Goal: Task Accomplishment & Management: Manage account settings

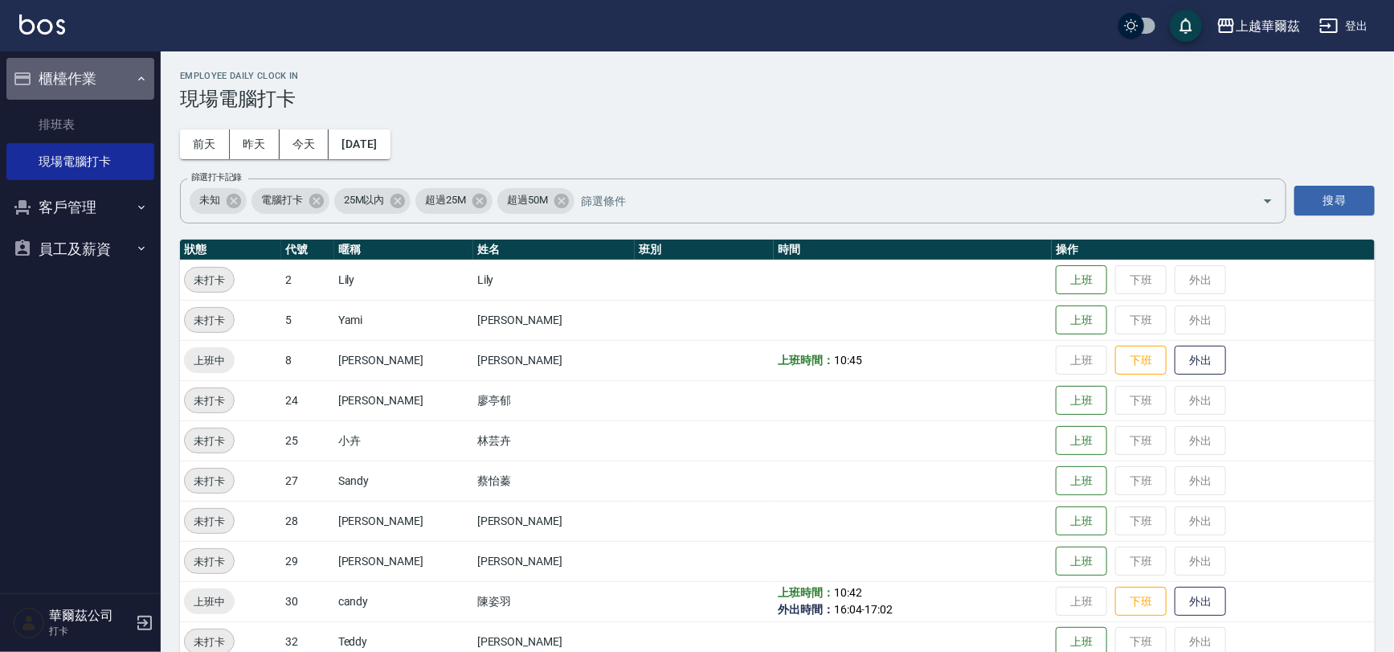
click at [73, 73] on button "櫃檯作業" at bounding box center [80, 79] width 148 height 42
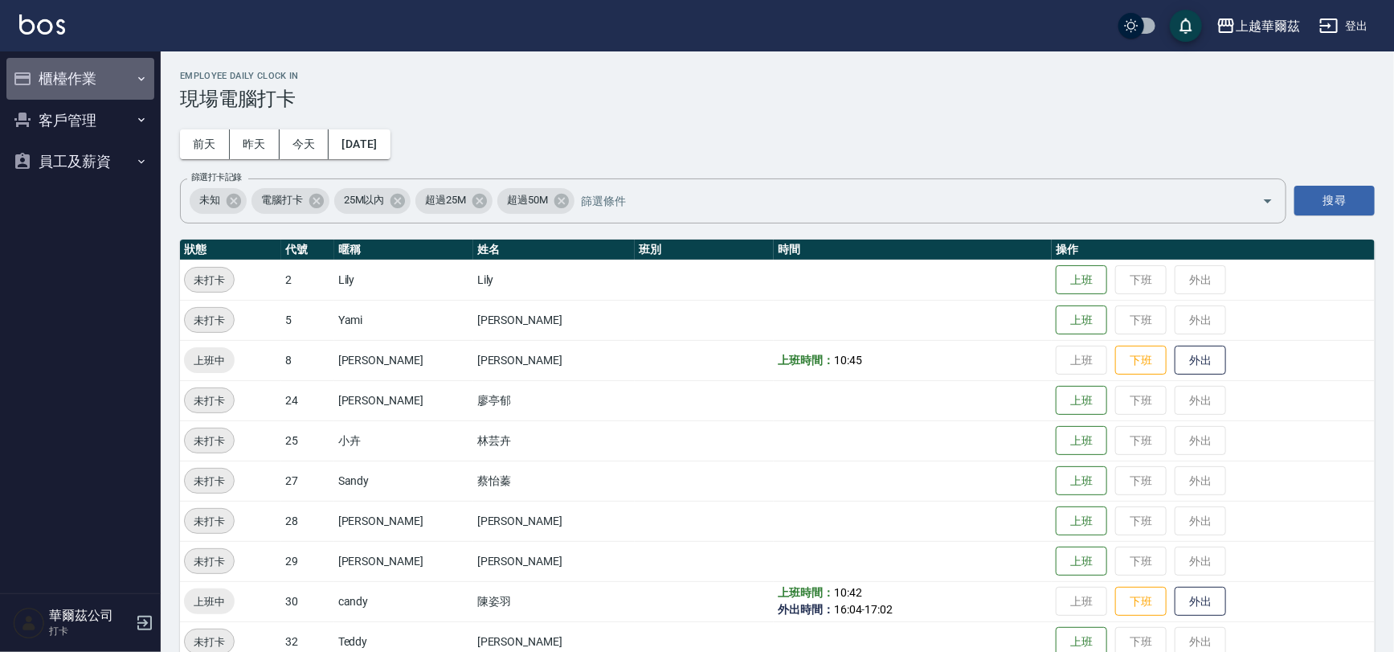
click at [73, 75] on button "櫃檯作業" at bounding box center [80, 79] width 148 height 42
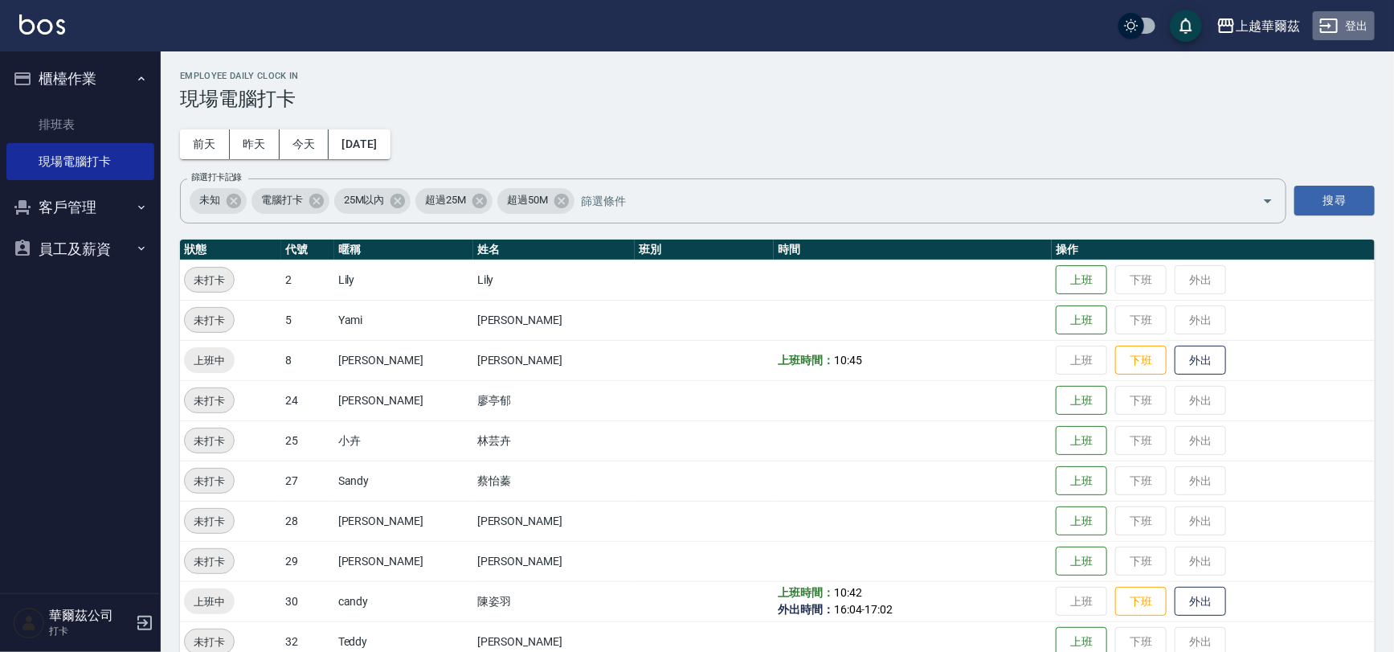
click at [1356, 31] on button "登出" at bounding box center [1344, 26] width 62 height 30
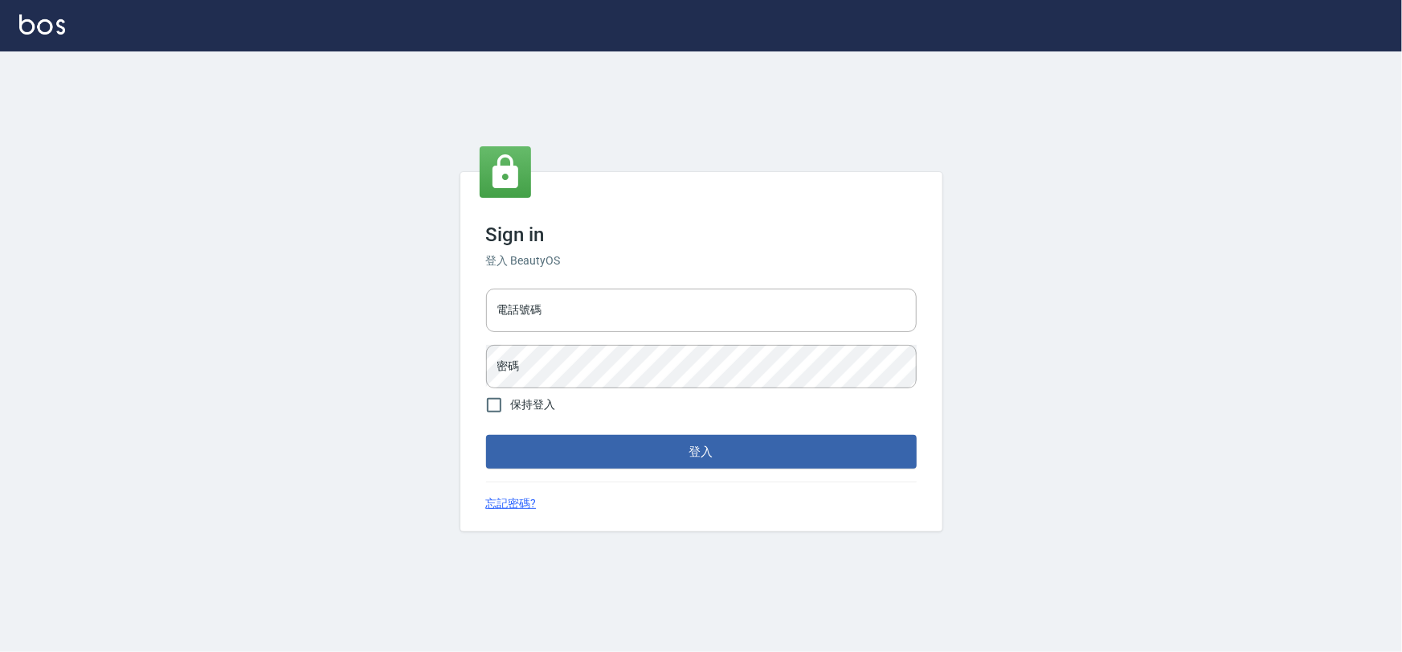
type input "22878535"
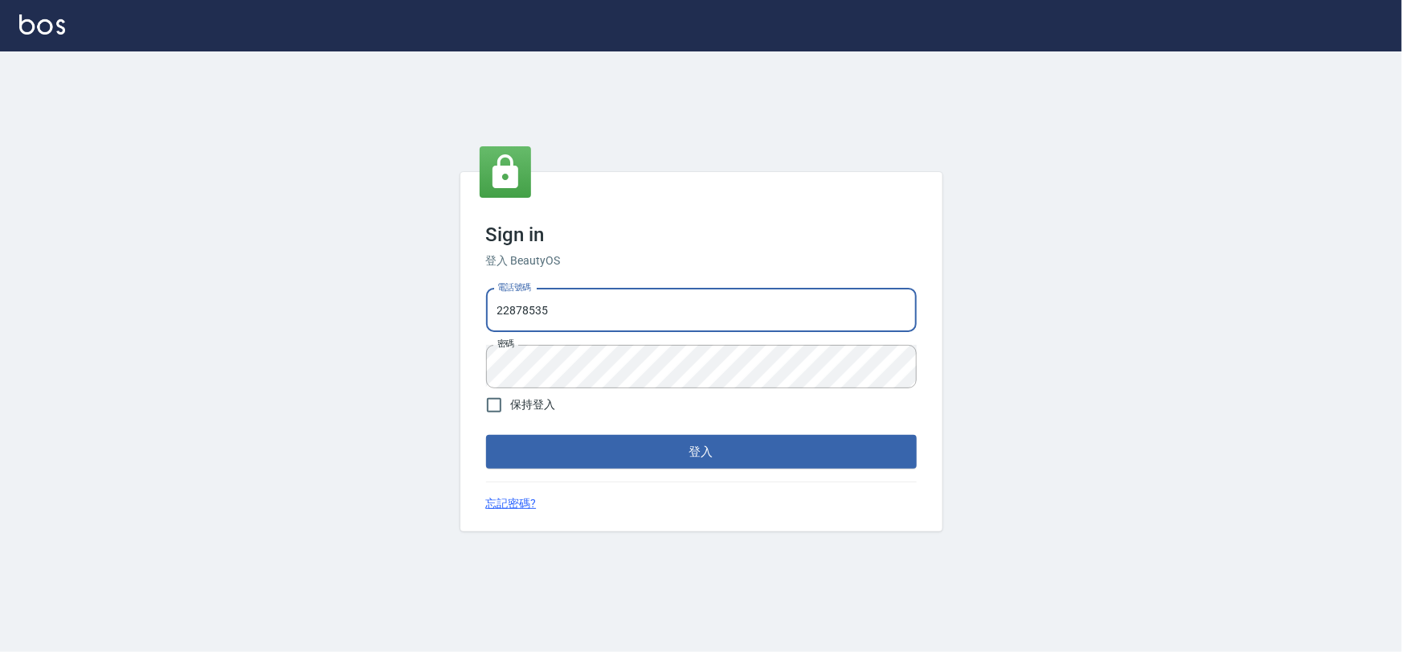
drag, startPoint x: 0, startPoint y: 0, endPoint x: 580, endPoint y: 306, distance: 655.8
click at [580, 306] on input "22878535" at bounding box center [701, 309] width 431 height 43
type input "0978831233"
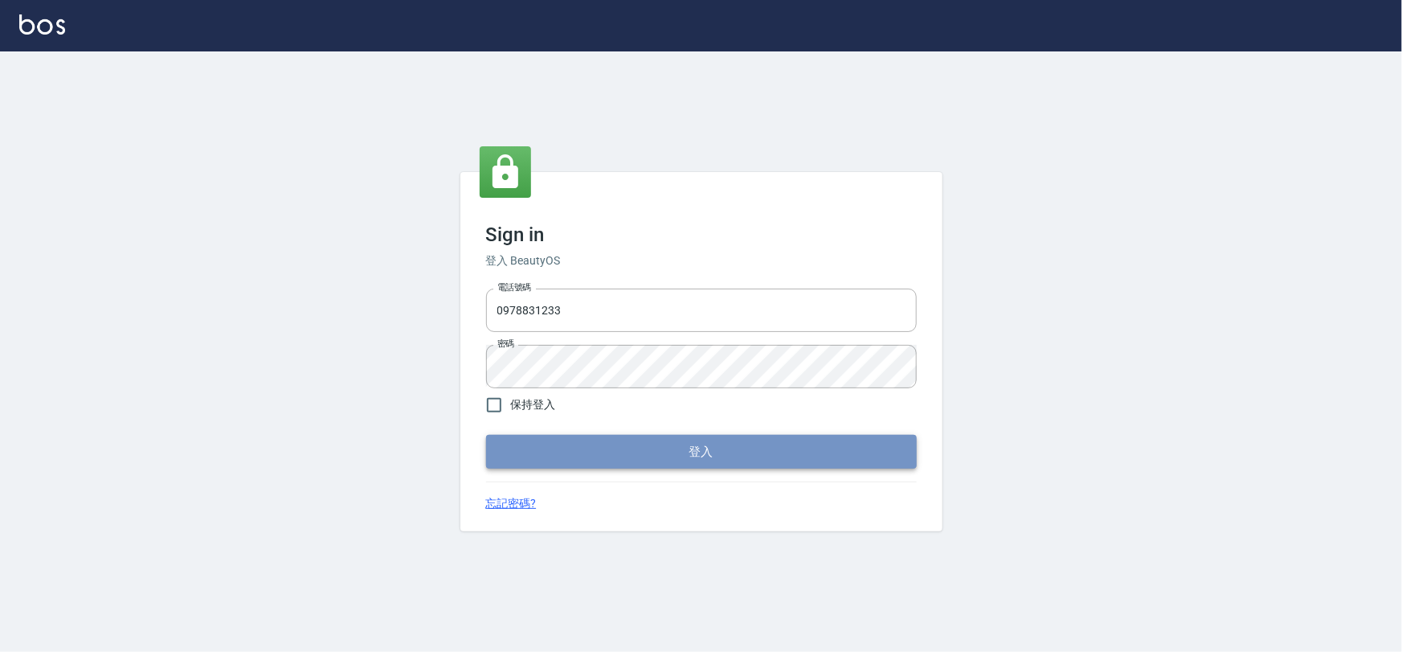
click at [591, 444] on button "登入" at bounding box center [701, 452] width 431 height 34
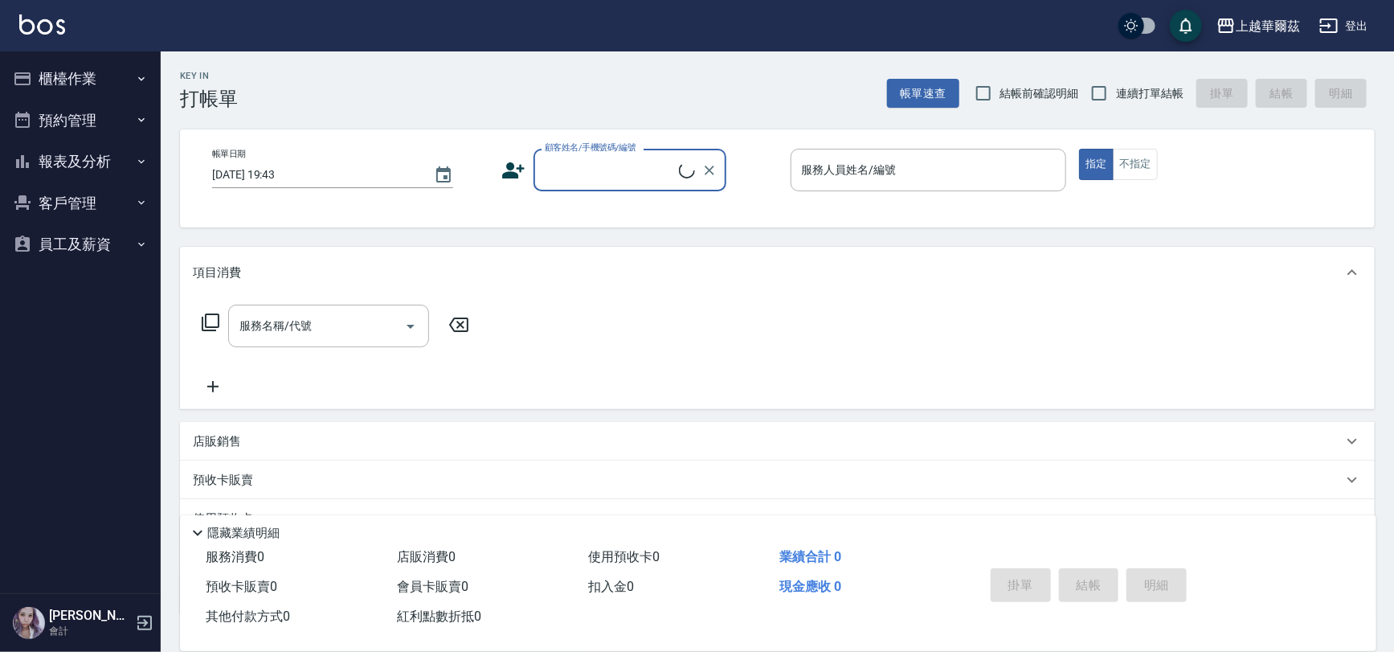
click at [76, 75] on button "櫃檯作業" at bounding box center [80, 79] width 148 height 42
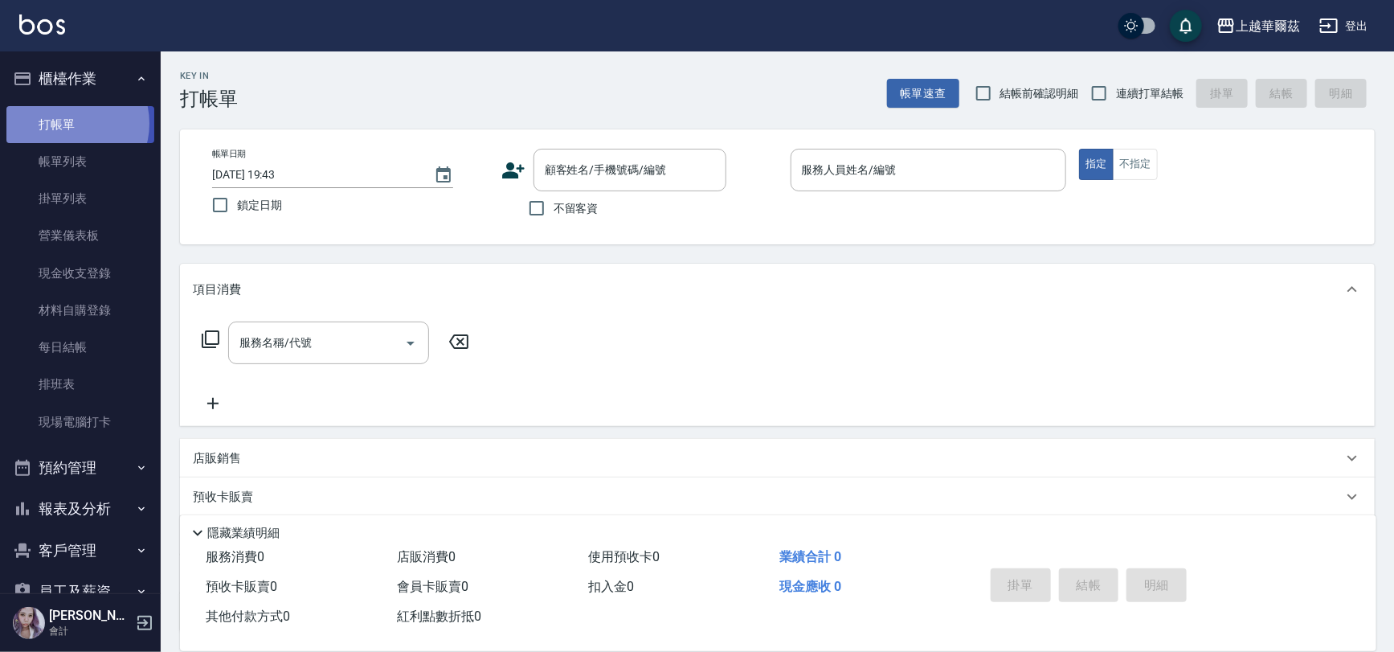
click at [70, 123] on link "打帳單" at bounding box center [80, 124] width 148 height 37
drag, startPoint x: 533, startPoint y: 206, endPoint x: 846, endPoint y: 217, distance: 312.7
click at [558, 206] on label "不留客資" at bounding box center [559, 208] width 79 height 34
click at [554, 206] on input "不留客資" at bounding box center [537, 208] width 34 height 34
checkbox input "true"
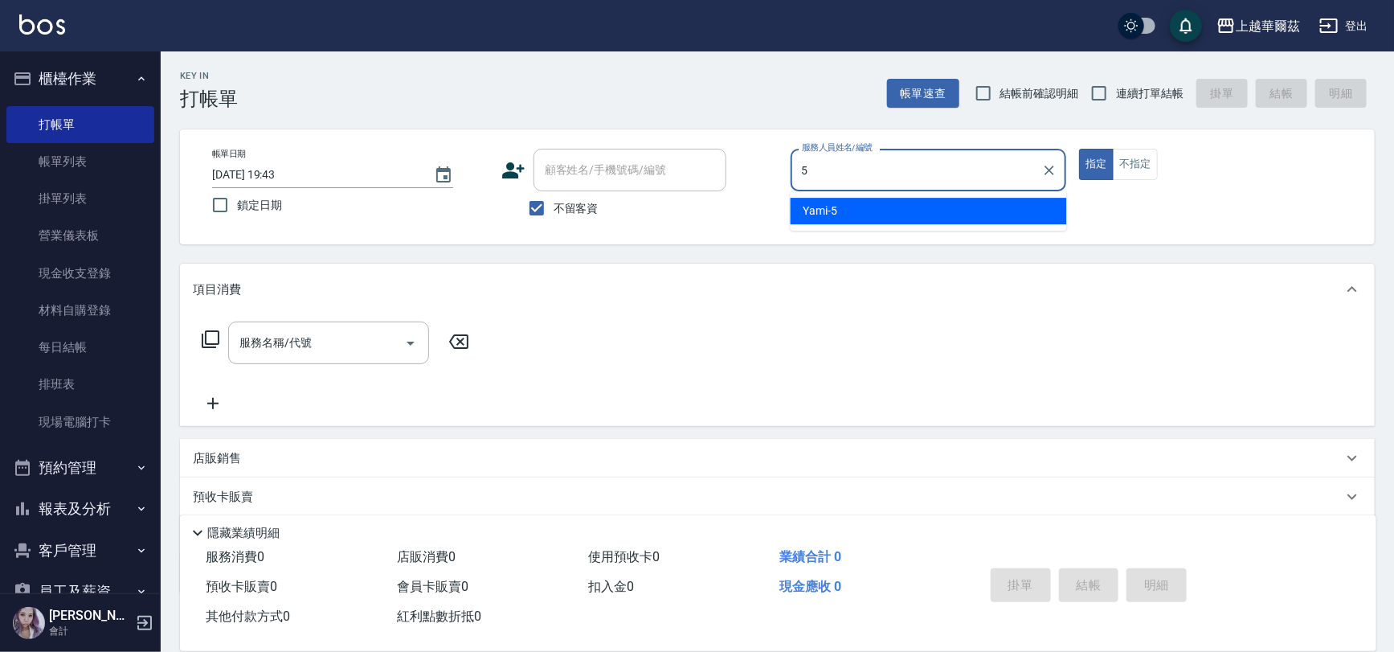
click at [819, 211] on span "Yami -5" at bounding box center [820, 210] width 35 height 17
type input "Yami-5"
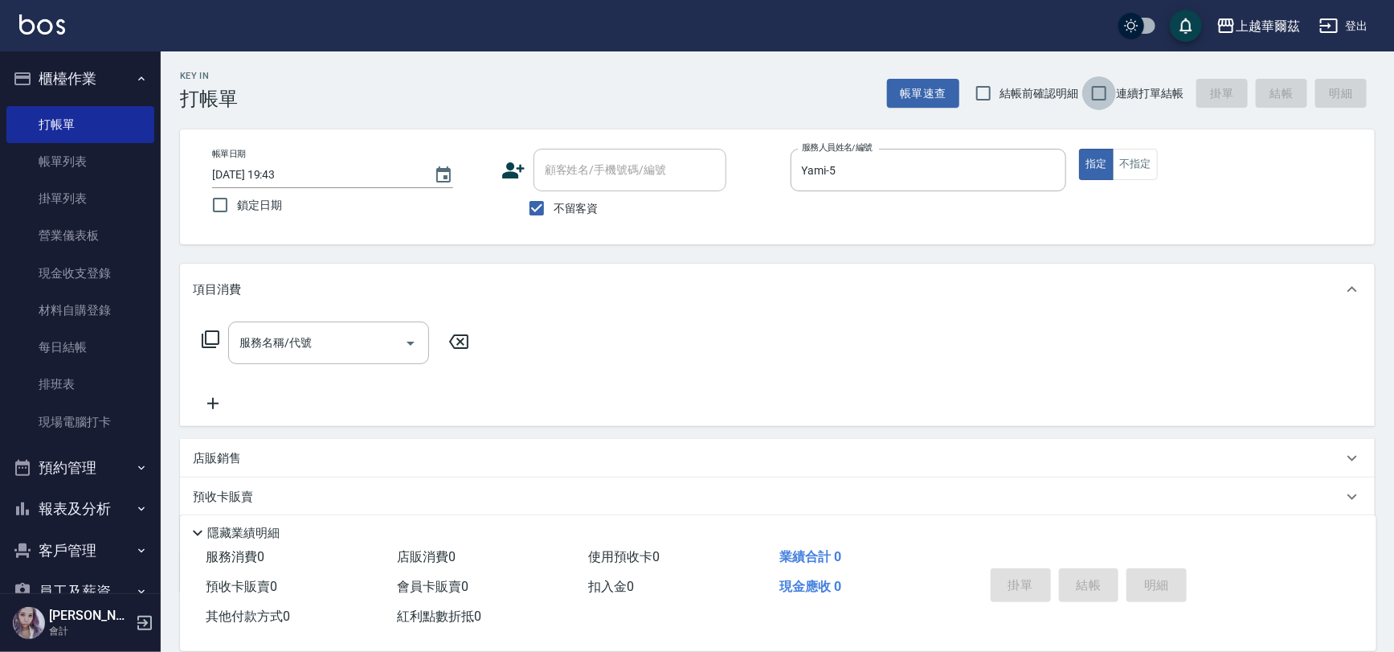
click at [1100, 93] on input "連續打單結帳" at bounding box center [1099, 93] width 34 height 34
checkbox input "true"
click at [257, 348] on div "服務名稱/代號 服務名稱/代號" at bounding box center [328, 342] width 201 height 43
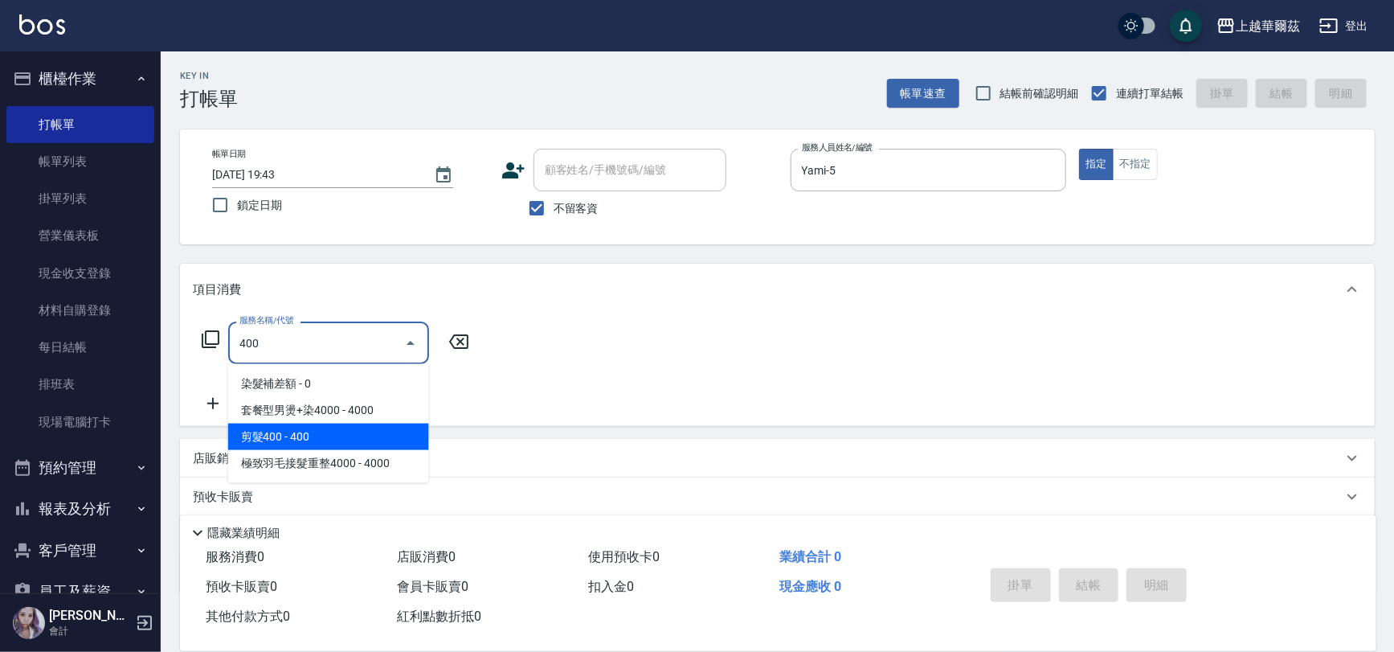
click at [293, 441] on span "剪髮400 - 400" at bounding box center [328, 436] width 201 height 27
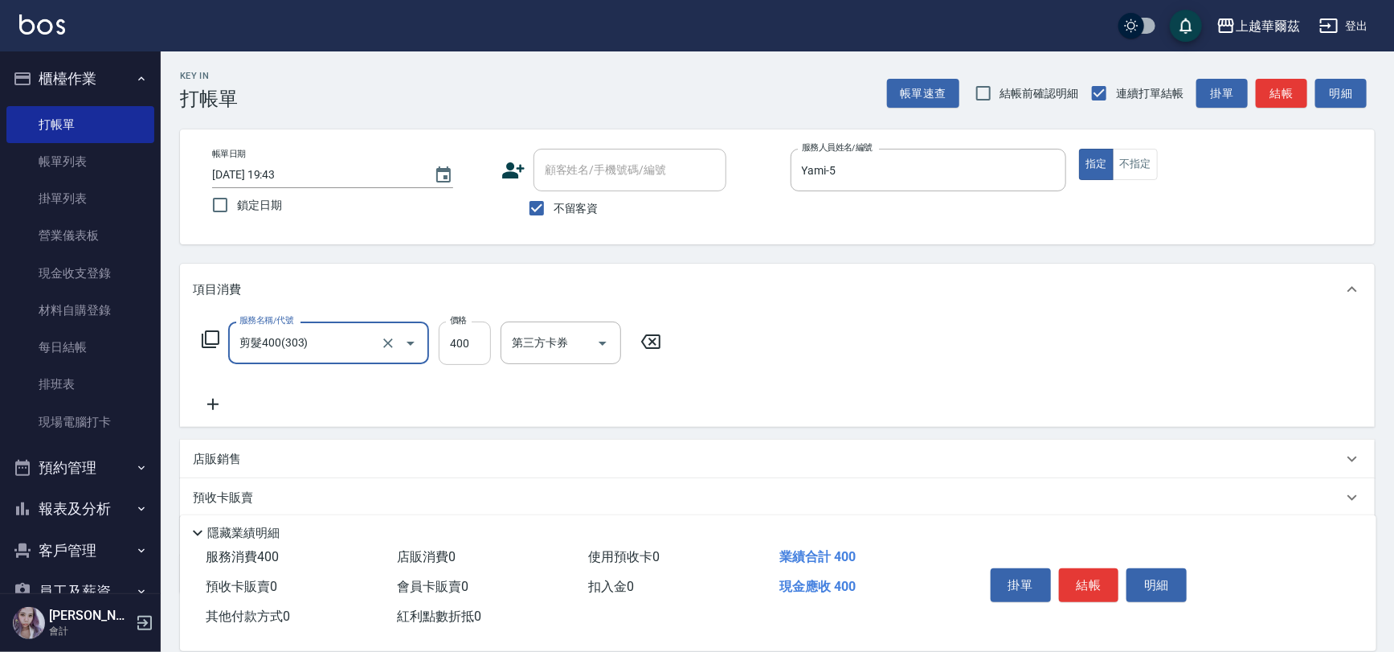
type input "剪髮400(303)"
click at [447, 353] on input "400" at bounding box center [465, 342] width 52 height 43
type input "450"
click at [1097, 579] on button "結帳" at bounding box center [1089, 585] width 60 height 34
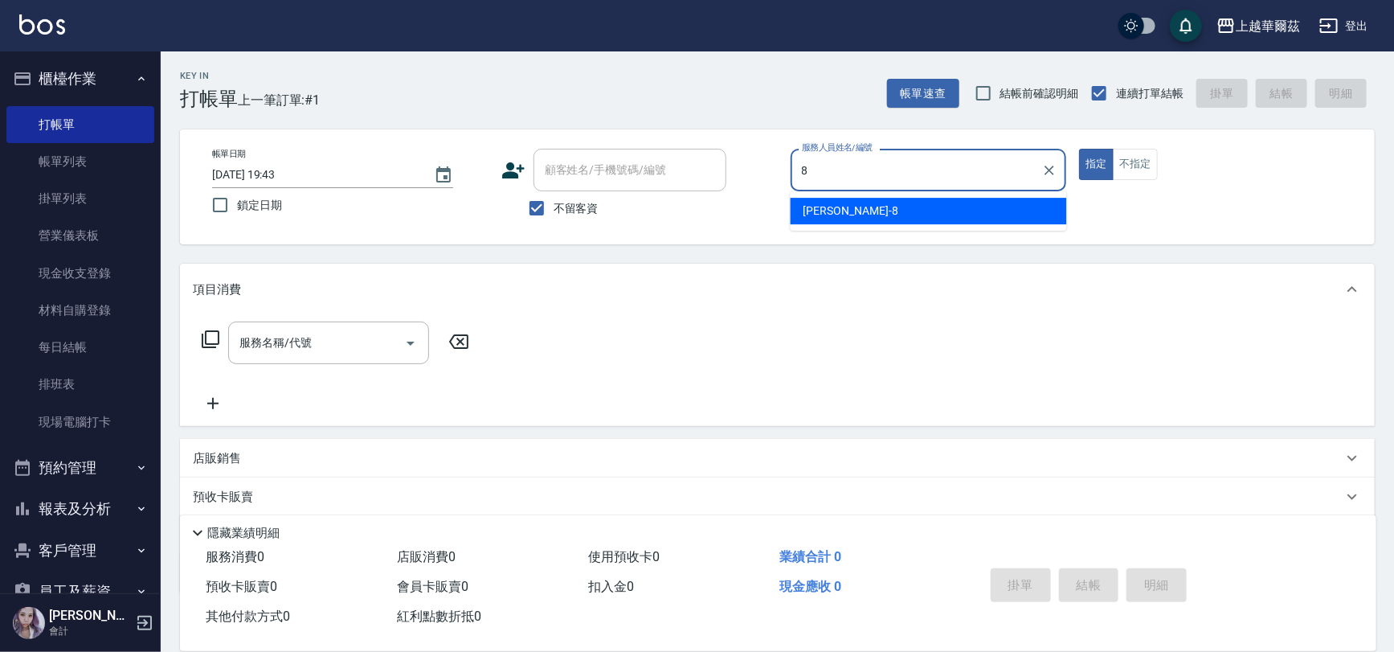
click at [853, 207] on div "Tina -8" at bounding box center [929, 211] width 276 height 27
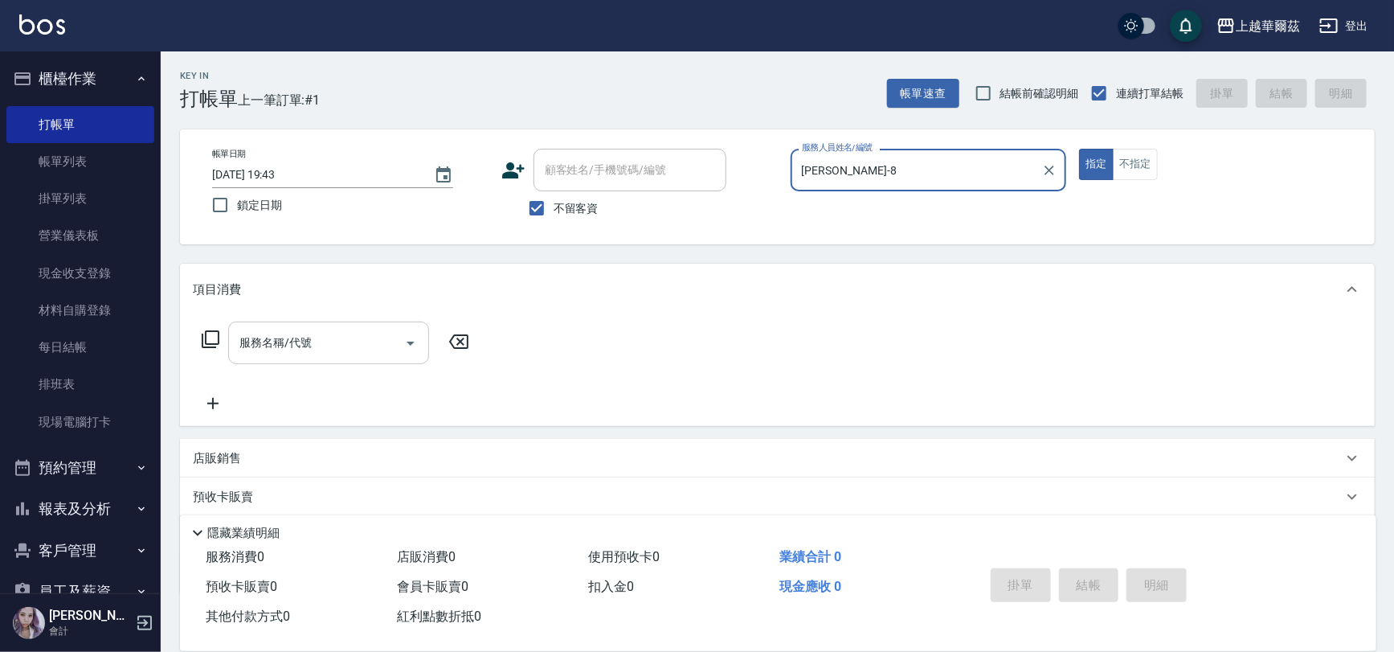
type input "Tina-8"
click at [273, 341] on div "服務名稱/代號 服務名稱/代號" at bounding box center [328, 342] width 201 height 43
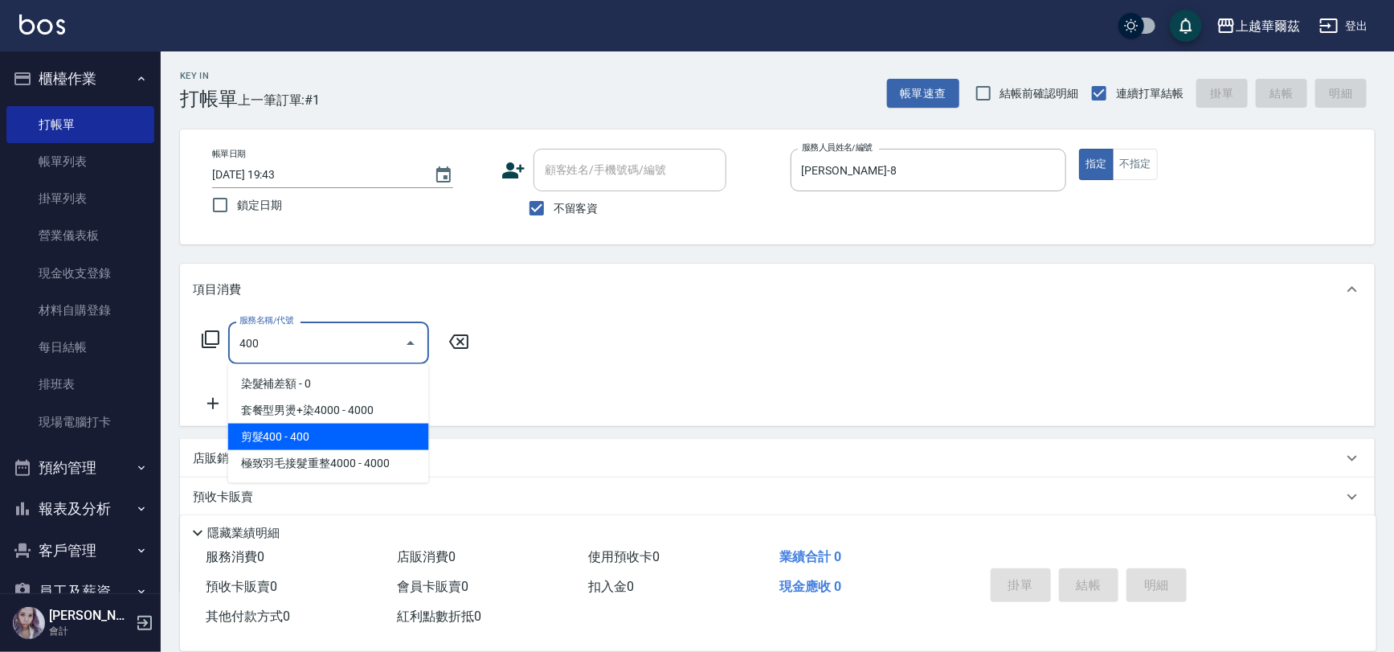
click at [337, 437] on span "剪髮400 - 400" at bounding box center [328, 436] width 201 height 27
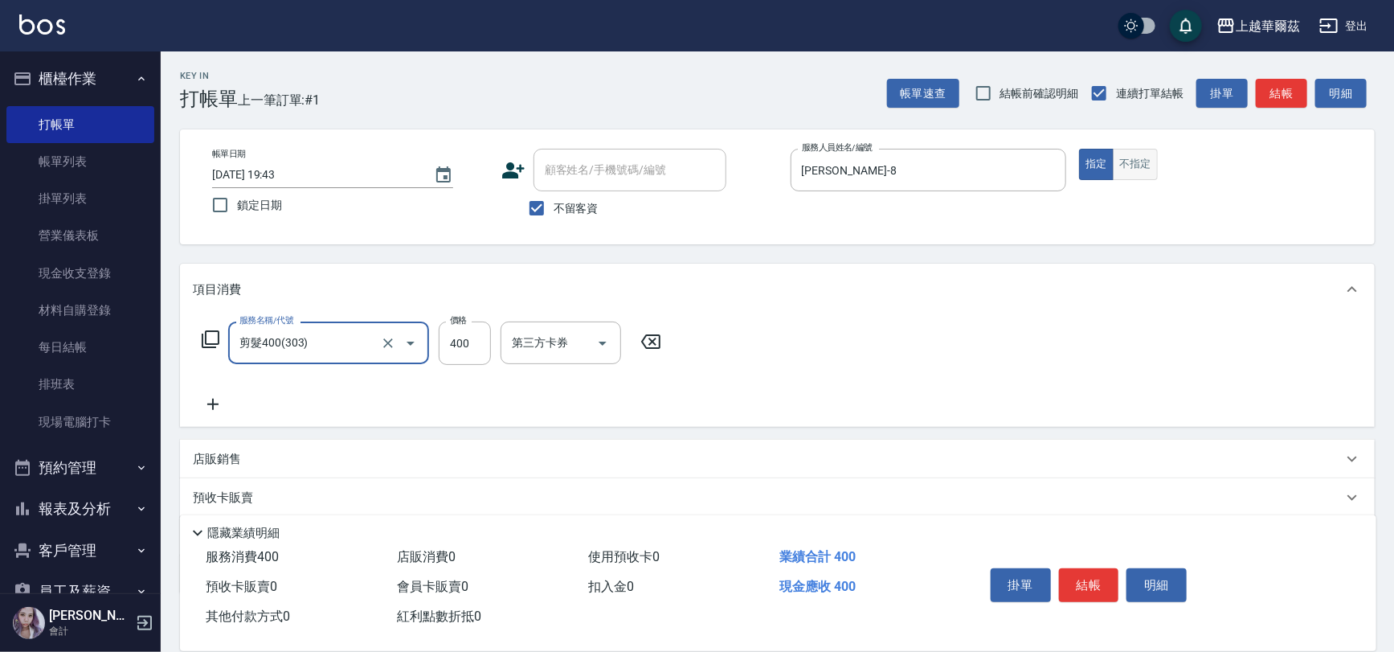
type input "剪髮400(303)"
click at [1134, 165] on button "不指定" at bounding box center [1135, 164] width 45 height 31
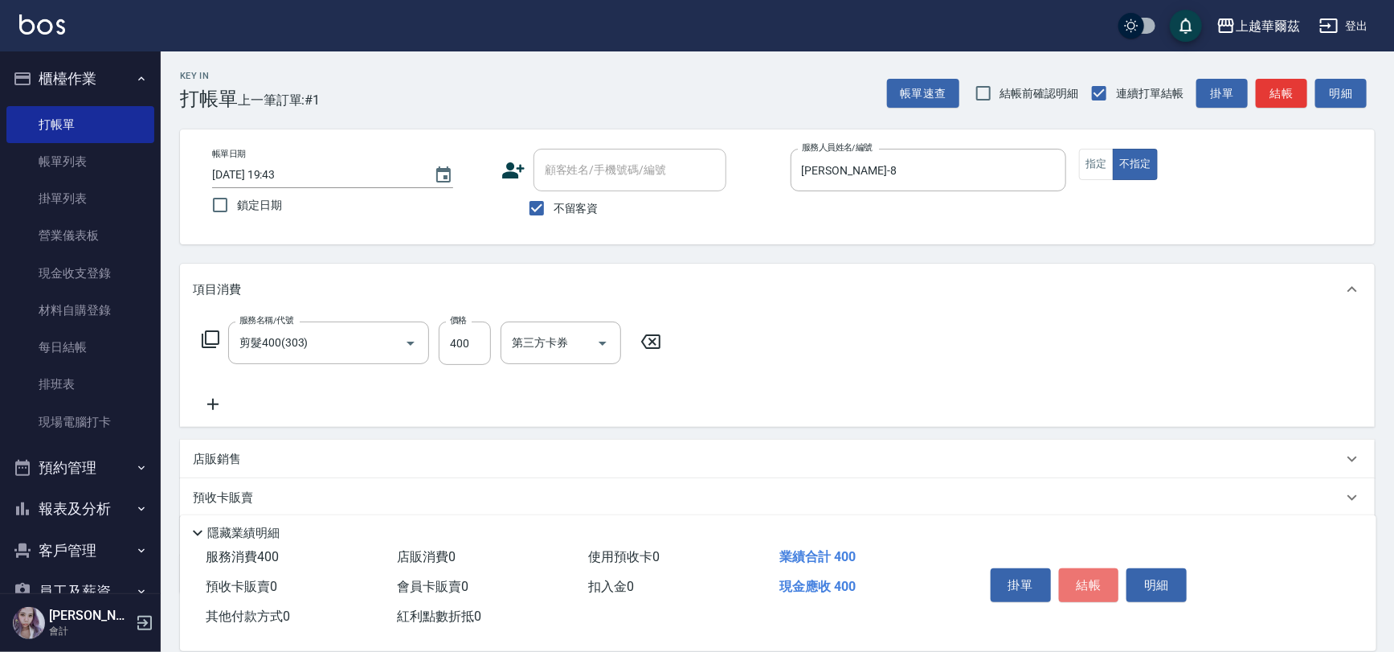
drag, startPoint x: 1092, startPoint y: 577, endPoint x: 1051, endPoint y: 557, distance: 45.6
click at [1090, 575] on button "結帳" at bounding box center [1089, 585] width 60 height 34
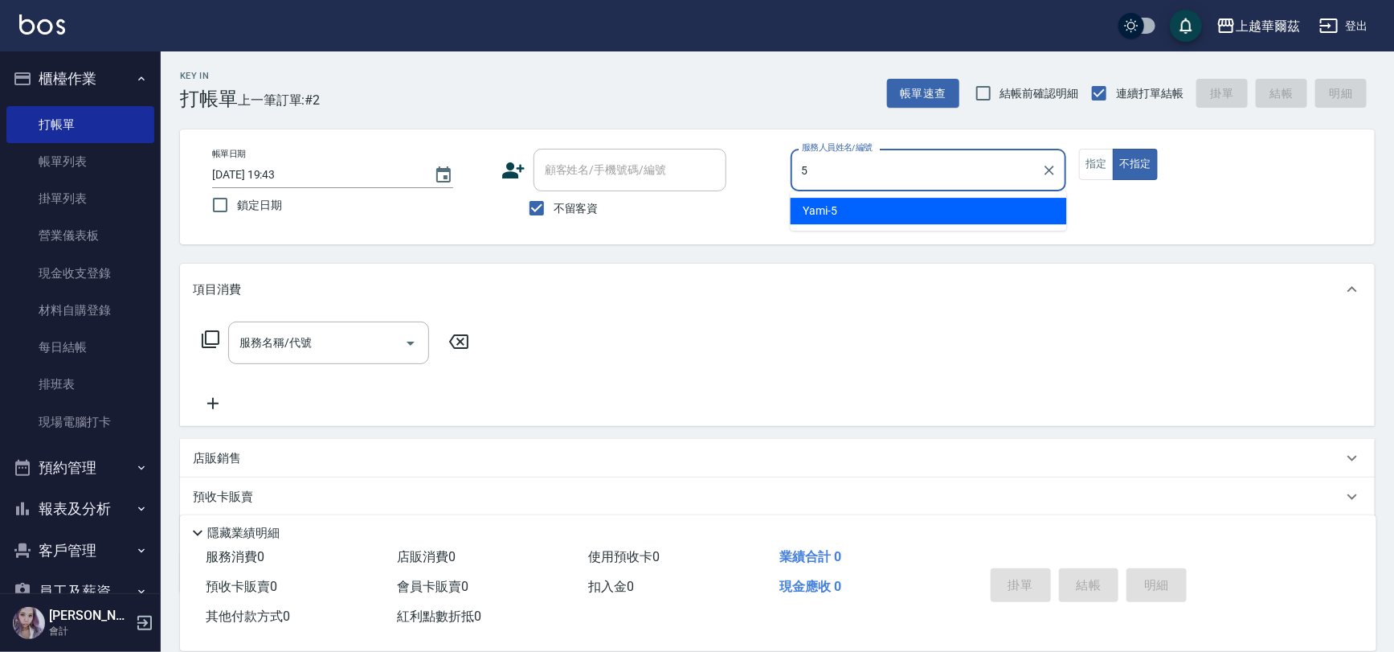
click at [832, 206] on span "Yami -5" at bounding box center [820, 210] width 35 height 17
type input "Yami-5"
click at [257, 341] on div "服務名稱/代號 服務名稱/代號" at bounding box center [328, 342] width 201 height 43
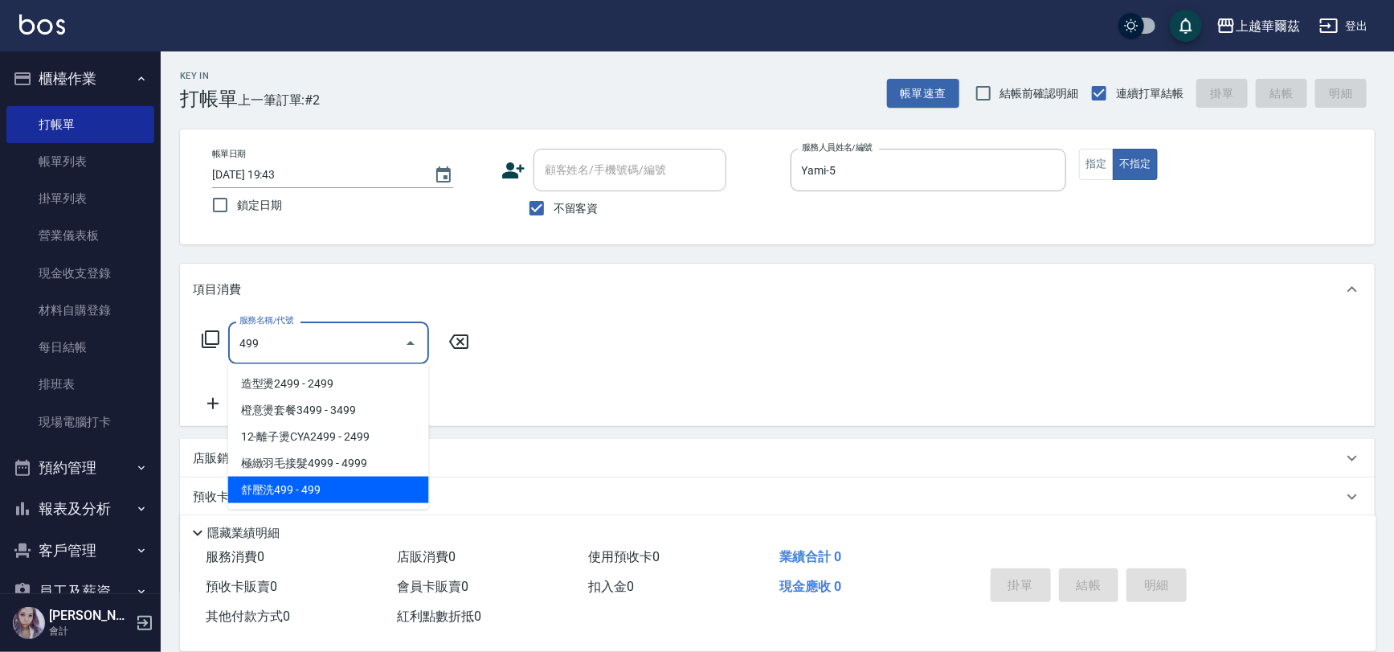
click at [357, 489] on span "舒壓洗499 - 499" at bounding box center [328, 489] width 201 height 27
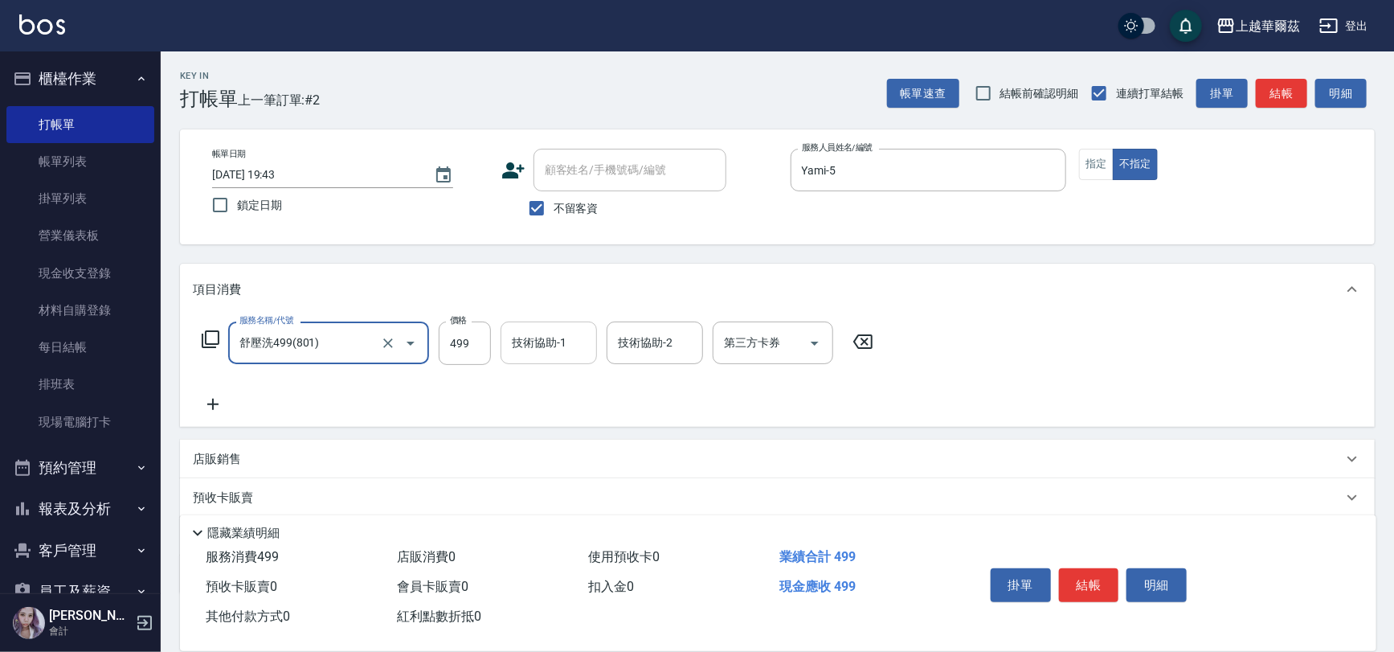
type input "舒壓洗499(801)"
click at [546, 337] on div "技術協助-1 技術協助-1" at bounding box center [549, 342] width 96 height 43
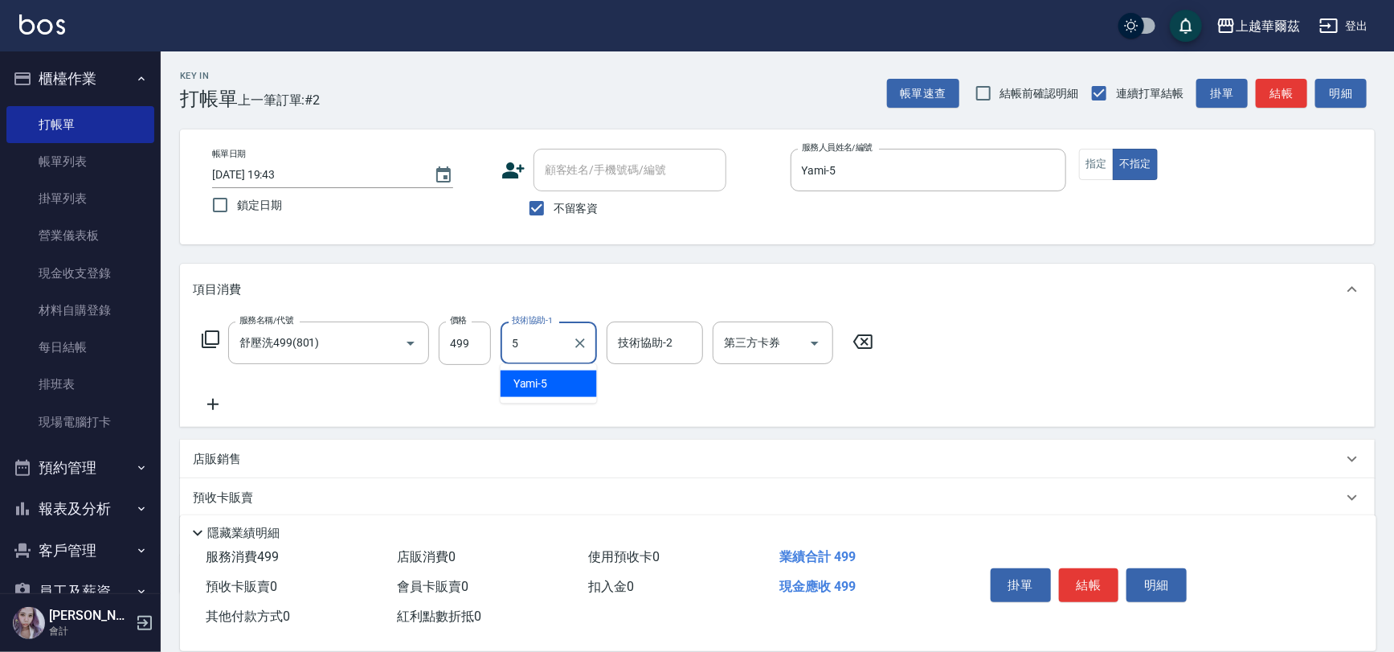
click at [554, 376] on div "Yami -5" at bounding box center [549, 383] width 96 height 27
type input "Yami-5"
click at [1091, 573] on button "結帳" at bounding box center [1089, 585] width 60 height 34
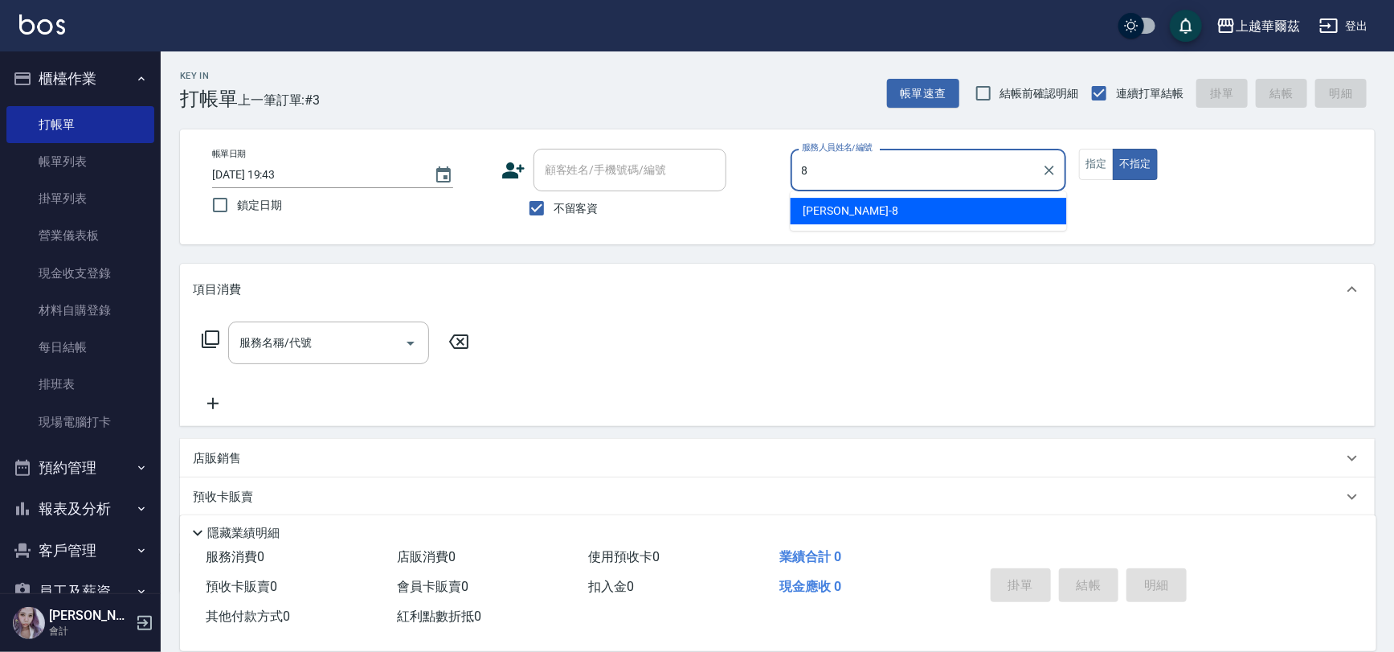
click at [834, 206] on div "Tina -8" at bounding box center [929, 211] width 276 height 27
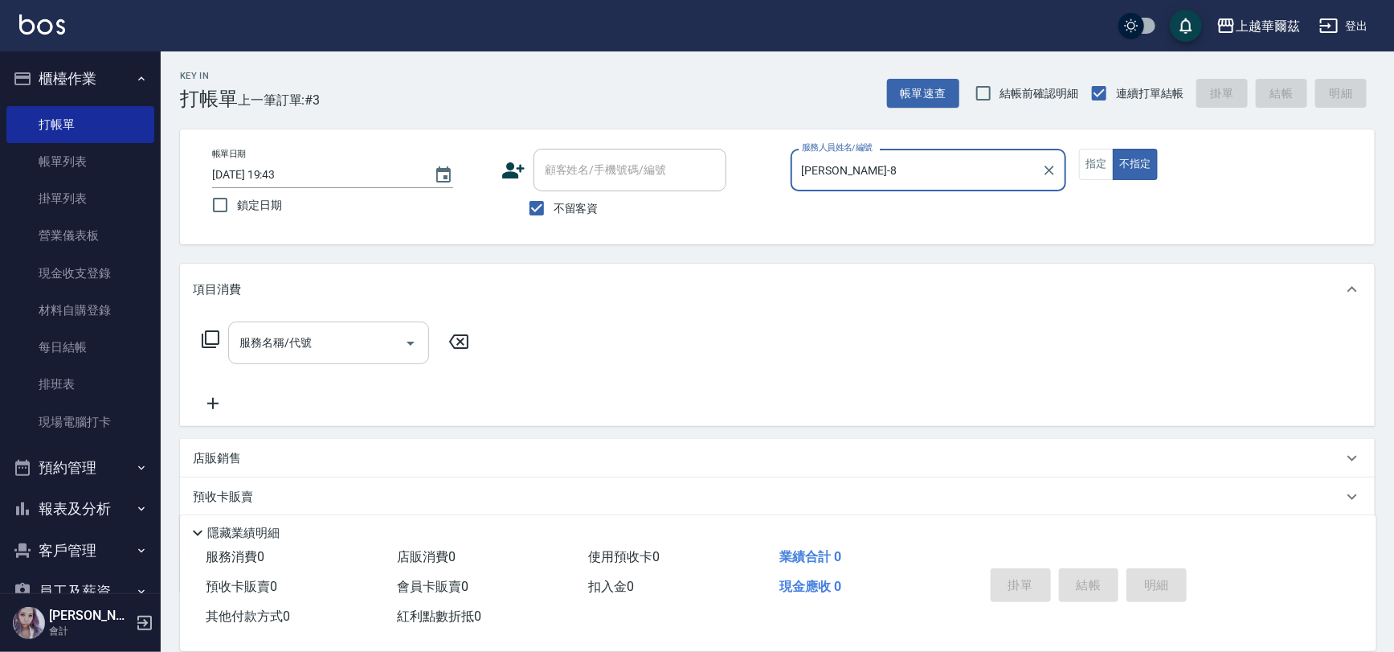
type input "Tina-8"
click at [275, 337] on div "服務名稱/代號 服務名稱/代號" at bounding box center [328, 342] width 201 height 43
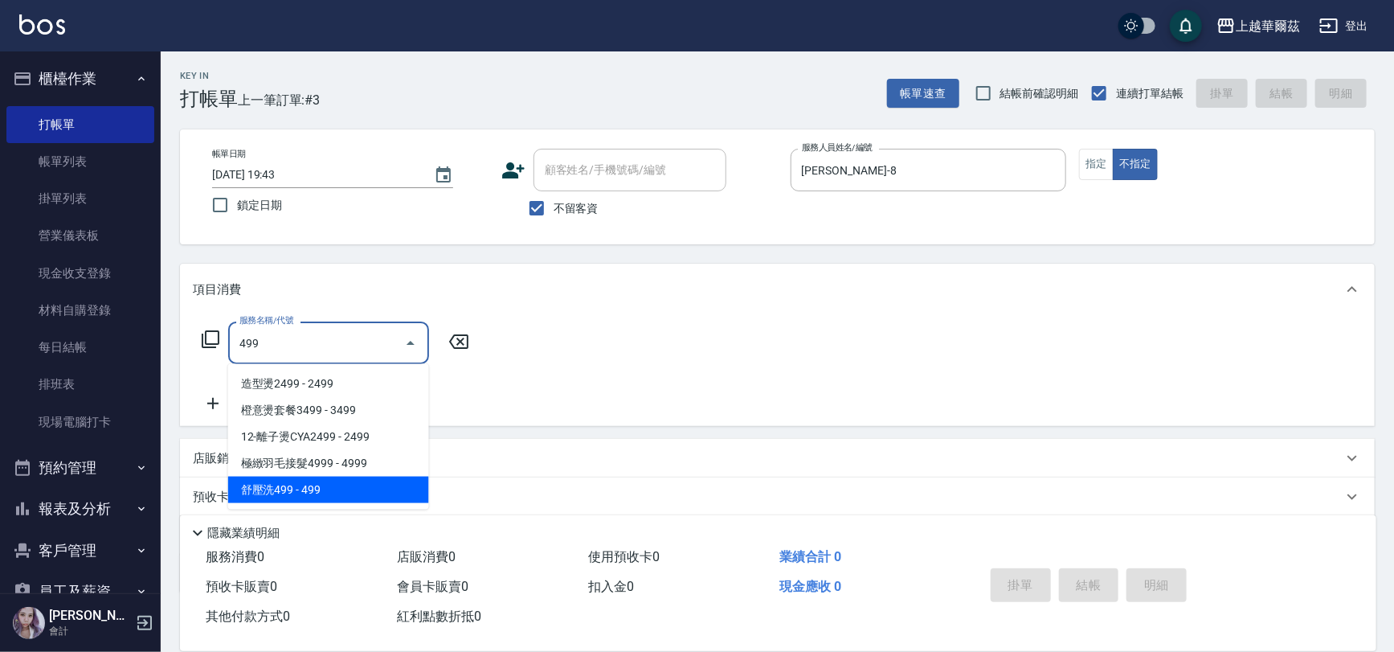
drag, startPoint x: 294, startPoint y: 490, endPoint x: 317, endPoint y: 480, distance: 24.8
click at [296, 491] on span "舒壓洗499 - 499" at bounding box center [328, 489] width 201 height 27
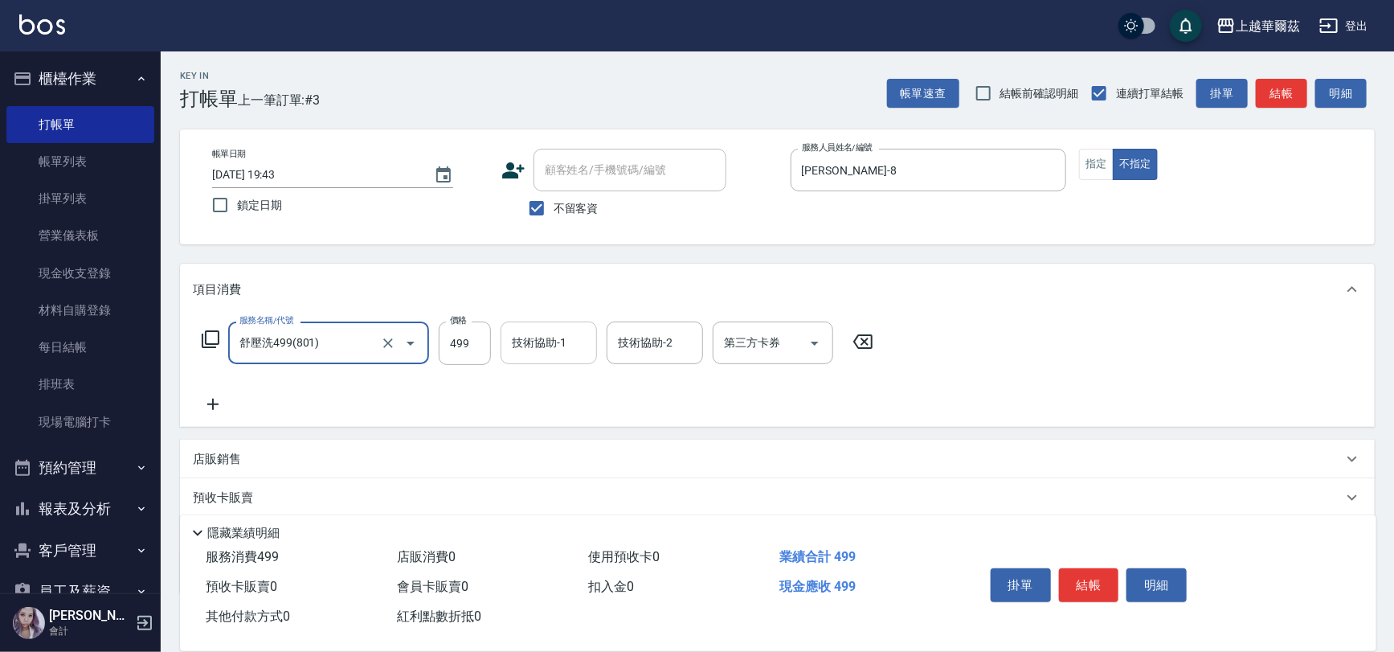
type input "舒壓洗499(801)"
click at [551, 341] on div "技術協助-1 技術協助-1" at bounding box center [549, 342] width 96 height 43
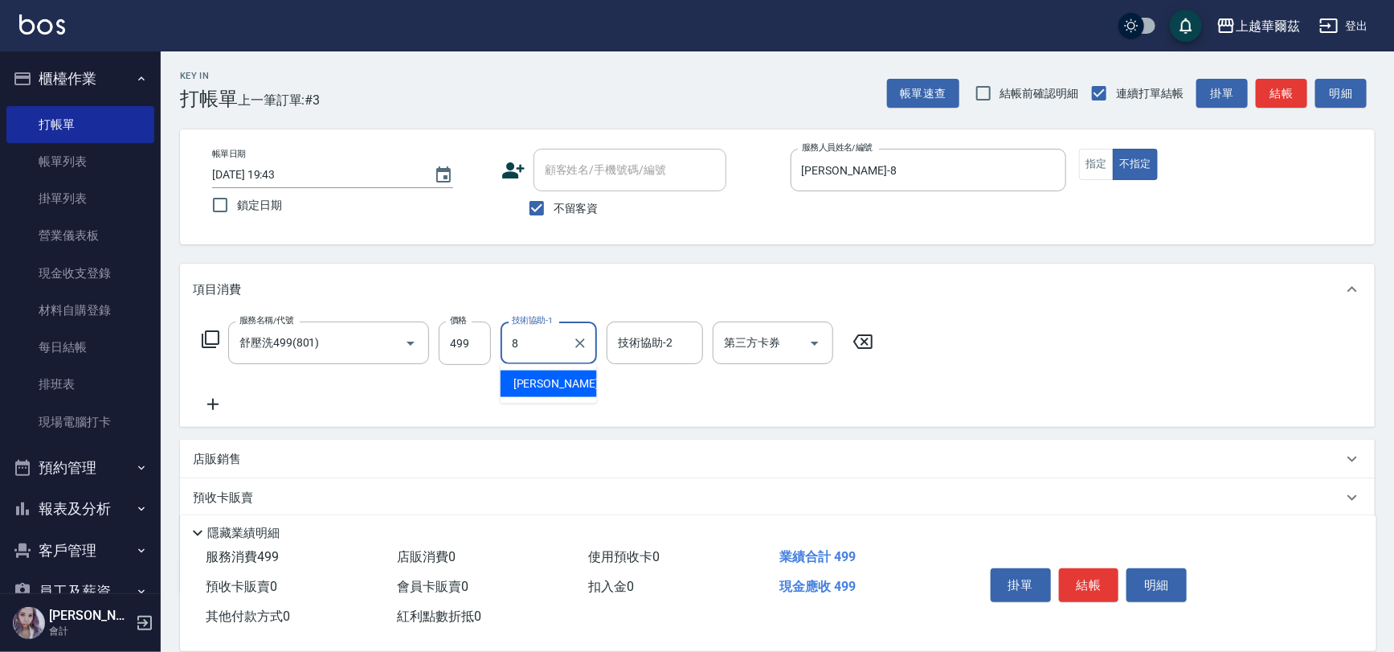
click at [539, 385] on span "Tina -8" at bounding box center [560, 383] width 95 height 17
type input "Tina-8"
click at [1088, 578] on button "結帳" at bounding box center [1089, 585] width 60 height 34
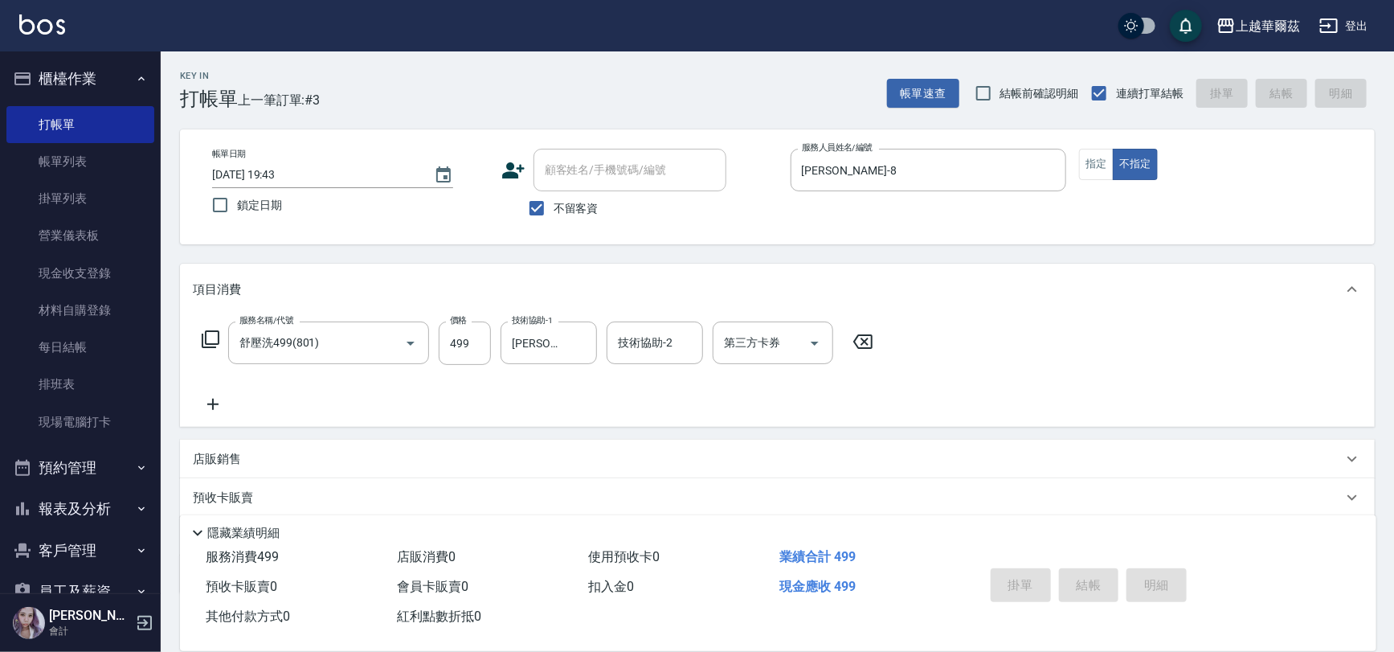
type input "2025/09/22 19:44"
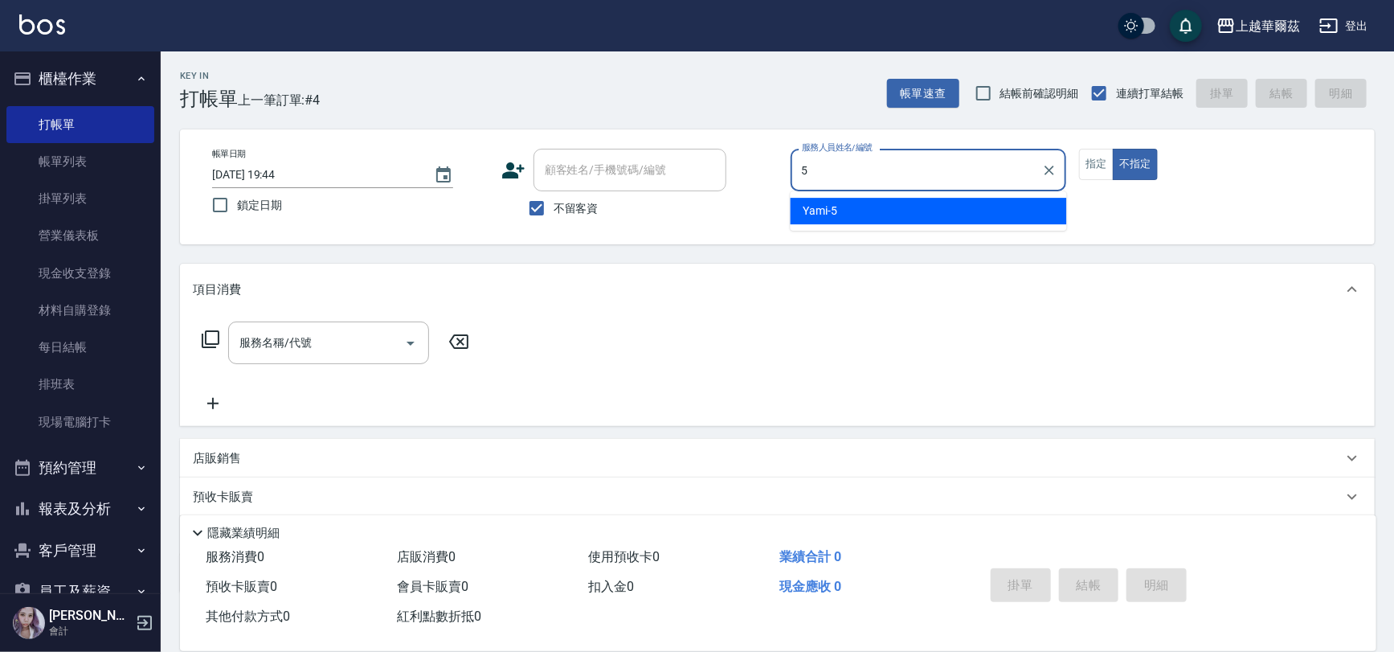
click at [819, 210] on span "Yami -5" at bounding box center [820, 210] width 35 height 17
type input "Yami-5"
click at [244, 341] on div "服務名稱/代號 服務名稱/代號" at bounding box center [328, 342] width 201 height 43
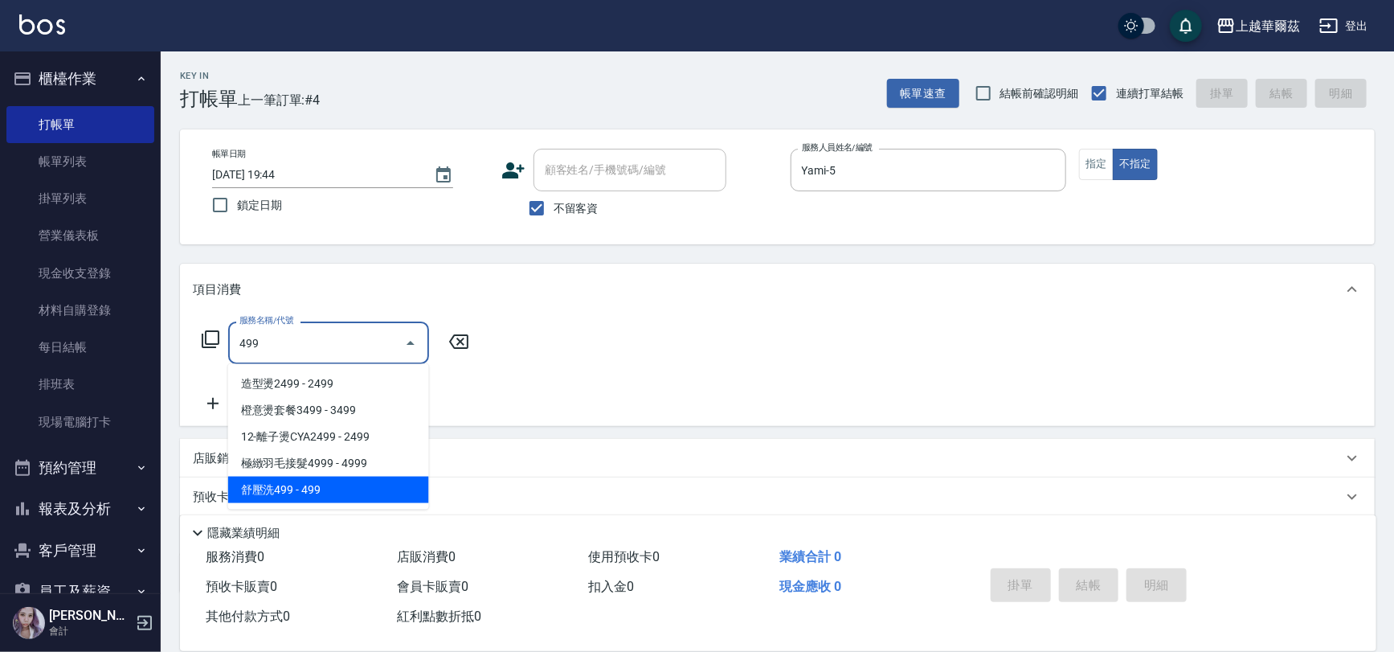
click at [336, 490] on span "舒壓洗499 - 499" at bounding box center [328, 489] width 201 height 27
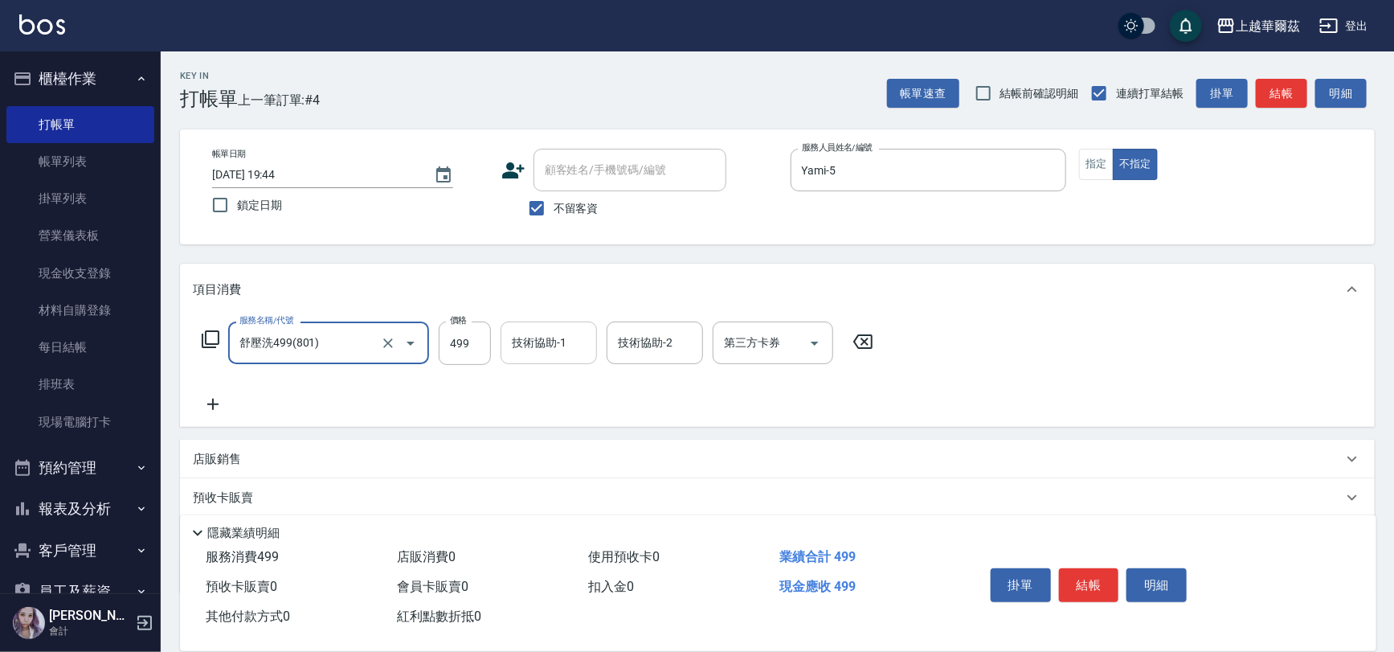
type input "舒壓洗499(801)"
click at [556, 340] on div "技術協助-1 技術協助-1" at bounding box center [549, 342] width 96 height 43
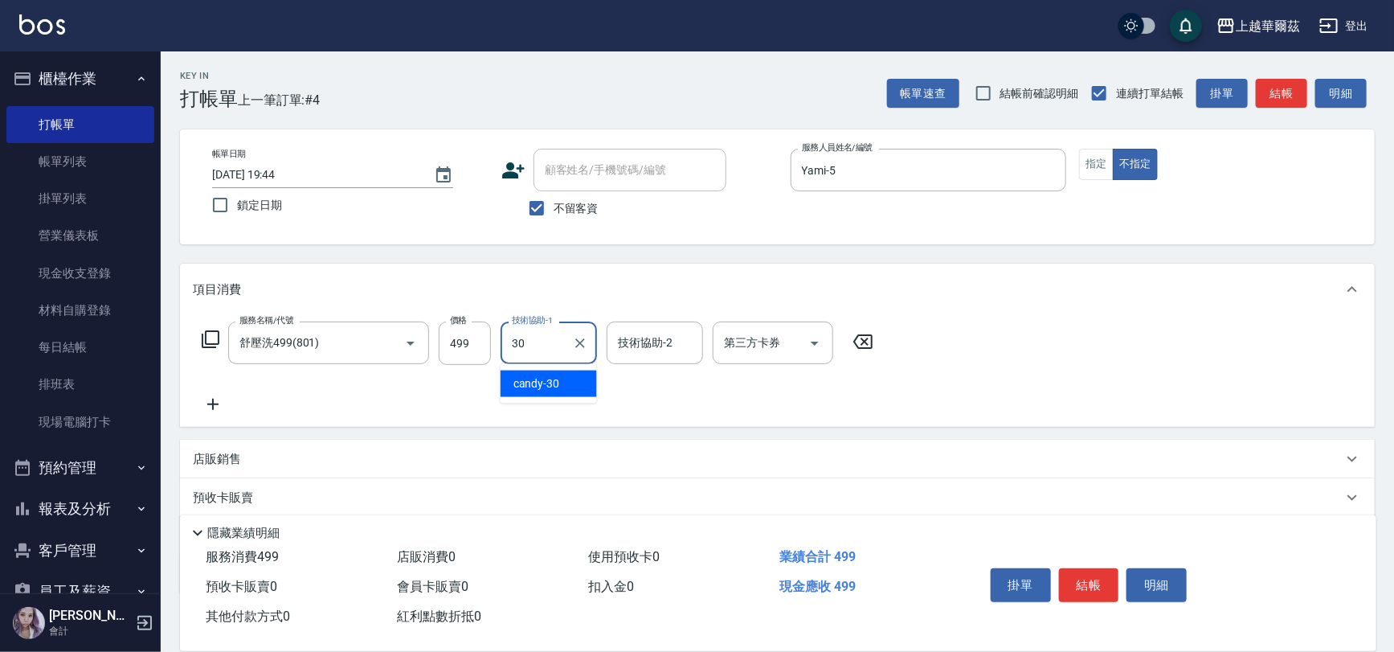
click at [578, 381] on div "candy -30" at bounding box center [549, 383] width 96 height 27
type input "candy-30"
click at [1096, 578] on button "結帳" at bounding box center [1089, 585] width 60 height 34
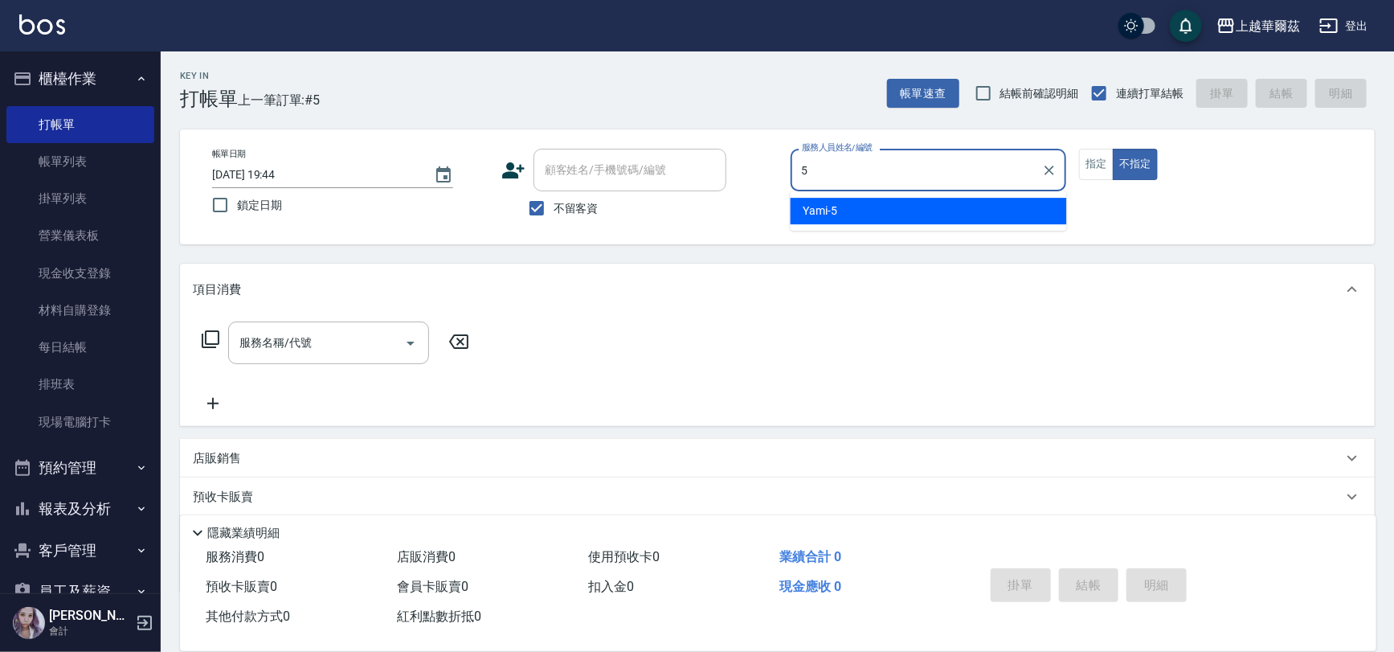
click at [821, 212] on span "Yami -5" at bounding box center [820, 210] width 35 height 17
type input "Yami-5"
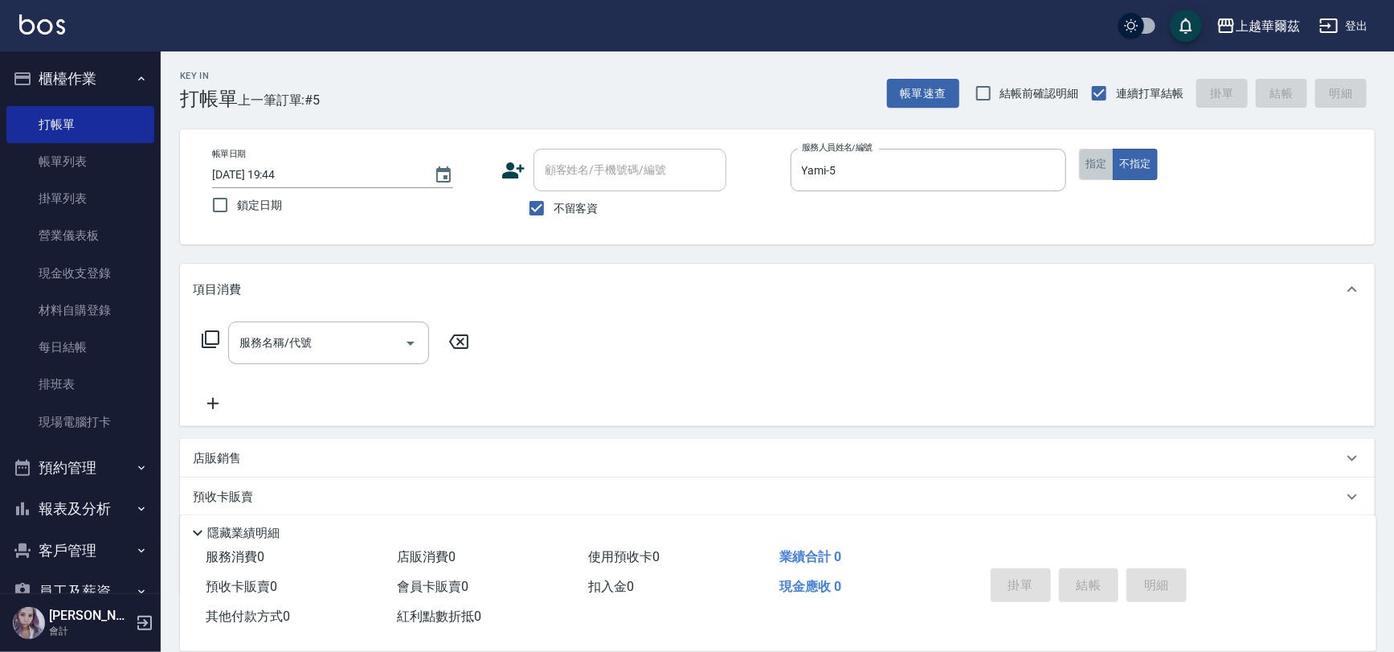
click at [1089, 170] on button "指定" at bounding box center [1096, 164] width 35 height 31
click at [242, 334] on div "服務名稱/代號 服務名稱/代號" at bounding box center [328, 342] width 201 height 43
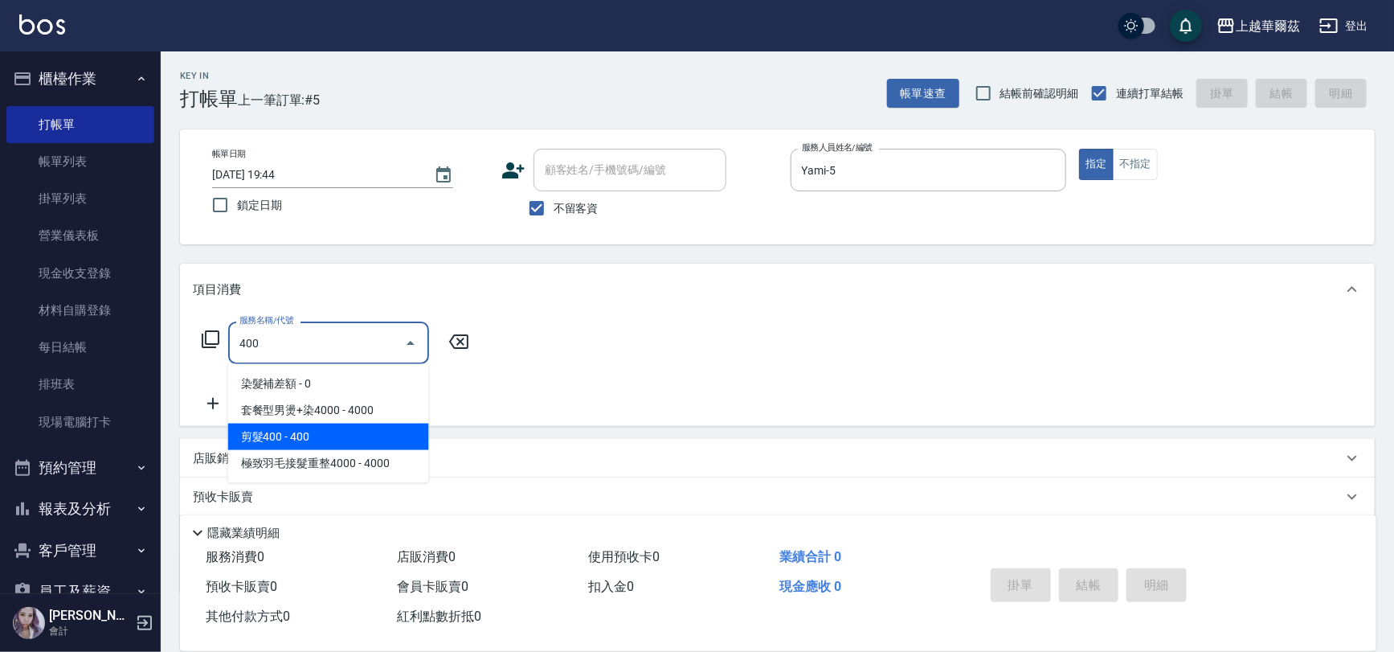
click at [316, 433] on span "剪髮400 - 400" at bounding box center [328, 436] width 201 height 27
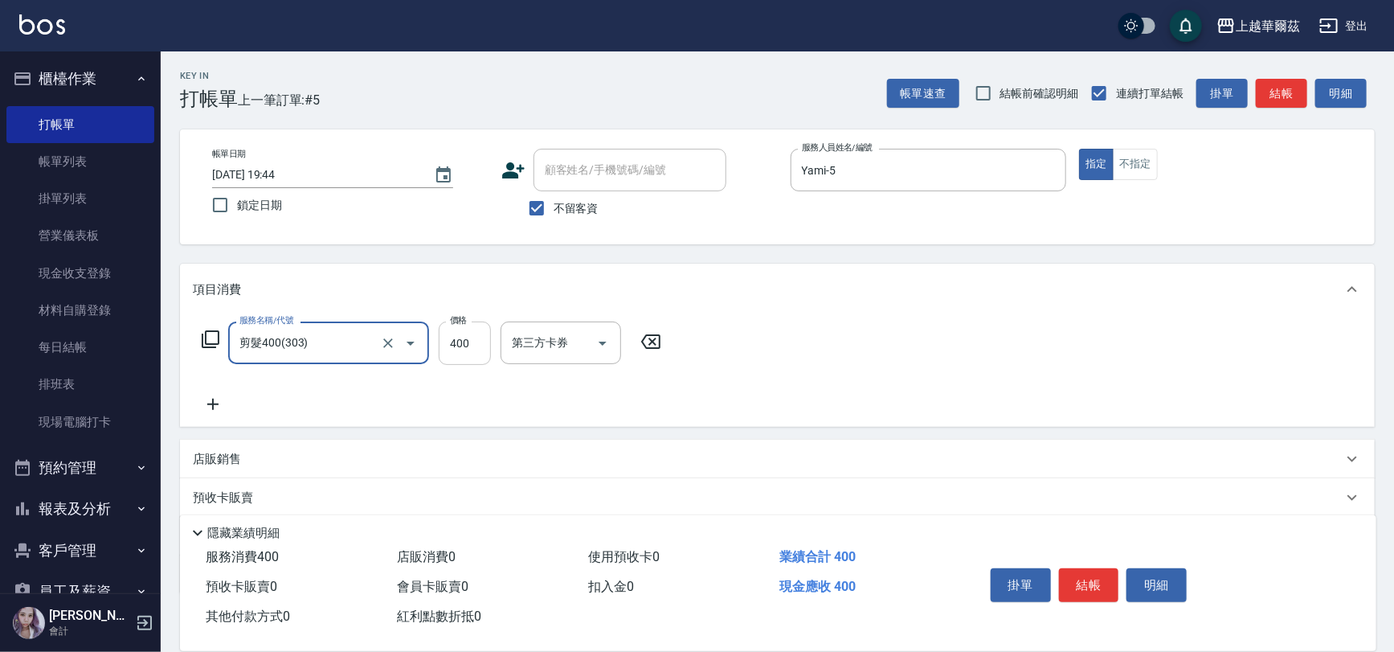
type input "剪髮400(303)"
click at [467, 345] on input "400" at bounding box center [465, 342] width 52 height 43
type input "450"
click at [1093, 578] on button "結帳" at bounding box center [1089, 585] width 60 height 34
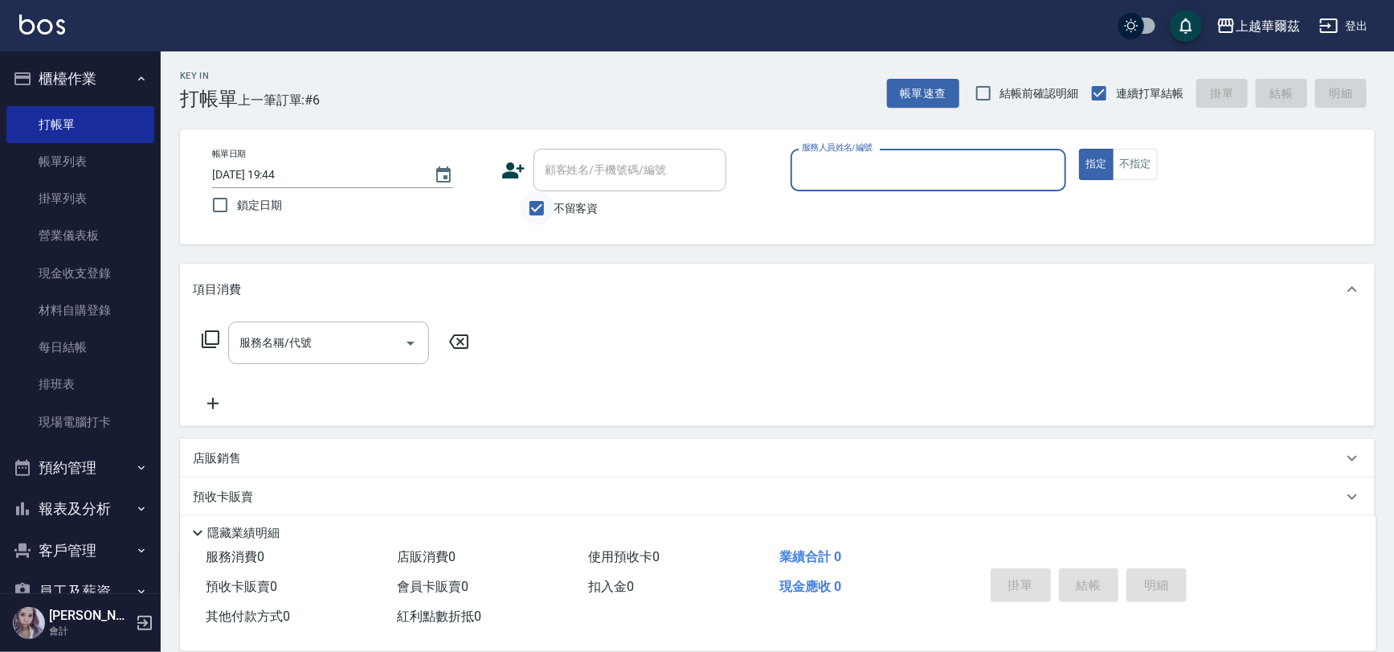
click at [534, 200] on input "不留客資" at bounding box center [537, 208] width 34 height 34
checkbox input "false"
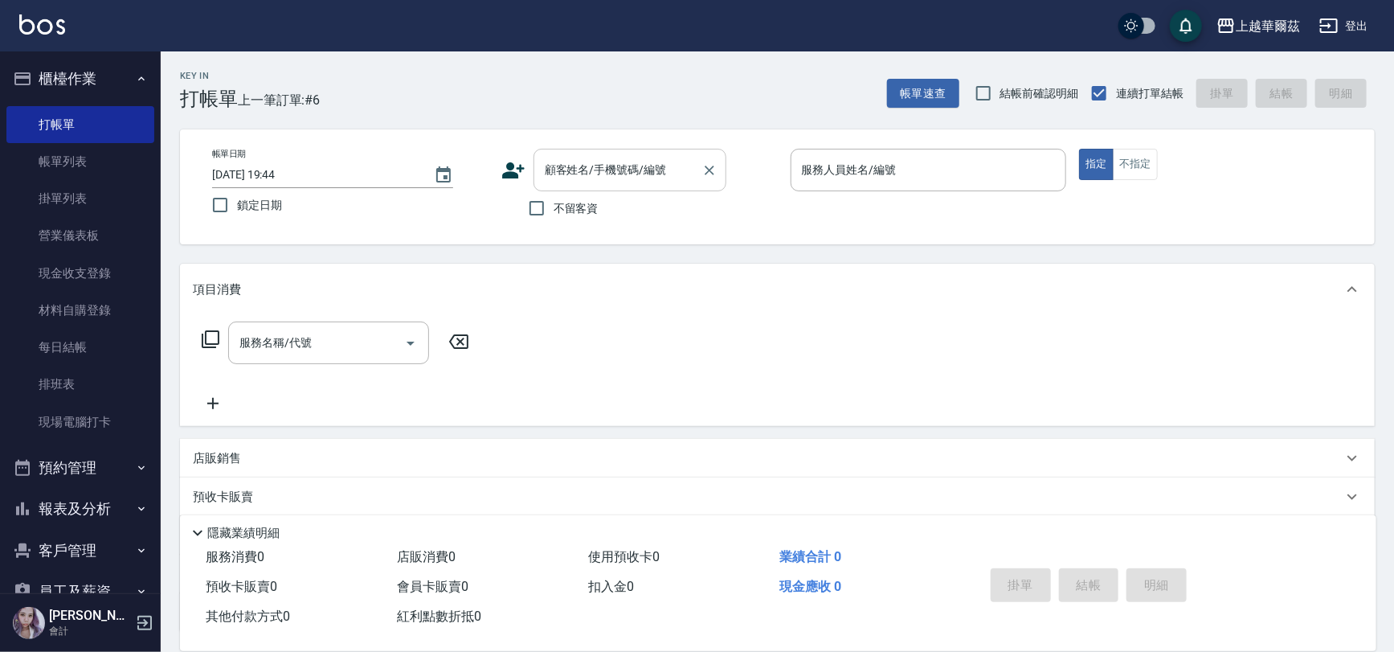
click at [562, 166] on div "顧客姓名/手機號碼/編號 顧客姓名/手機號碼/編號" at bounding box center [629, 170] width 193 height 43
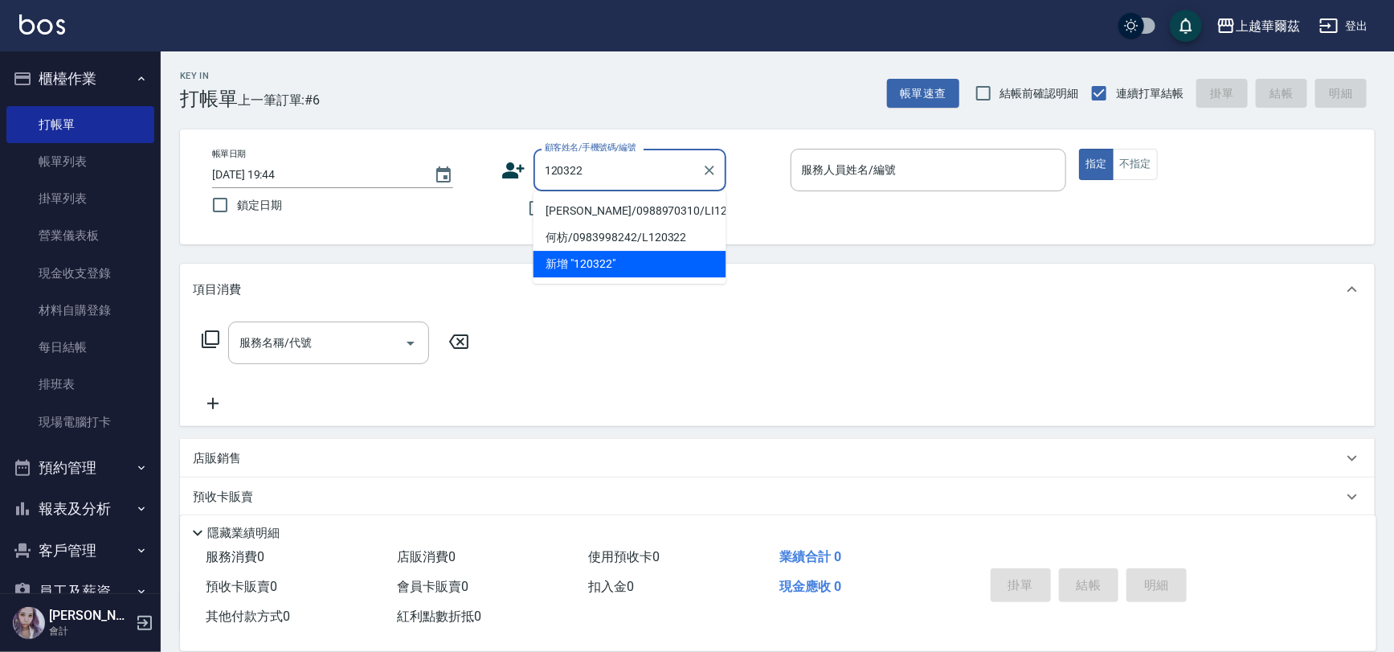
click at [574, 206] on li "洪芸婷/0988970310/LI120322" at bounding box center [629, 211] width 193 height 27
type input "洪芸婷/0988970310/LI120322"
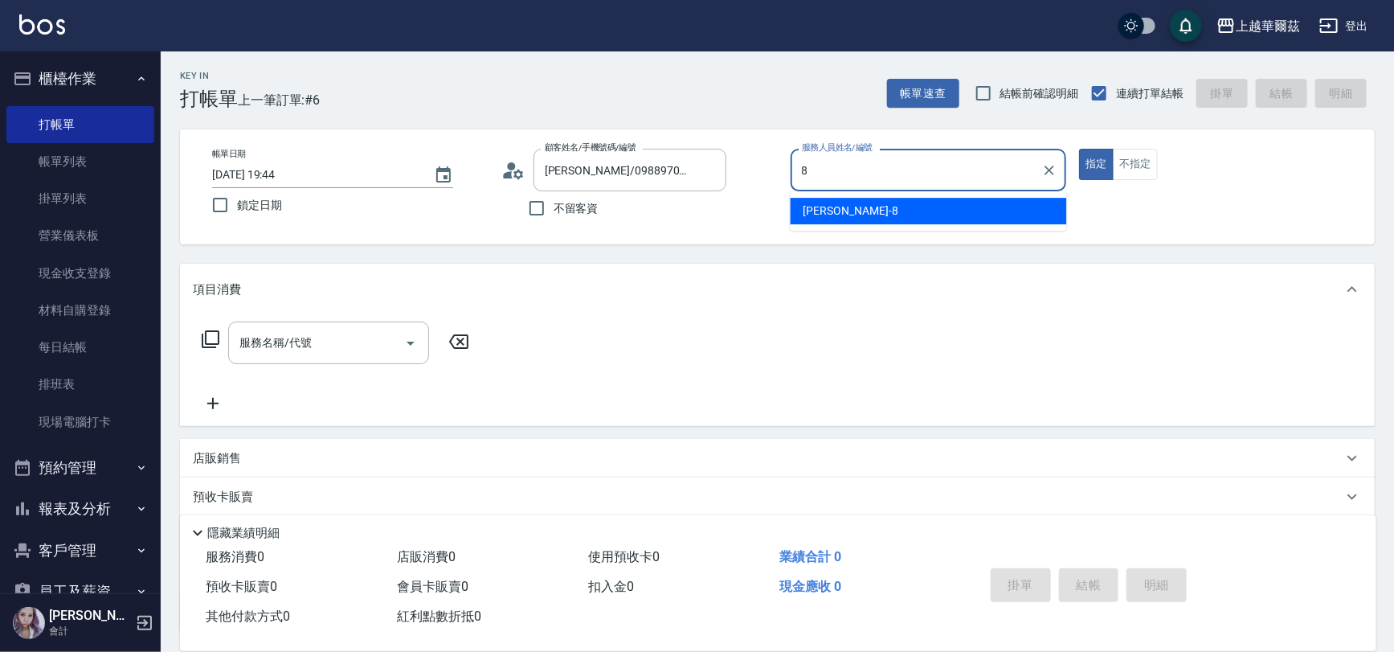
click at [855, 209] on div "Tina -8" at bounding box center [929, 211] width 276 height 27
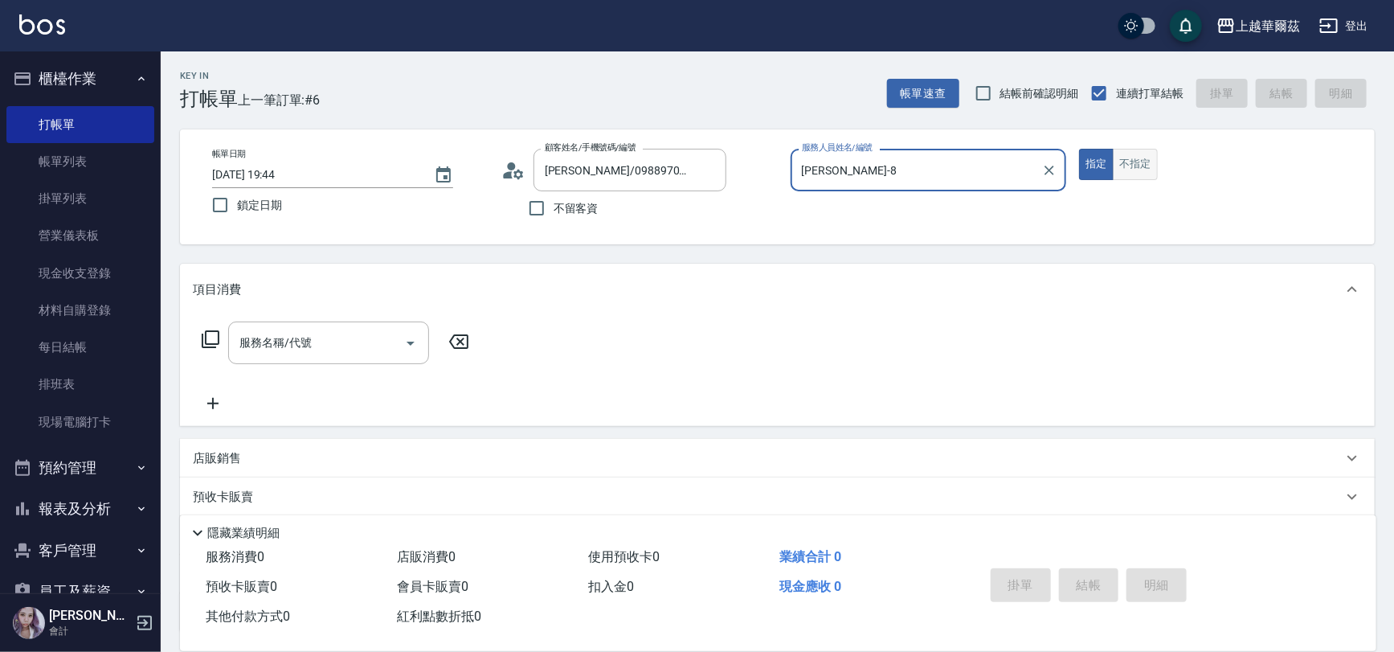
type input "Tina-8"
click at [1135, 156] on button "不指定" at bounding box center [1135, 164] width 45 height 31
click at [276, 332] on input "服務名稱/代號" at bounding box center [316, 343] width 162 height 28
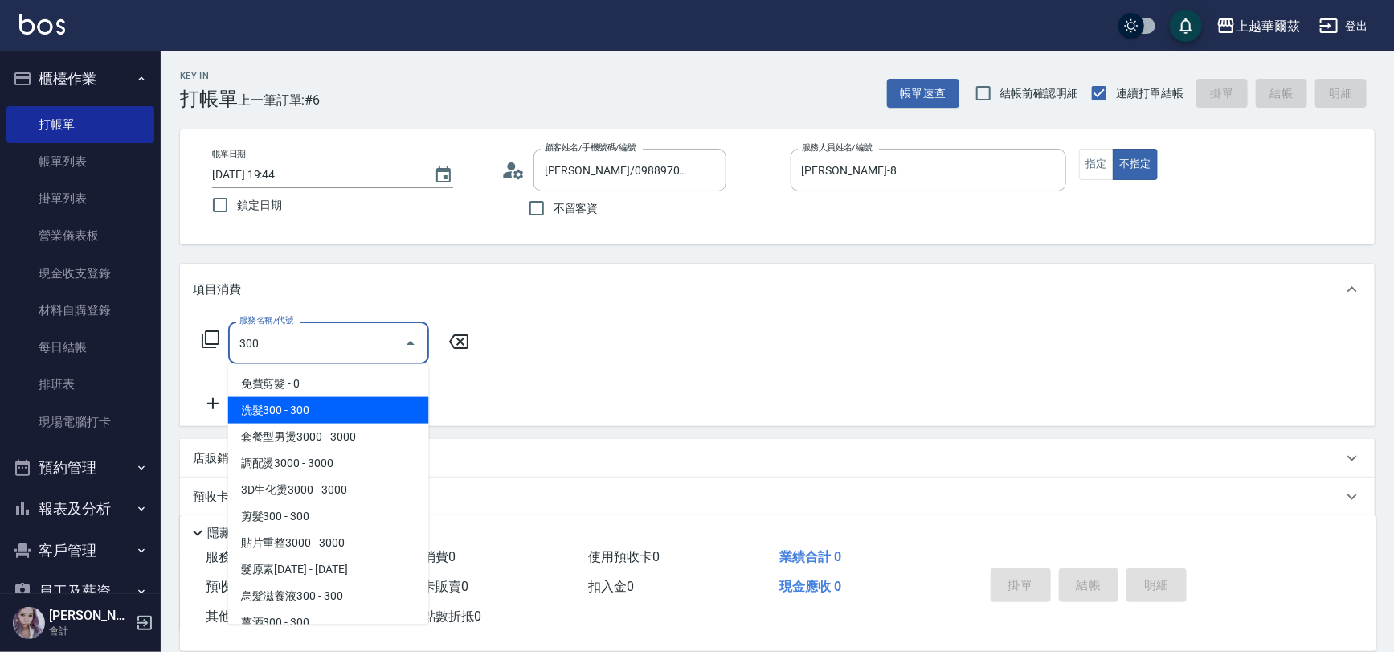
click at [301, 405] on span "洗髮300 - 300" at bounding box center [328, 410] width 201 height 27
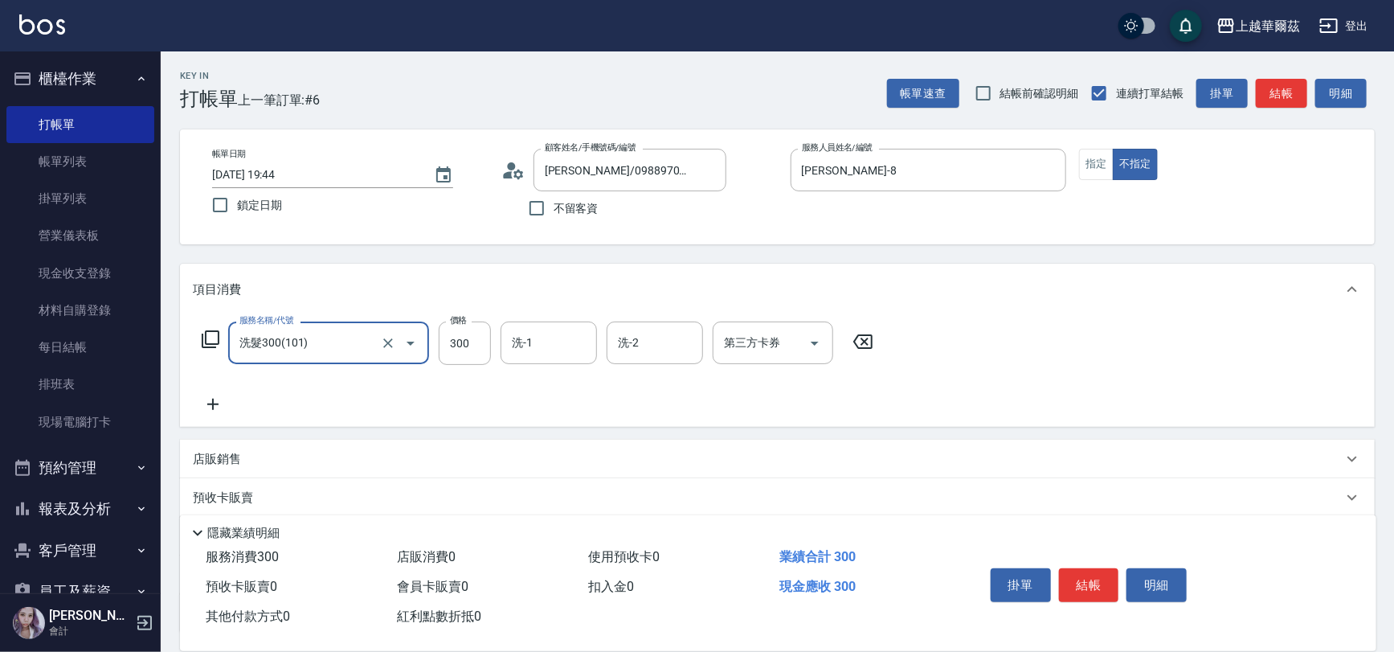
type input "洗髮300(101)"
click at [214, 401] on icon at bounding box center [213, 403] width 40 height 19
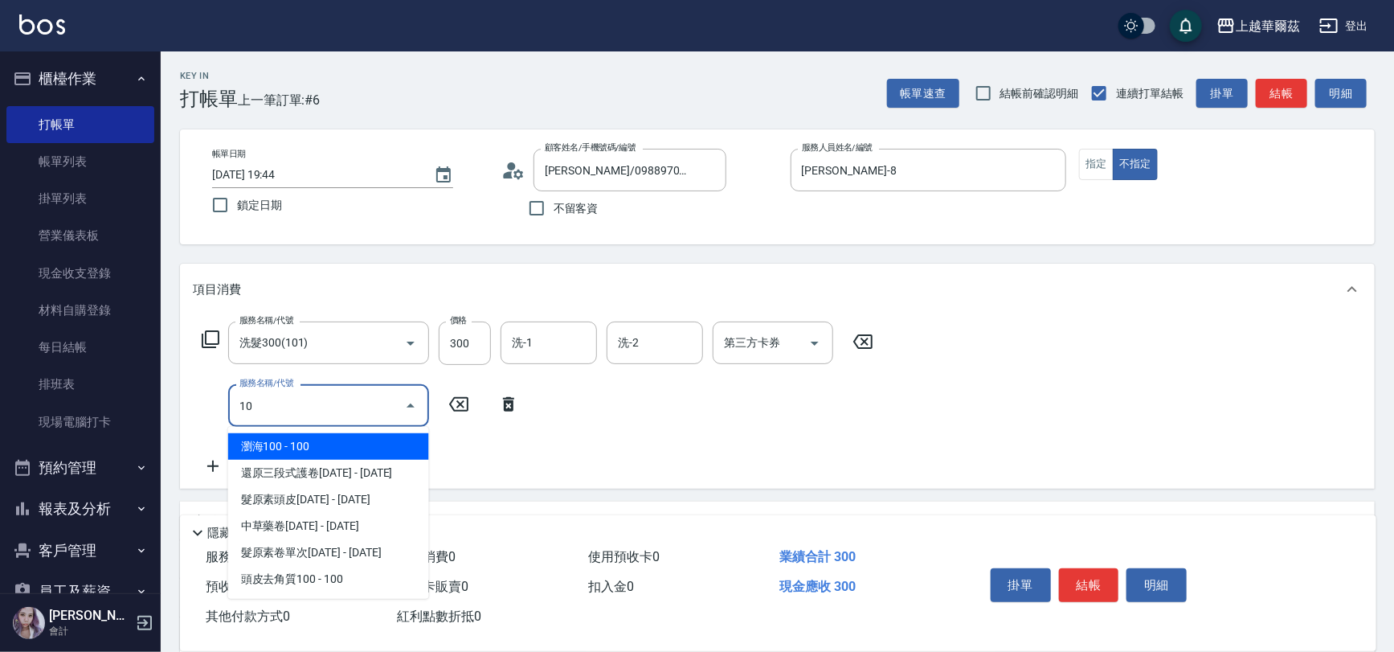
type input "1"
type input "g"
click at [337, 442] on span "頭皮水 - 100" at bounding box center [328, 446] width 201 height 27
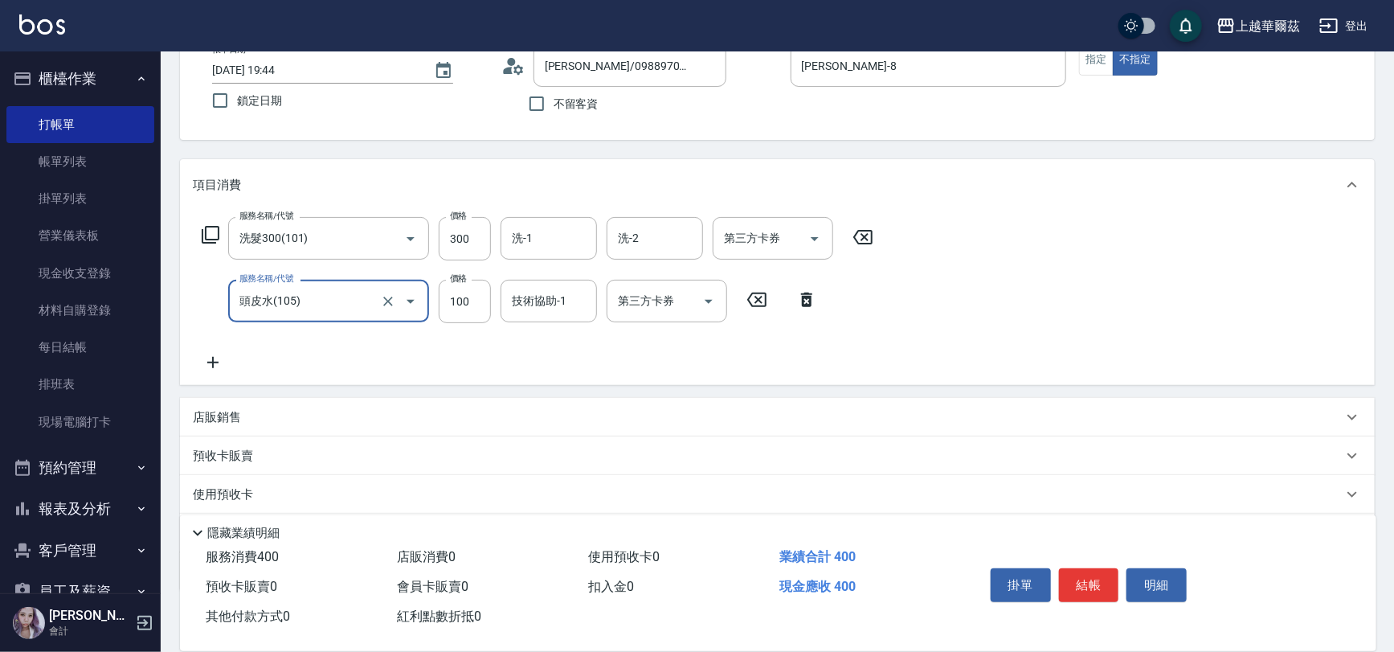
scroll to position [130, 0]
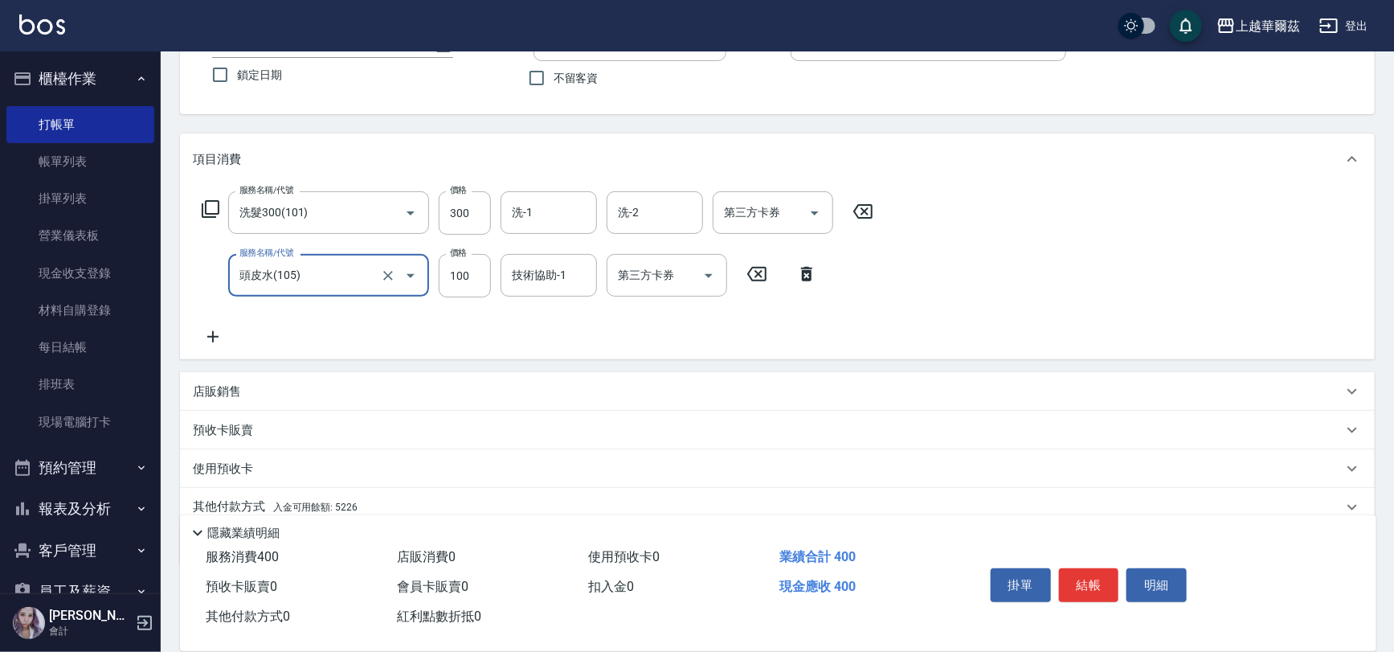
type input "頭皮水(105)"
click at [215, 390] on p "店販銷售" at bounding box center [217, 391] width 48 height 17
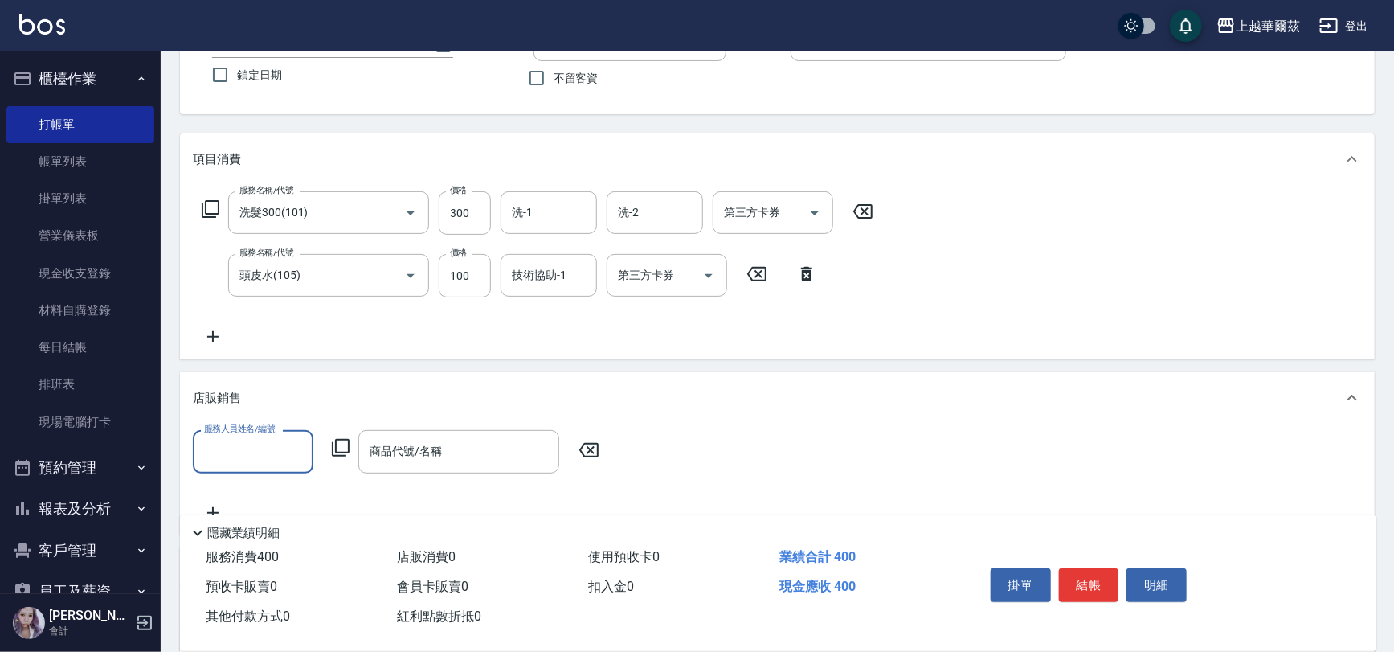
scroll to position [0, 0]
type input "Tina-8"
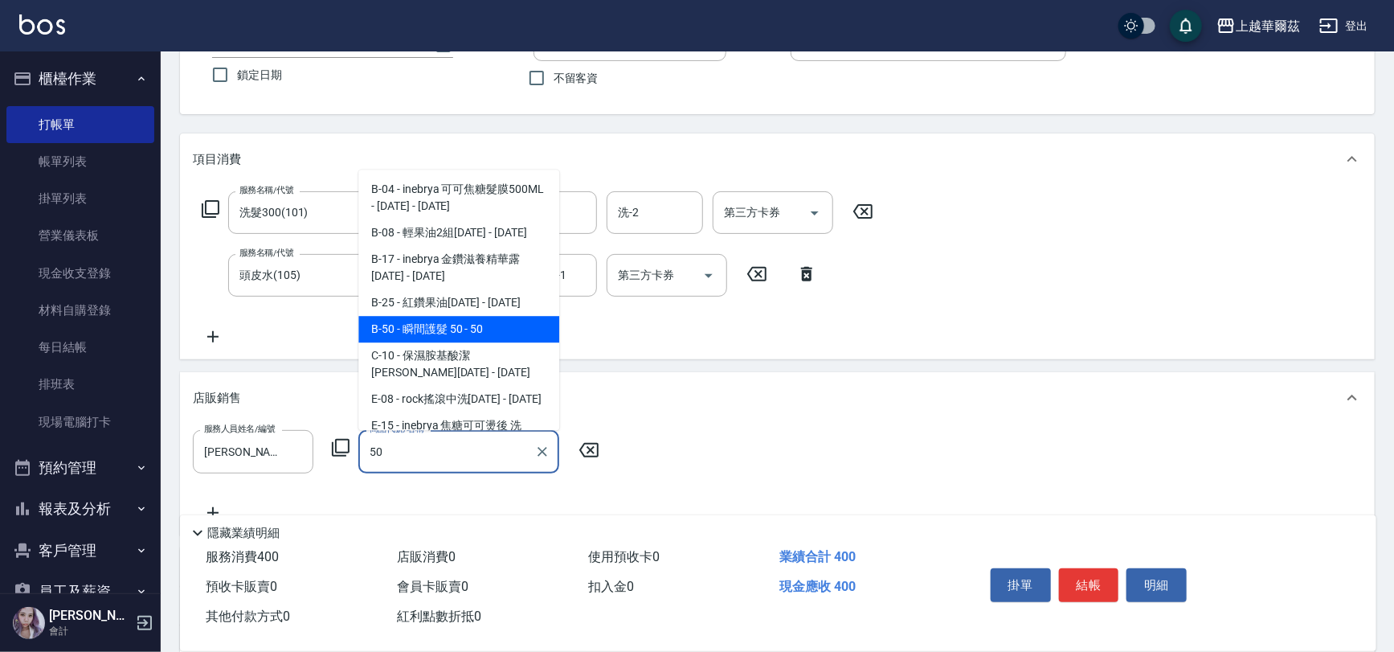
click at [486, 327] on span "B-50 - 瞬間護髮 50 - 50" at bounding box center [458, 329] width 201 height 27
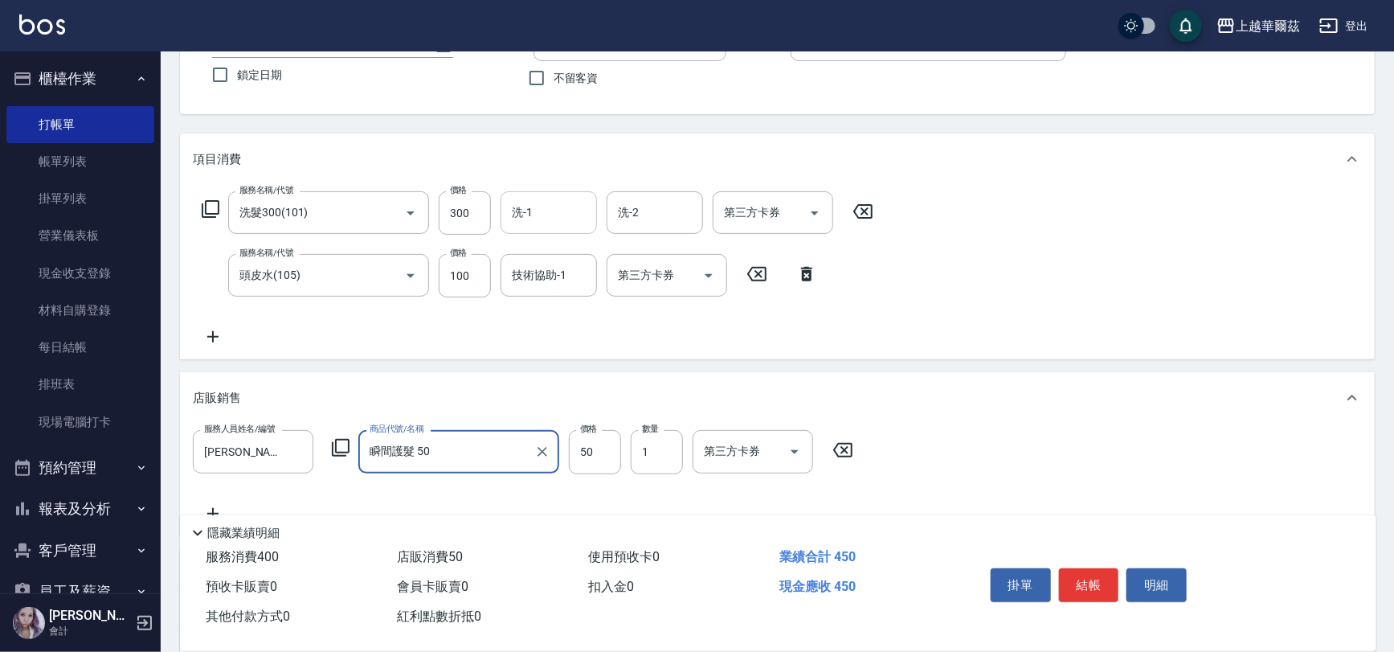
type input "瞬間護髮 50"
click at [536, 211] on input "洗-1" at bounding box center [549, 212] width 82 height 28
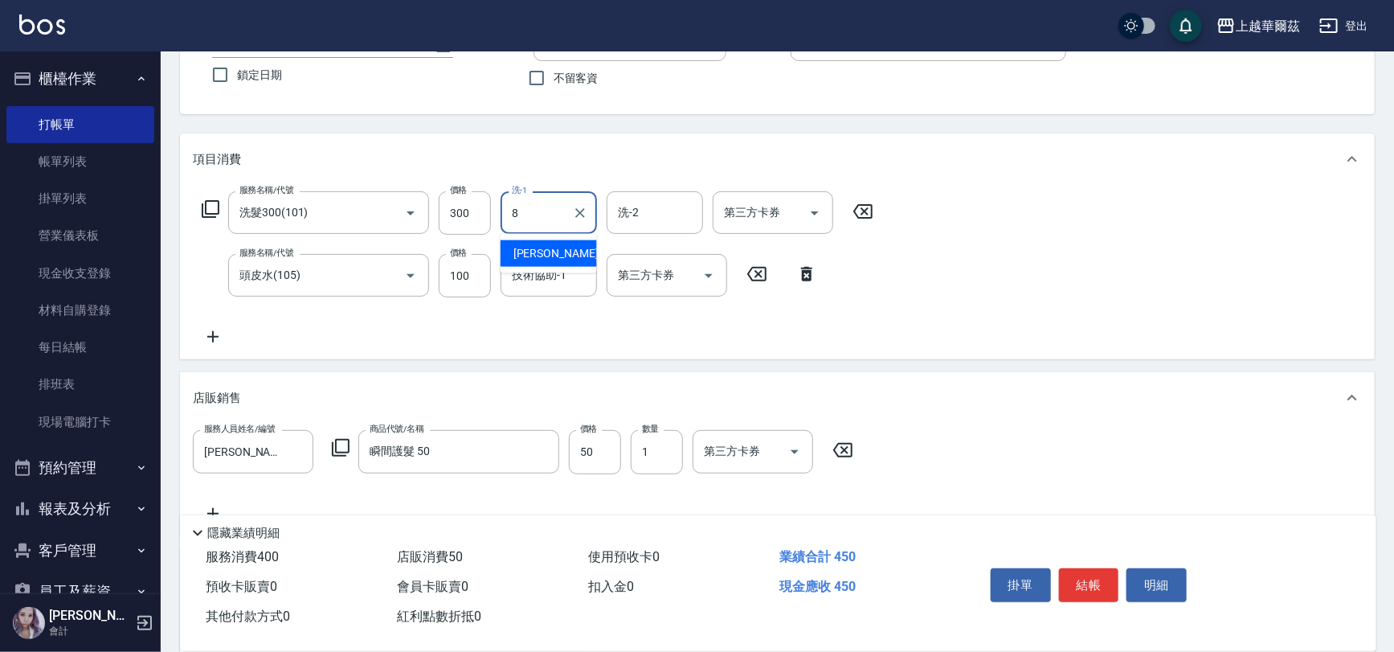
click at [534, 253] on span "Tina -8" at bounding box center [560, 253] width 95 height 17
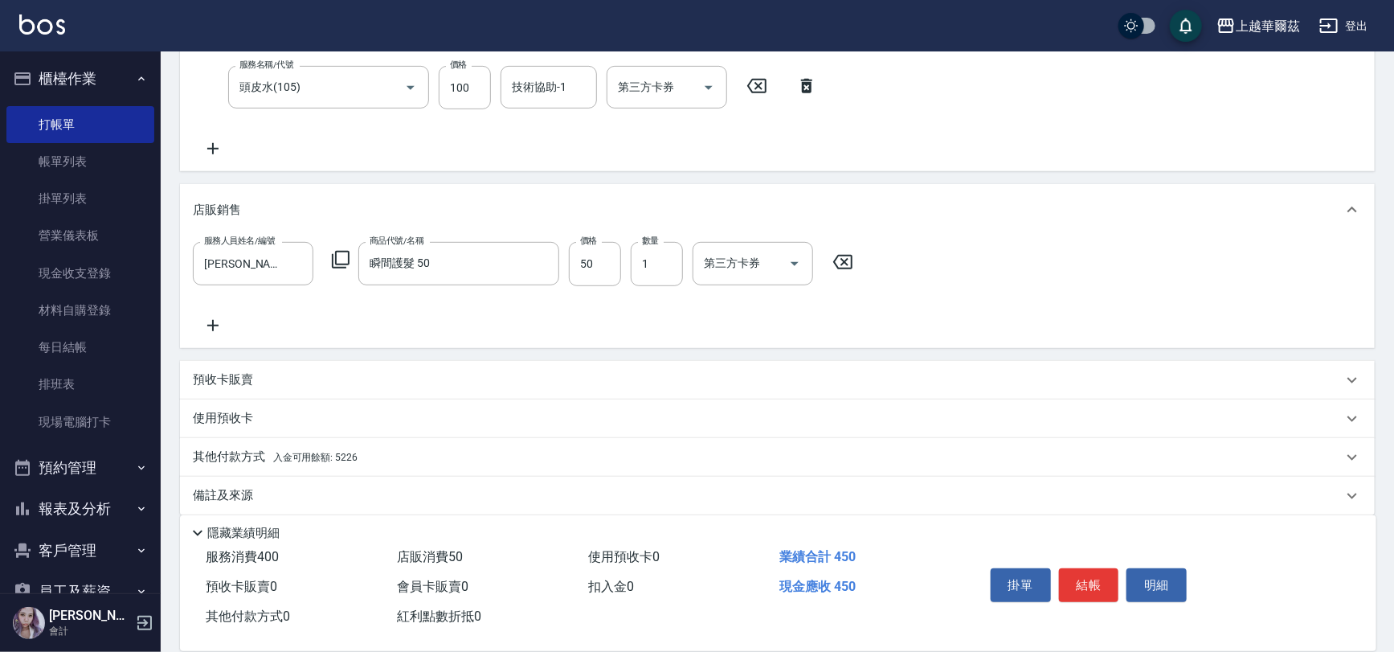
scroll to position [321, 0]
type input "Tina-8"
click at [297, 448] on span "入金可用餘額: 5226" at bounding box center [315, 453] width 84 height 11
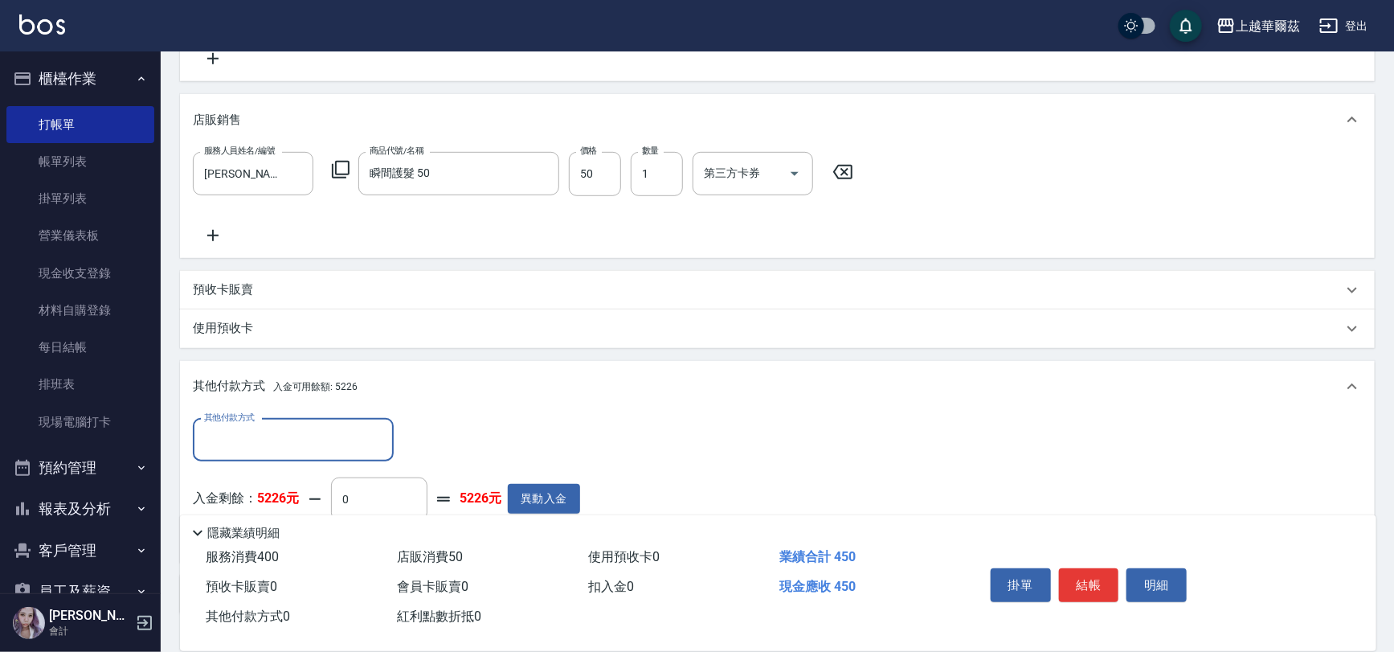
scroll to position [444, 0]
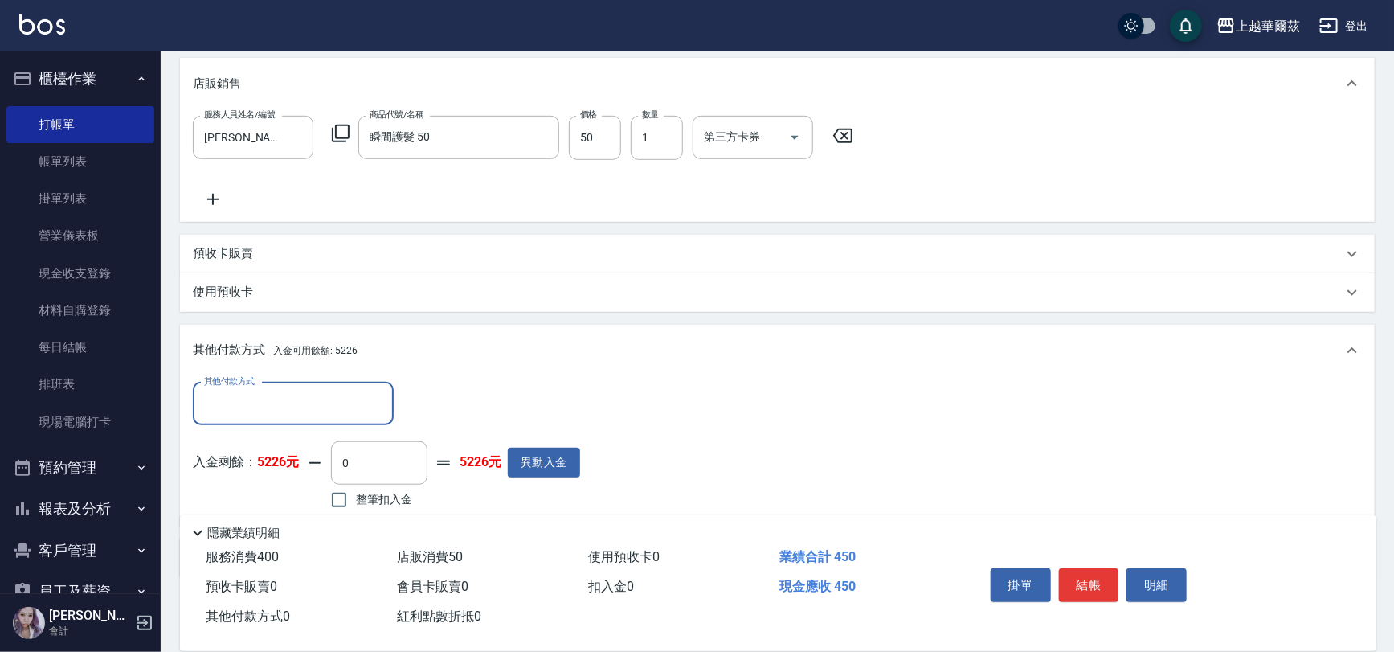
drag, startPoint x: 337, startPoint y: 499, endPoint x: 946, endPoint y: 402, distance: 617.3
click at [337, 499] on input "整筆扣入金" at bounding box center [339, 500] width 34 height 34
checkbox input "true"
type input "450"
click at [1101, 576] on button "結帳" at bounding box center [1089, 585] width 60 height 34
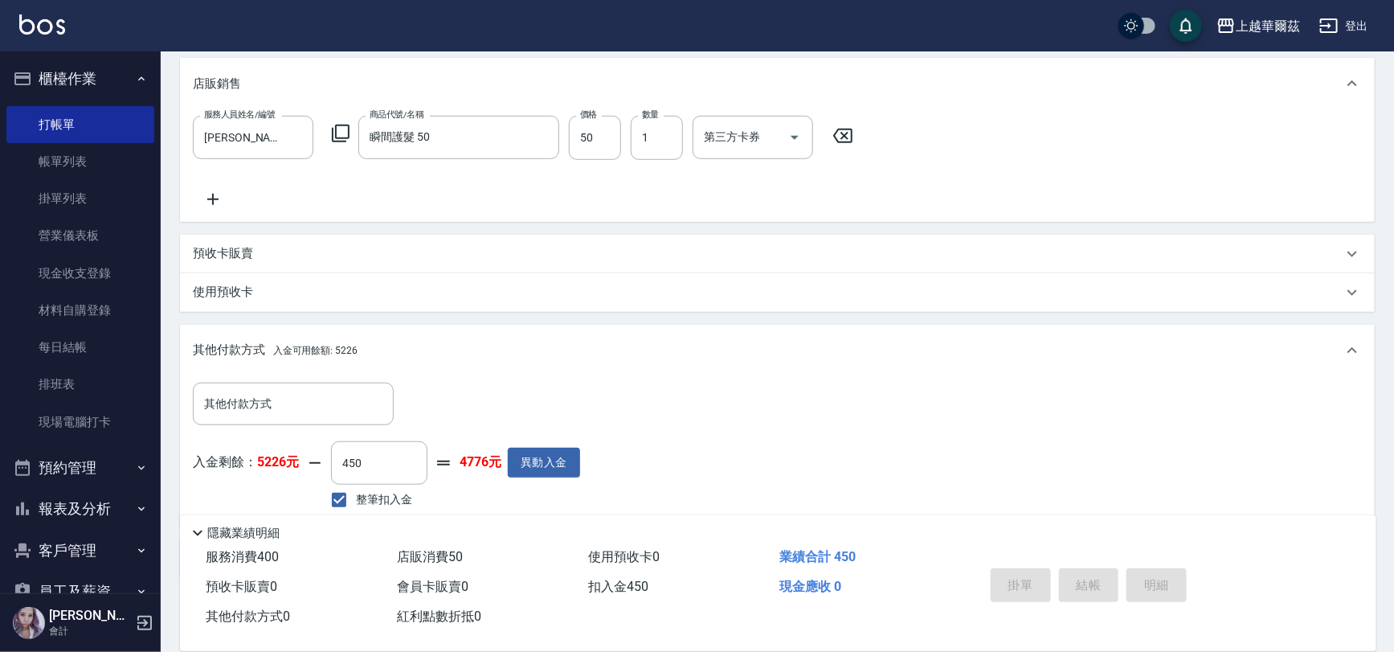
type input "2025/09/22 19:46"
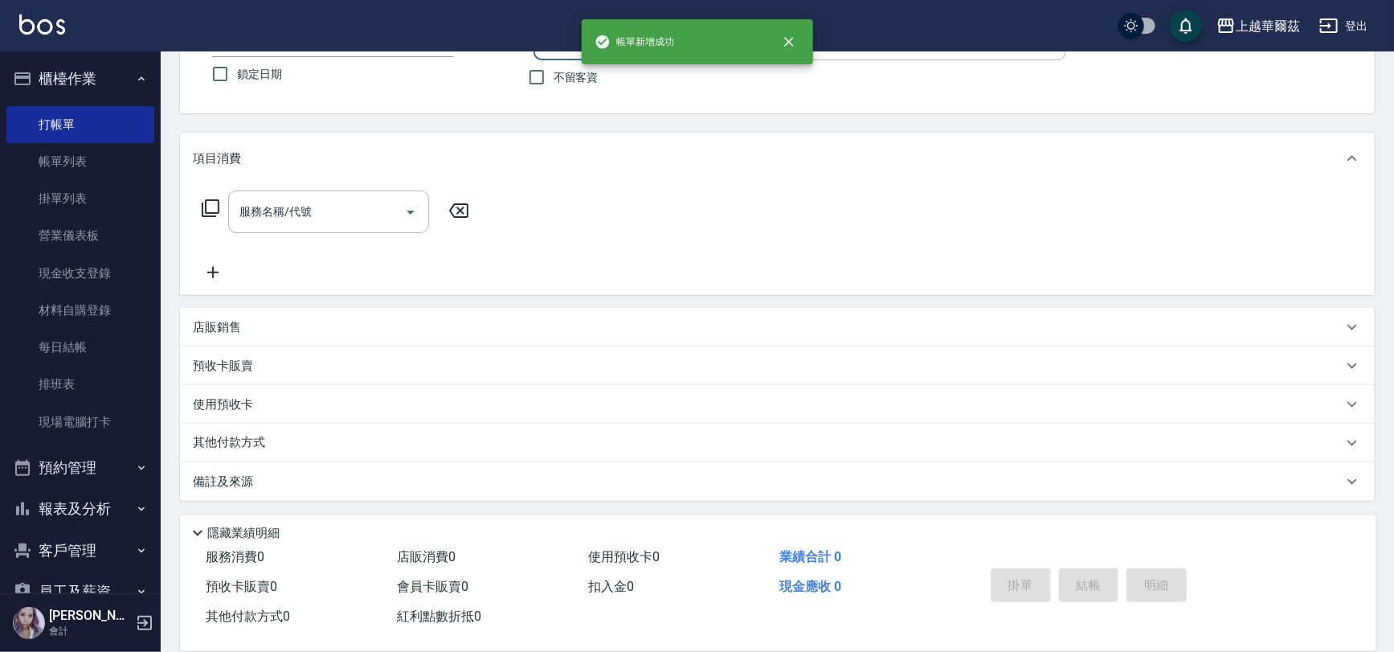
scroll to position [0, 0]
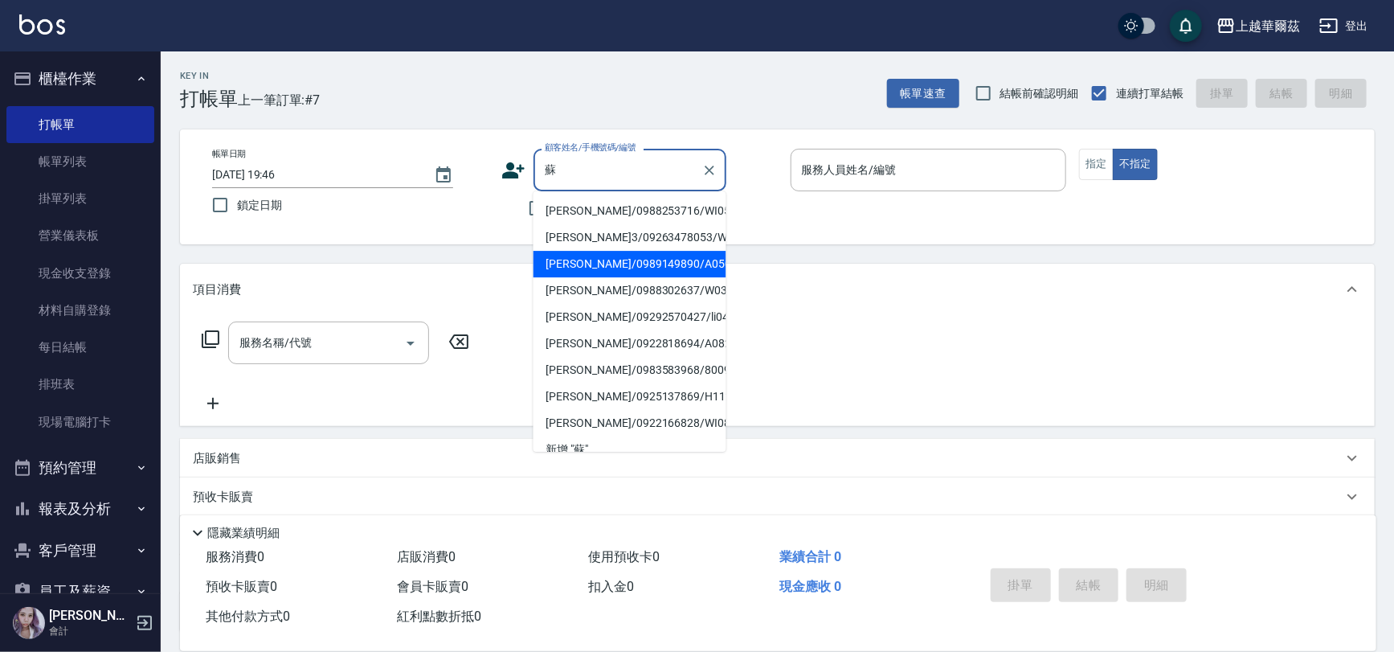
click at [596, 258] on li "蘇嘉嘉/0989149890/A050221" at bounding box center [629, 264] width 193 height 27
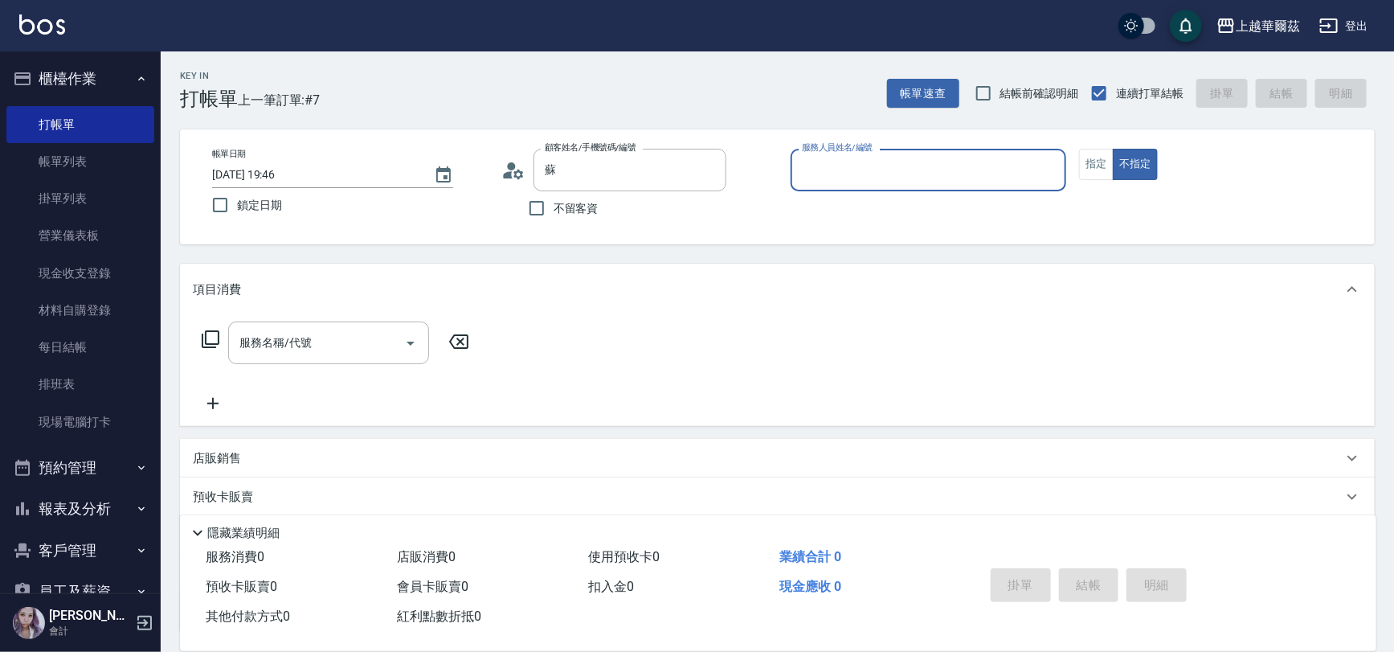
type input "蘇嘉嘉/0989149890/A050221"
type input "Angel-1"
click at [1089, 163] on button "指定" at bounding box center [1096, 164] width 35 height 31
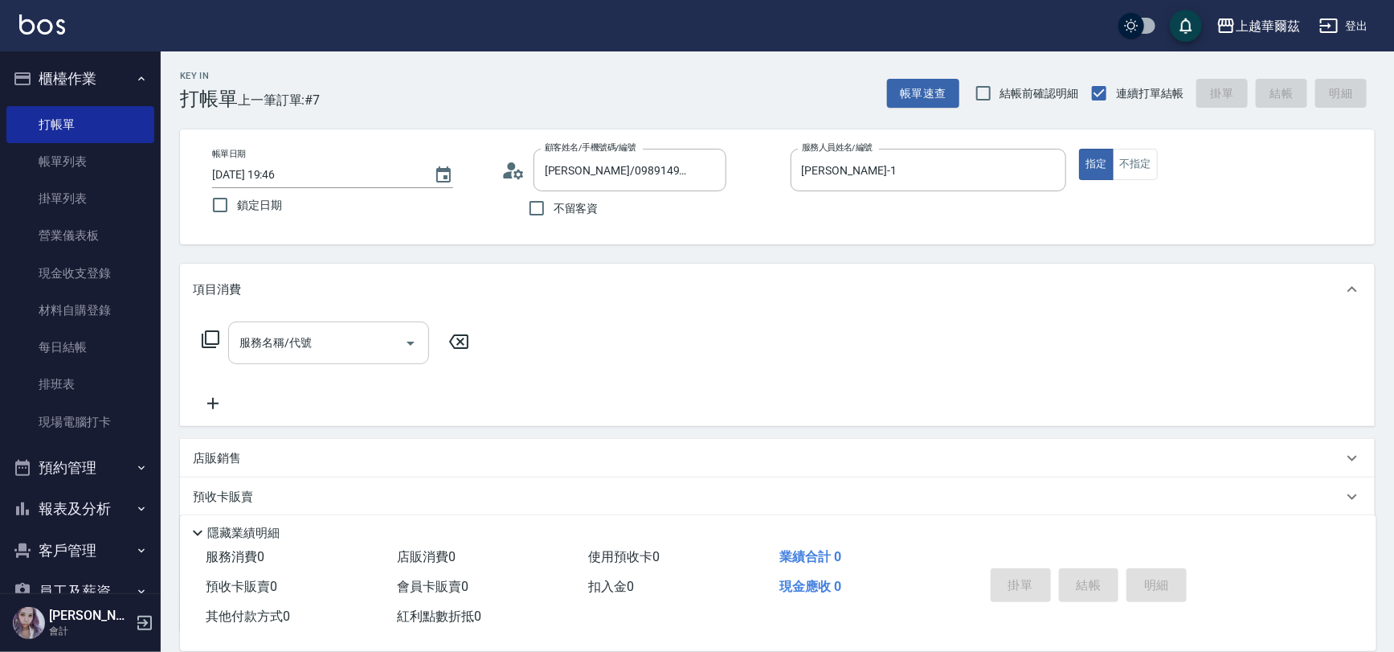
click at [265, 345] on div "服務名稱/代號 服務名稱/代號" at bounding box center [328, 342] width 201 height 43
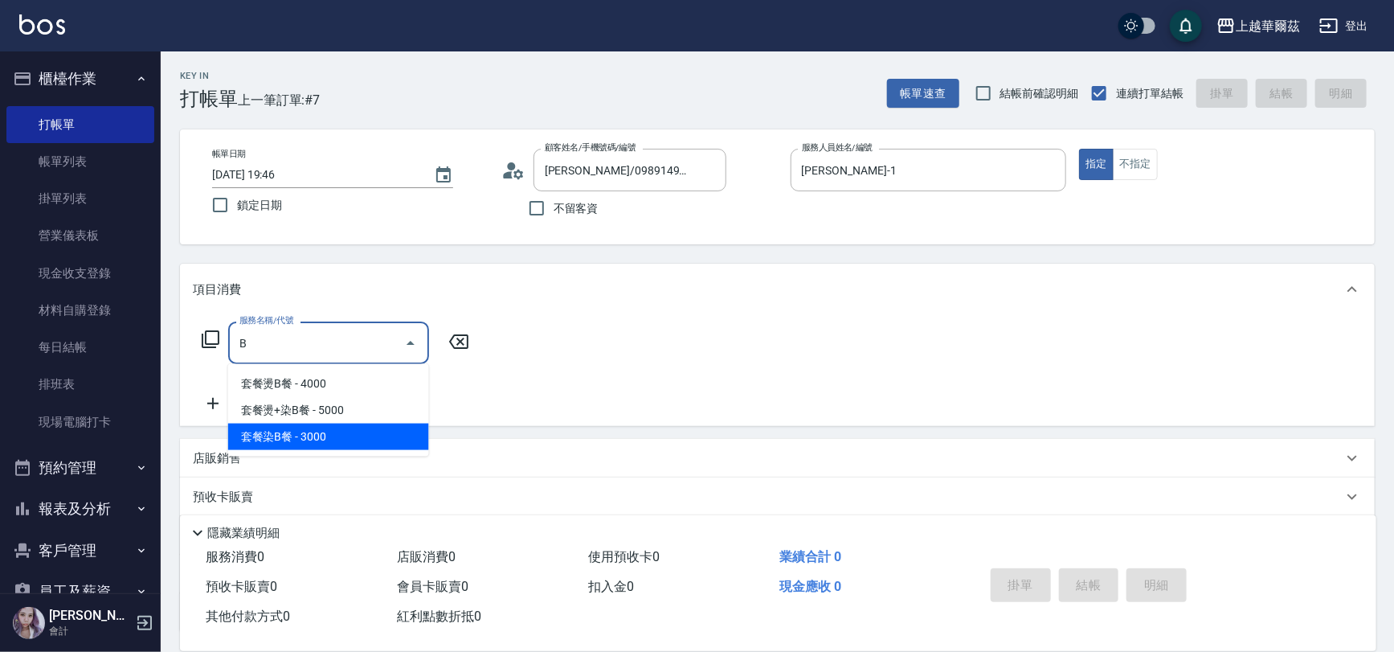
click at [324, 439] on span "套餐染B餐 - 3000" at bounding box center [328, 436] width 201 height 27
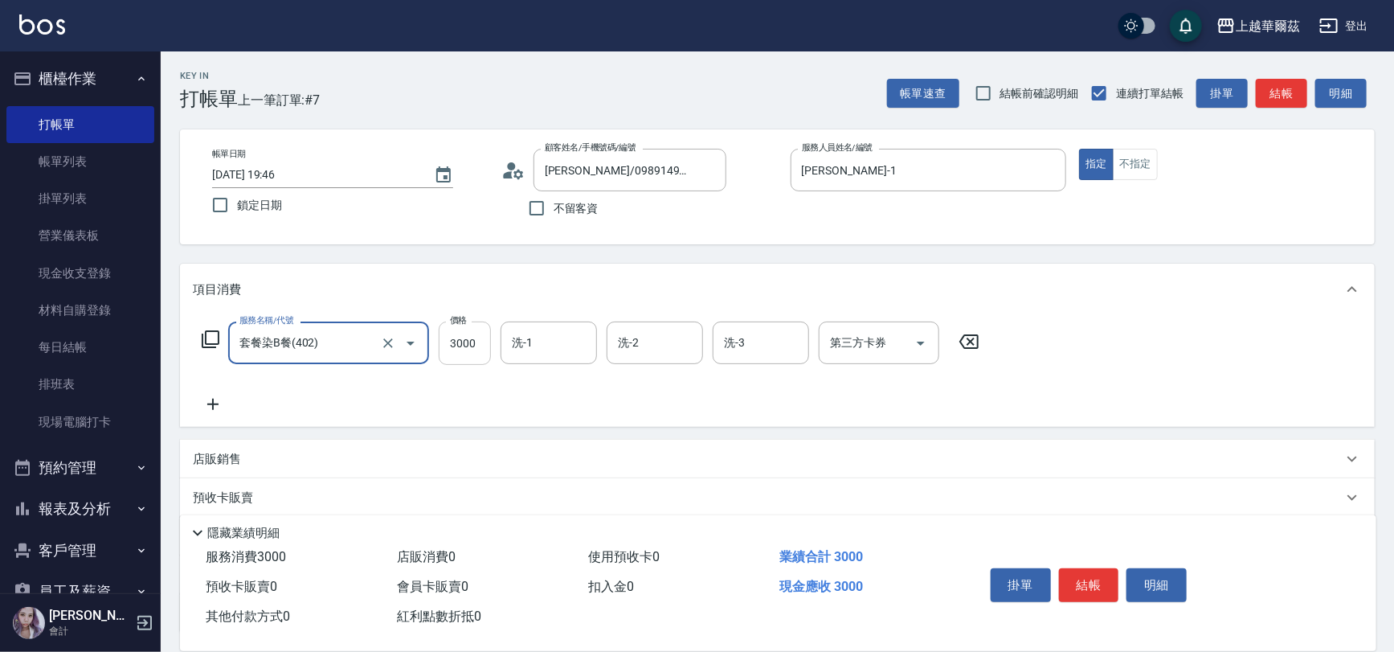
type input "套餐染B餐(402)"
click at [465, 337] on input "3000" at bounding box center [465, 342] width 52 height 43
type input "3800"
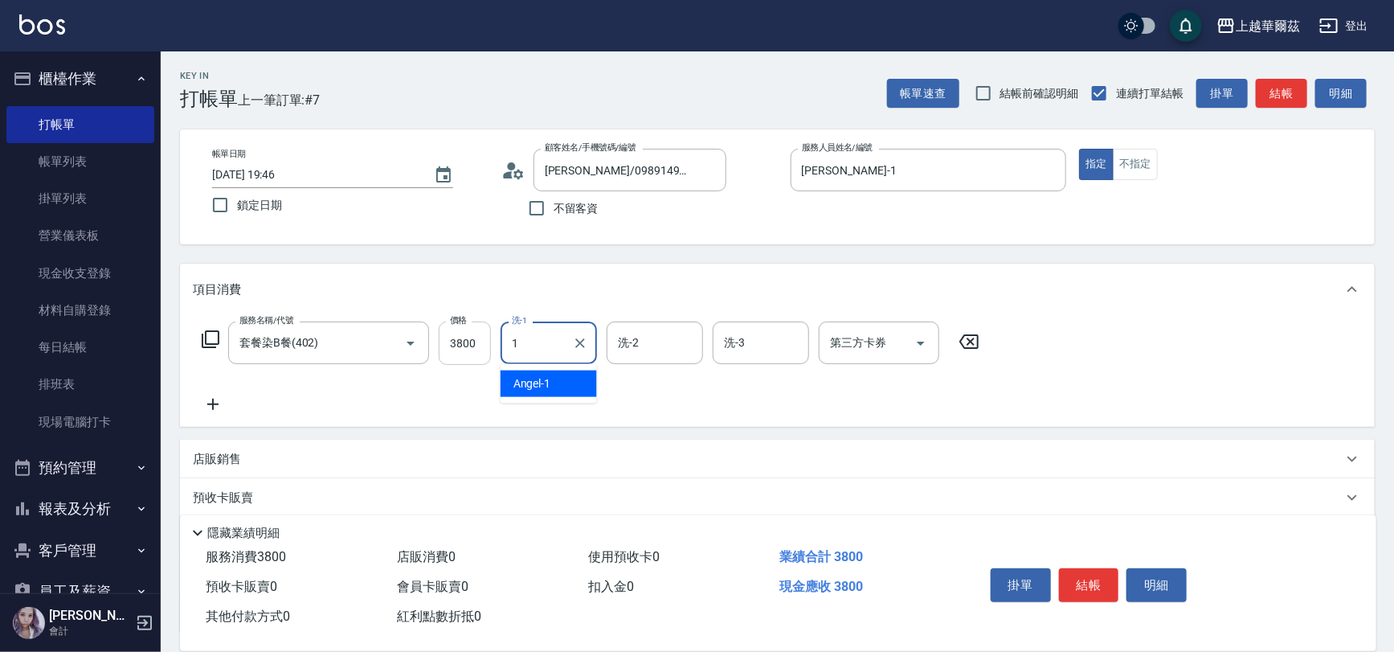
type input "Angel-1"
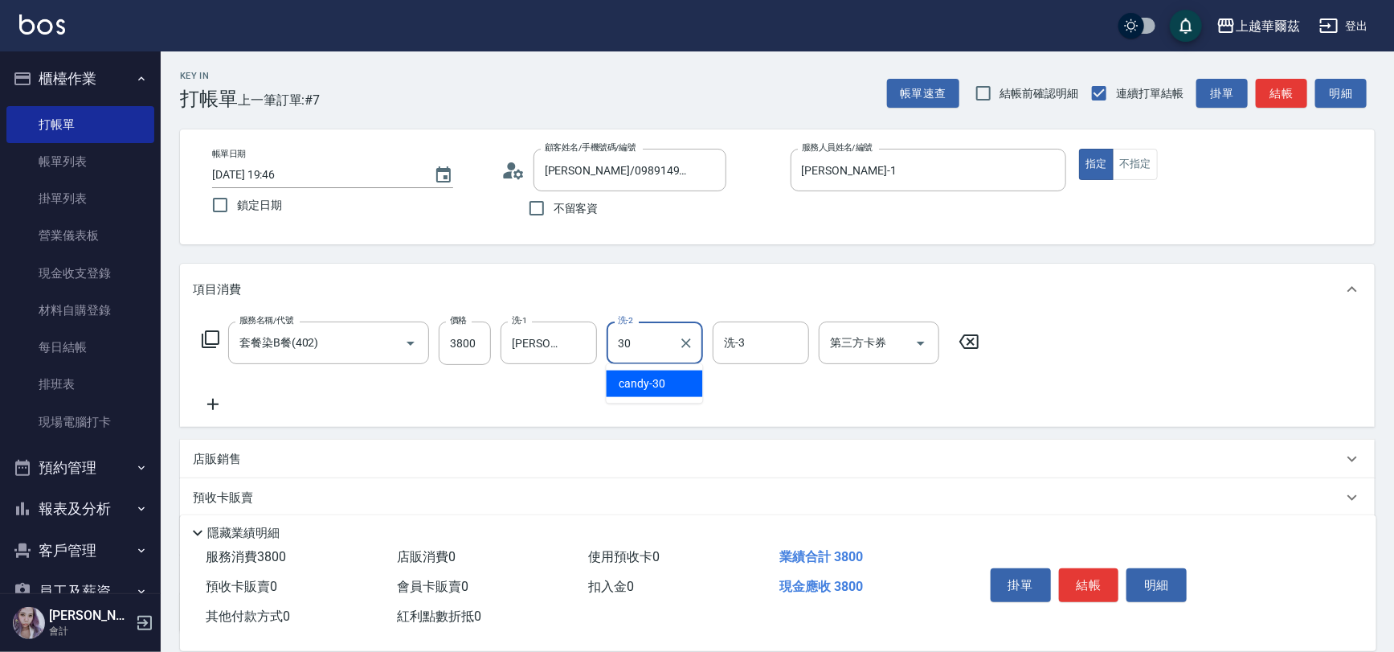
click at [667, 378] on div "candy -30" at bounding box center [655, 383] width 96 height 27
type input "candy-30"
drag, startPoint x: 1099, startPoint y: 578, endPoint x: 1068, endPoint y: 565, distance: 33.1
click at [1097, 577] on button "結帳" at bounding box center [1089, 585] width 60 height 34
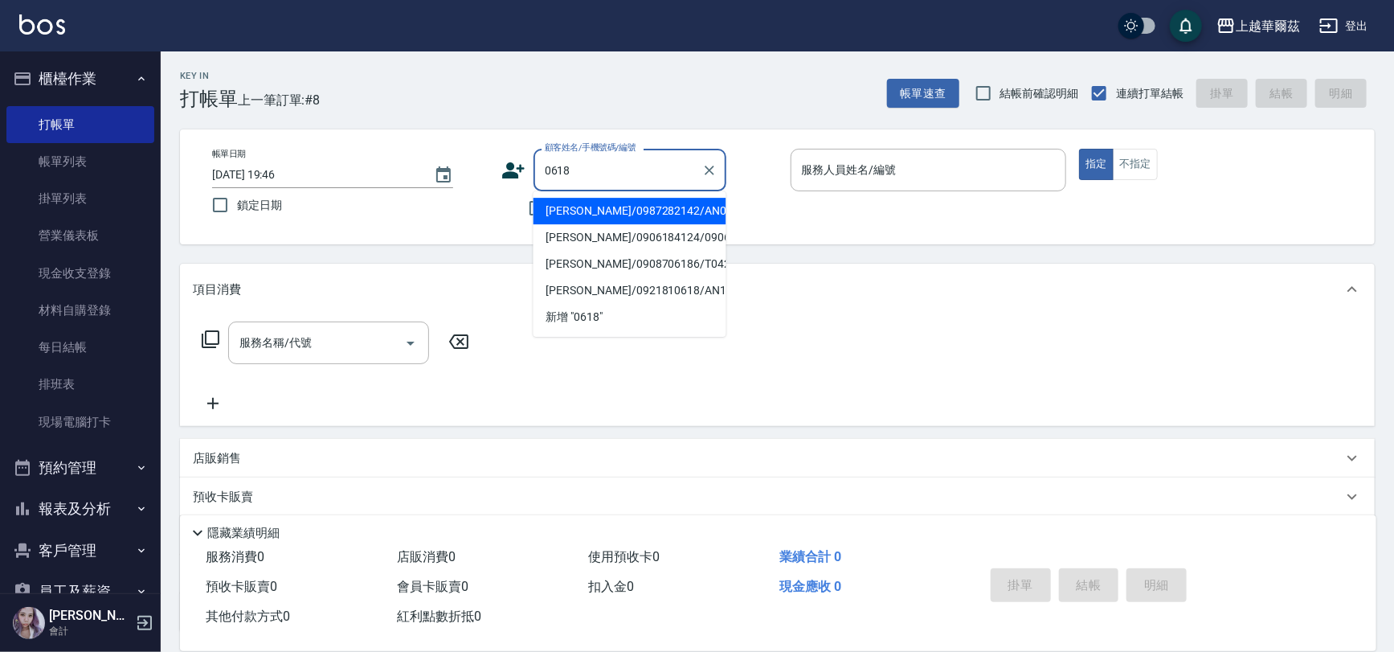
click at [599, 207] on li "江培溢/0987282142/AN061811" at bounding box center [629, 211] width 193 height 27
type input "江培溢/0987282142/AN061811"
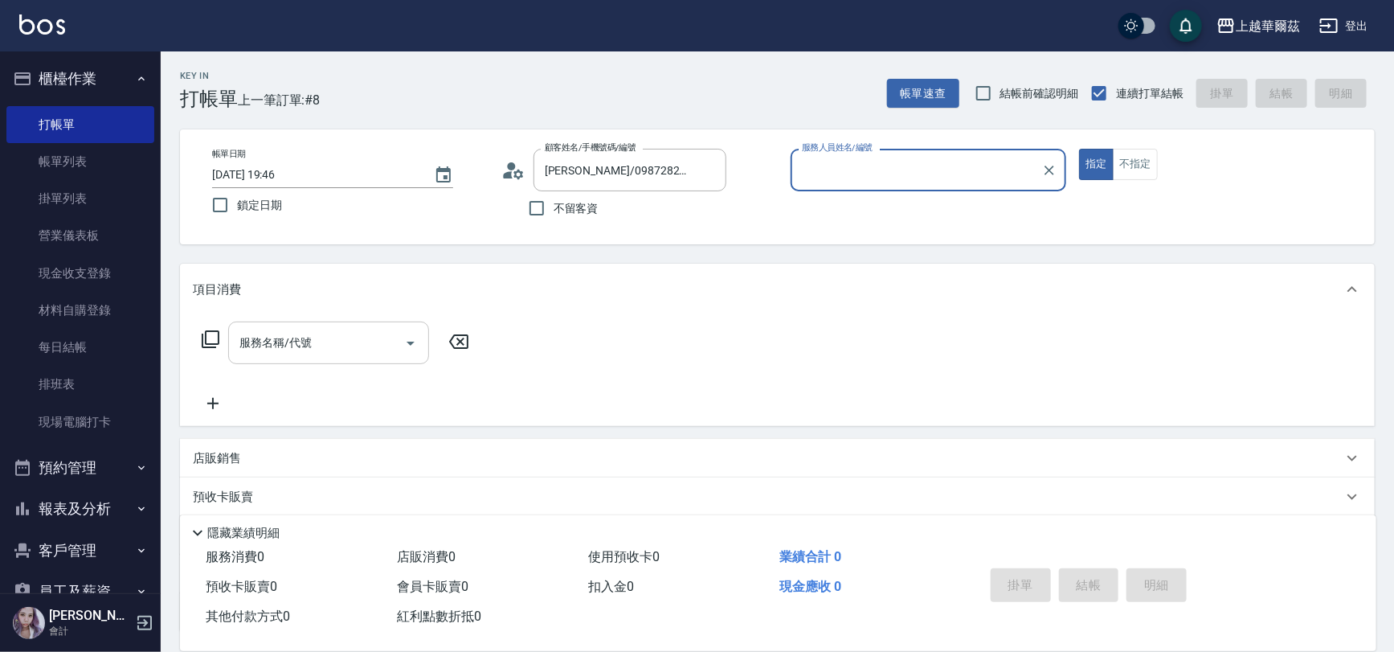
type input "Angel-1"
click at [287, 335] on div "服務名稱/代號 服務名稱/代號" at bounding box center [328, 342] width 201 height 43
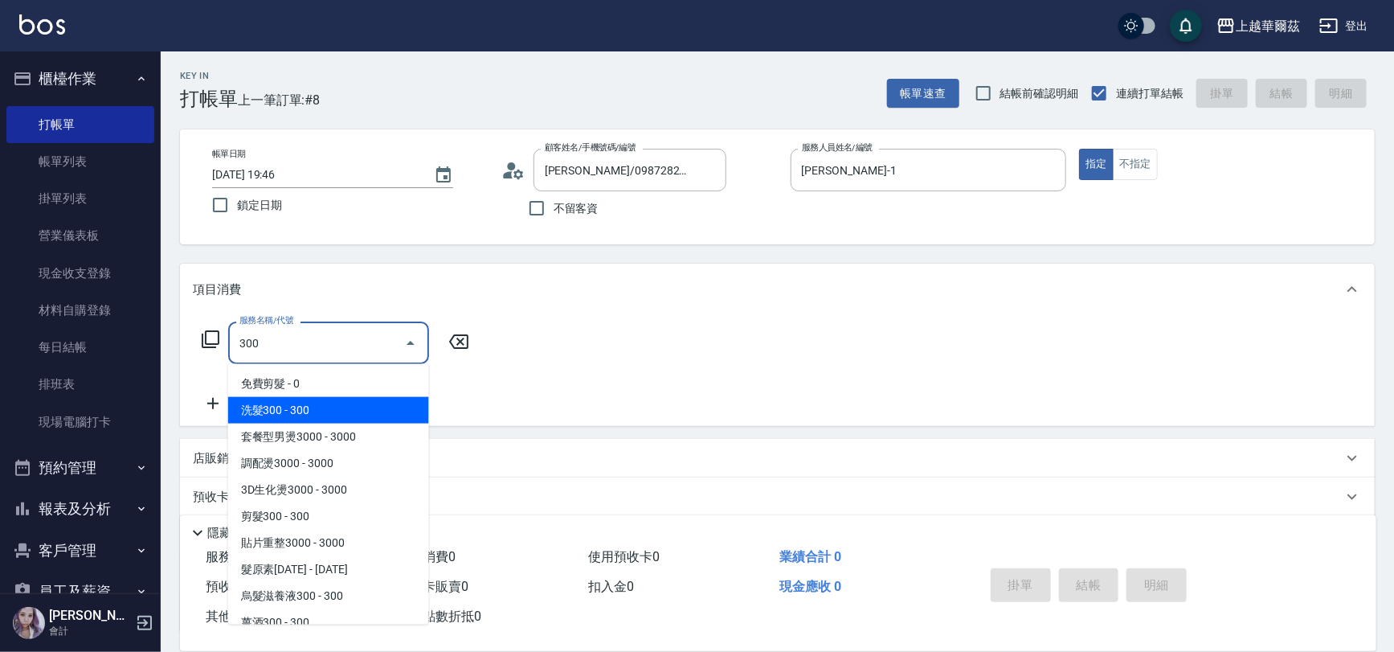
click at [333, 407] on span "洗髮300 - 300" at bounding box center [328, 410] width 201 height 27
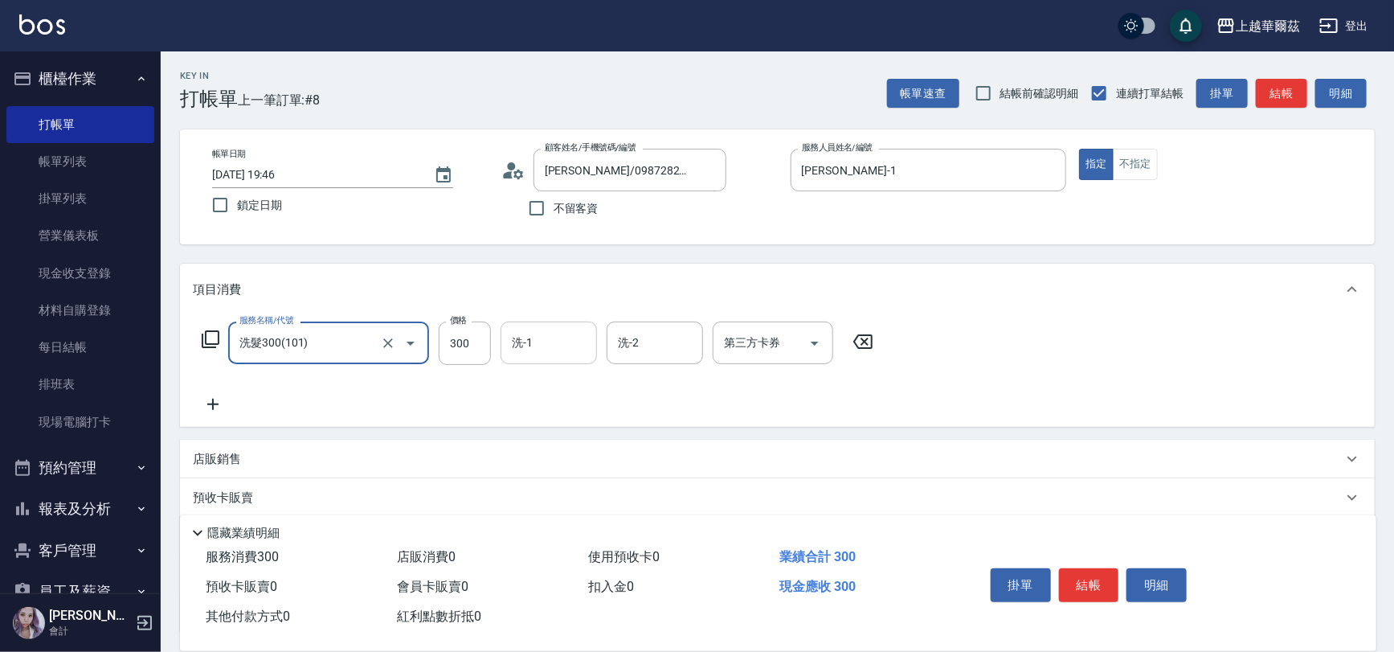
type input "洗髮300(101)"
click at [533, 345] on input "洗-1" at bounding box center [549, 343] width 82 height 28
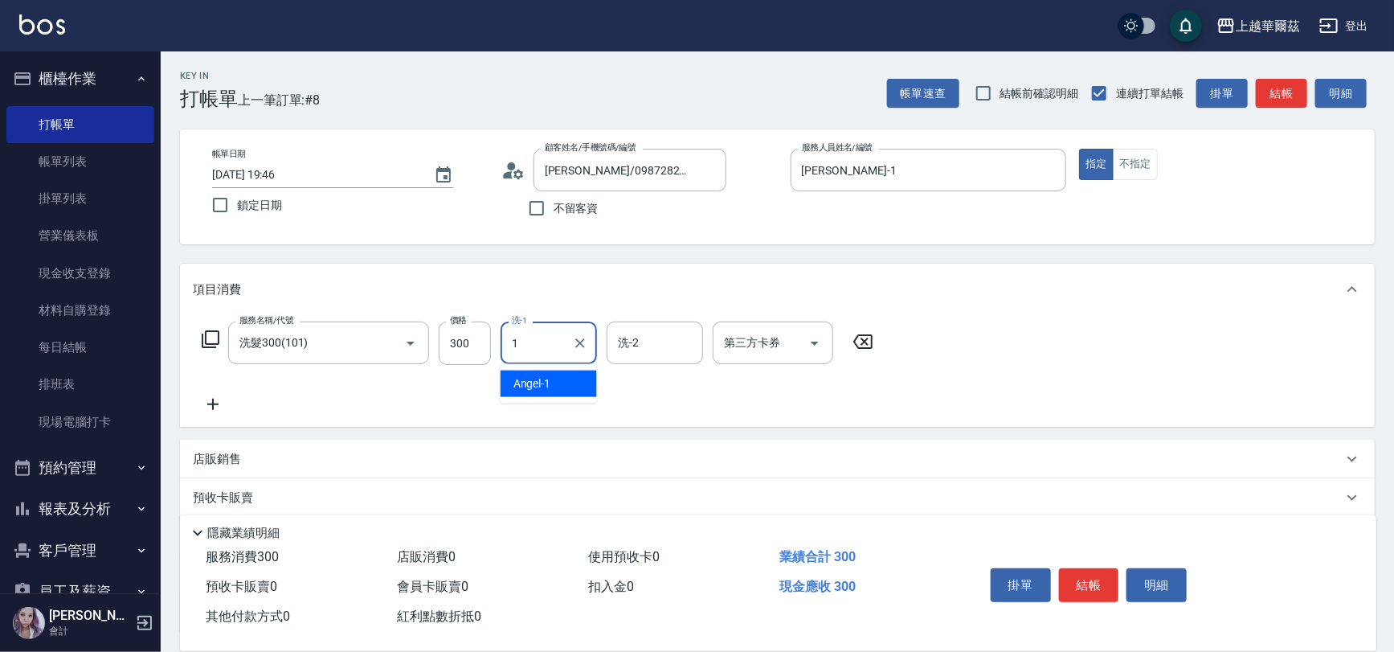
click at [553, 385] on div "Angel -1" at bounding box center [549, 383] width 96 height 27
type input "Angel-1"
click at [215, 405] on icon at bounding box center [213, 403] width 40 height 19
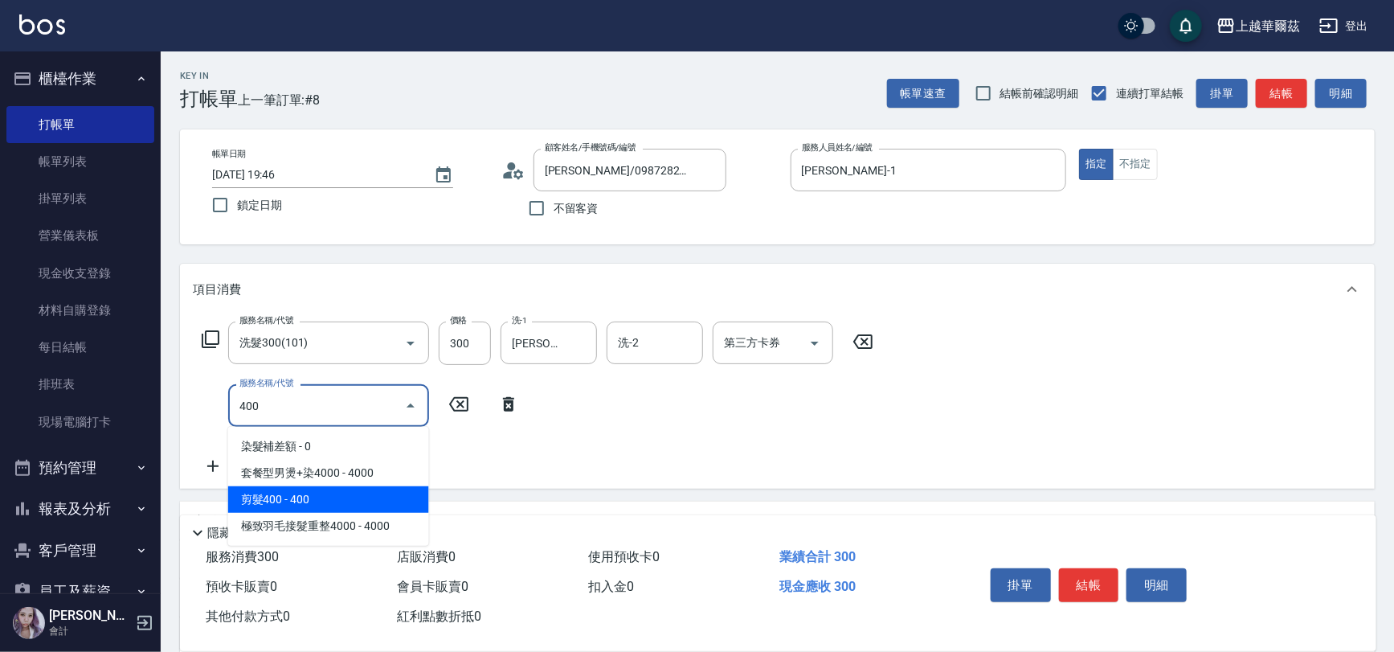
click at [292, 500] on span "剪髮400 - 400" at bounding box center [328, 499] width 201 height 27
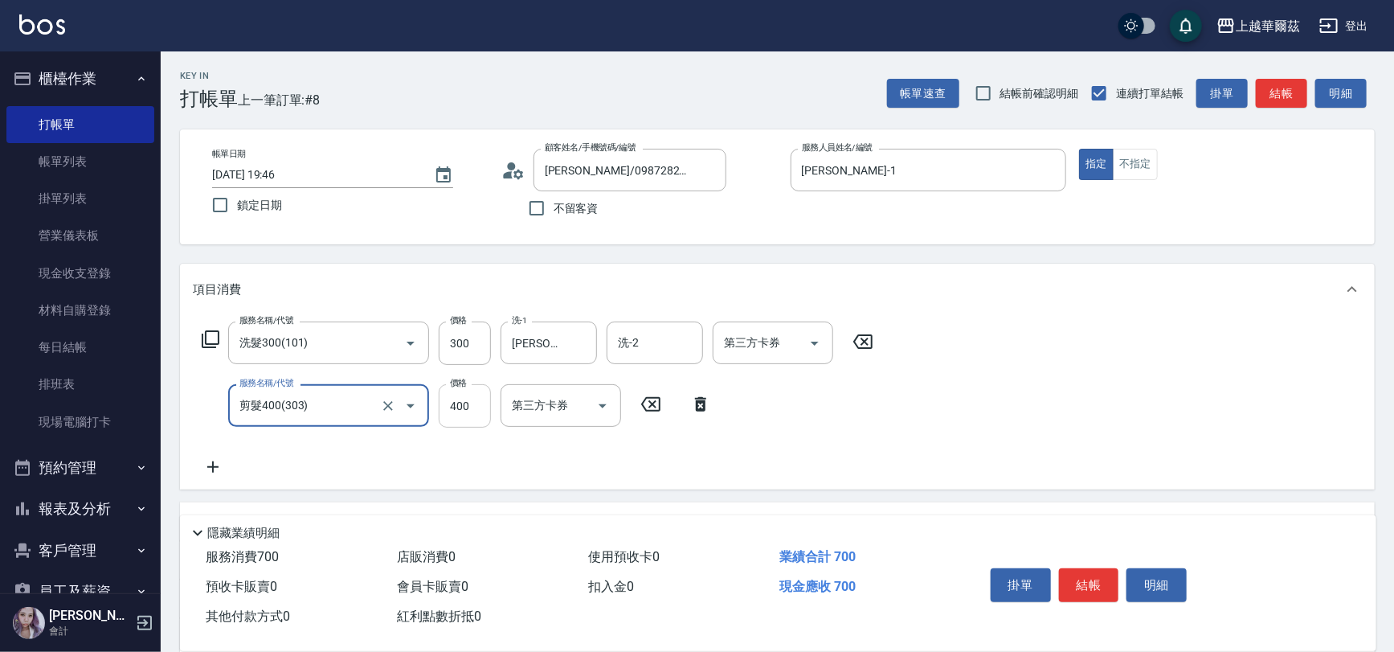
type input "剪髮400(303)"
click at [472, 401] on input "400" at bounding box center [465, 405] width 52 height 43
type input "450"
click at [1083, 577] on button "結帳" at bounding box center [1089, 585] width 60 height 34
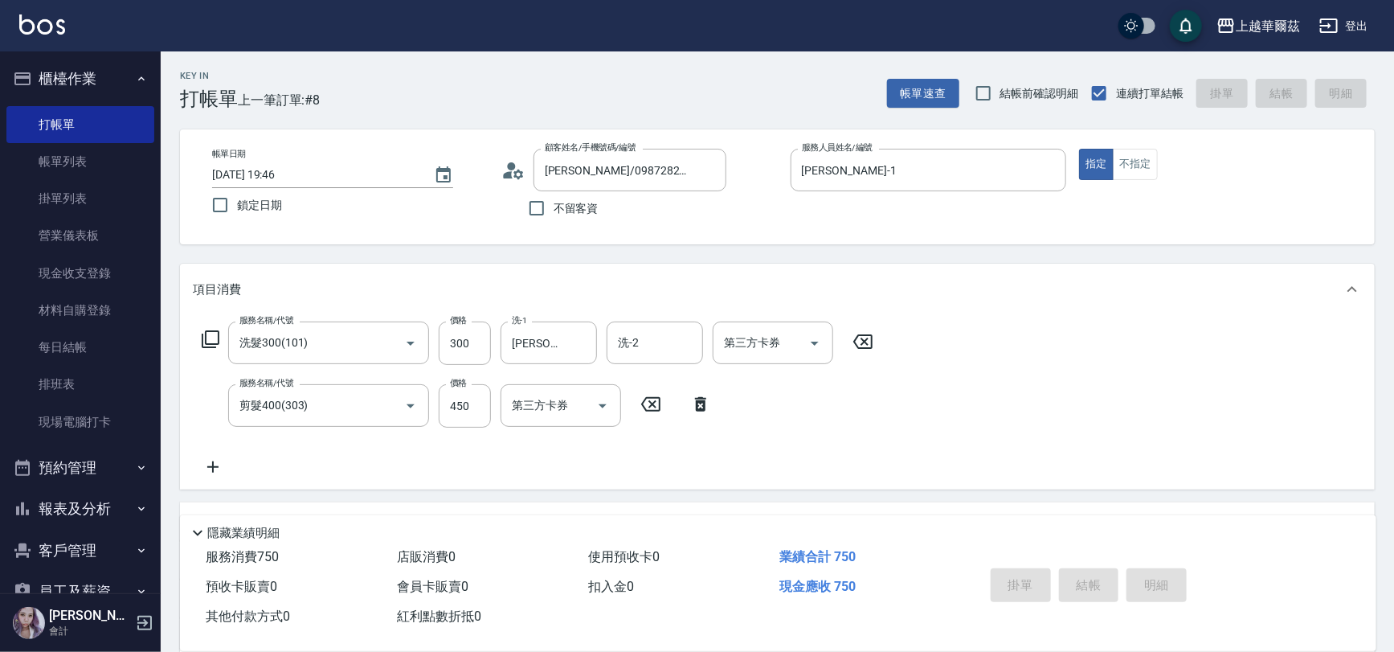
type input "2025/09/22 19:47"
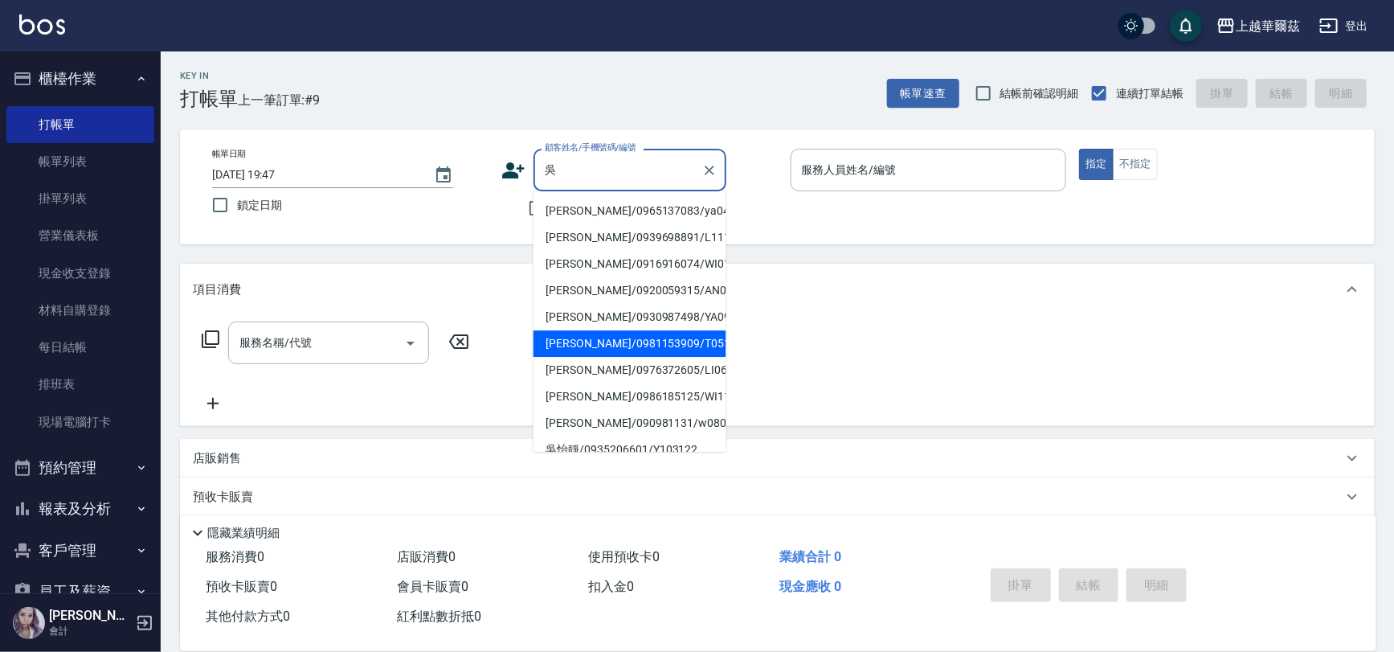
click at [594, 344] on li "吳語瑄/0981153909/T051821" at bounding box center [629, 343] width 193 height 27
type input "吳語瑄/0981153909/T051821"
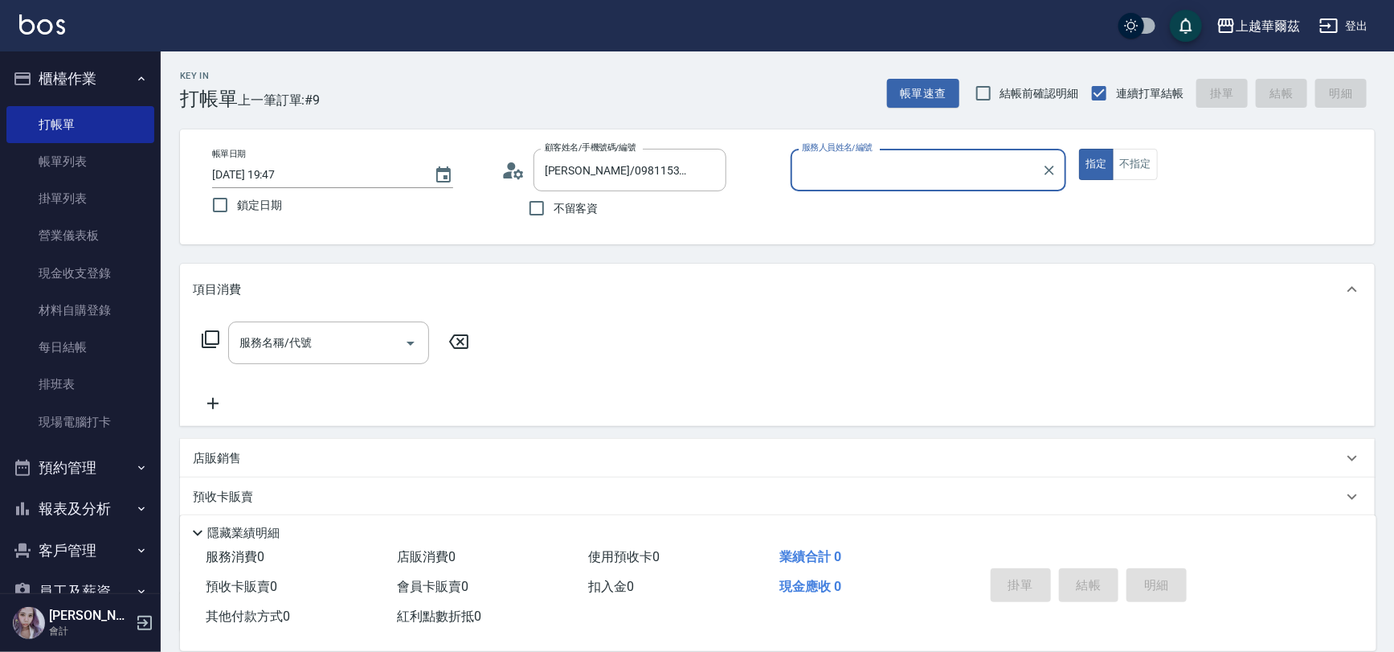
type input "Tina-8"
click at [247, 341] on div "服務名稱/代號 服務名稱/代號" at bounding box center [328, 342] width 201 height 43
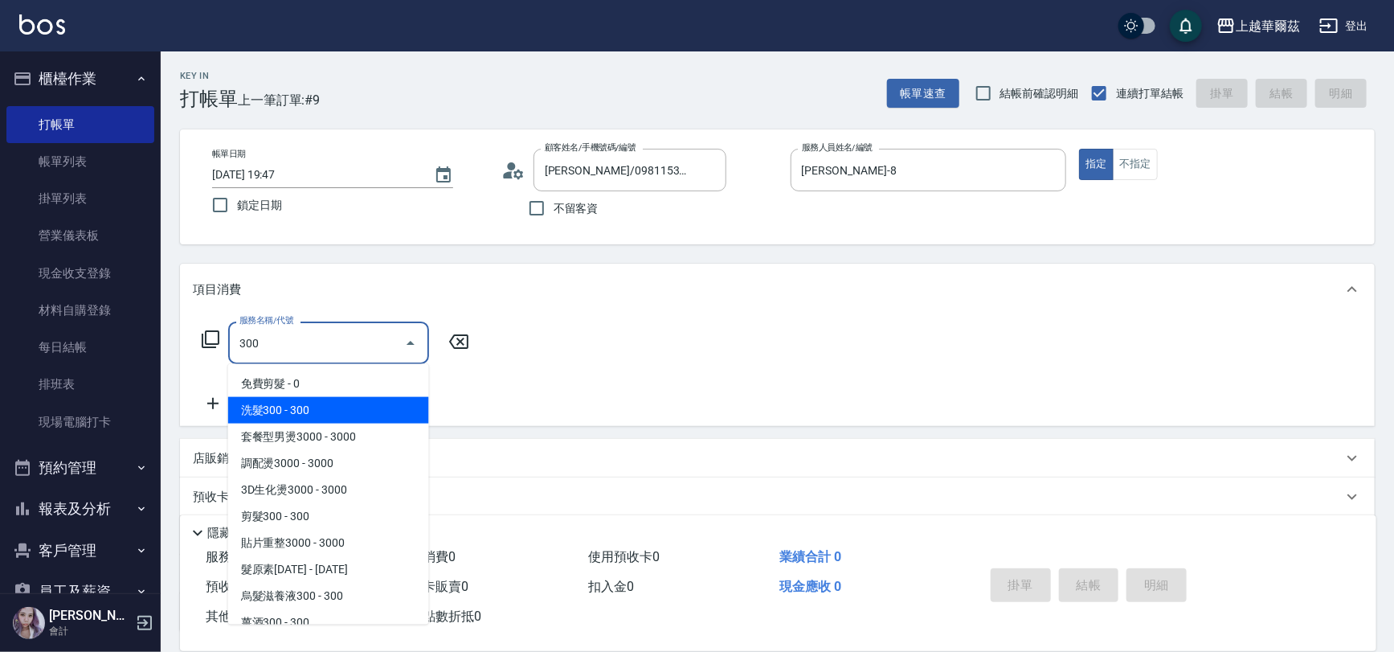
click at [303, 409] on span "洗髮300 - 300" at bounding box center [328, 410] width 201 height 27
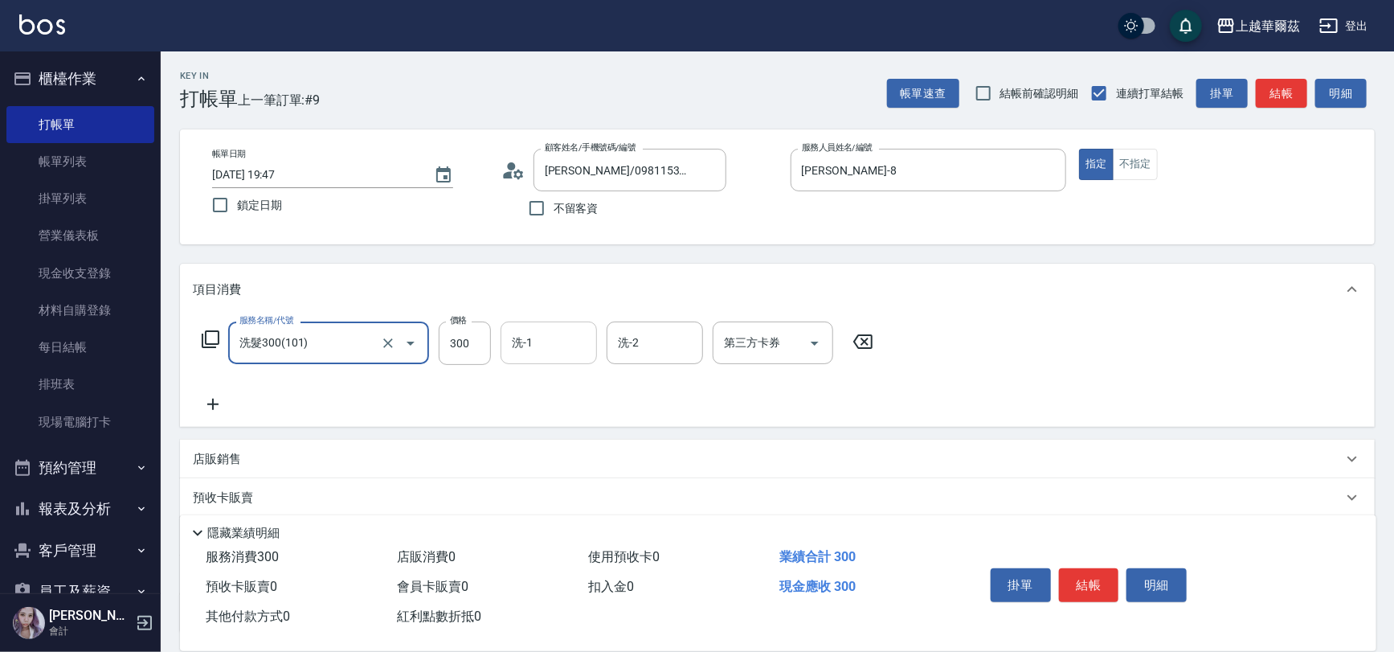
type input "洗髮300(101)"
click at [529, 344] on div "洗-1 洗-1" at bounding box center [549, 342] width 96 height 43
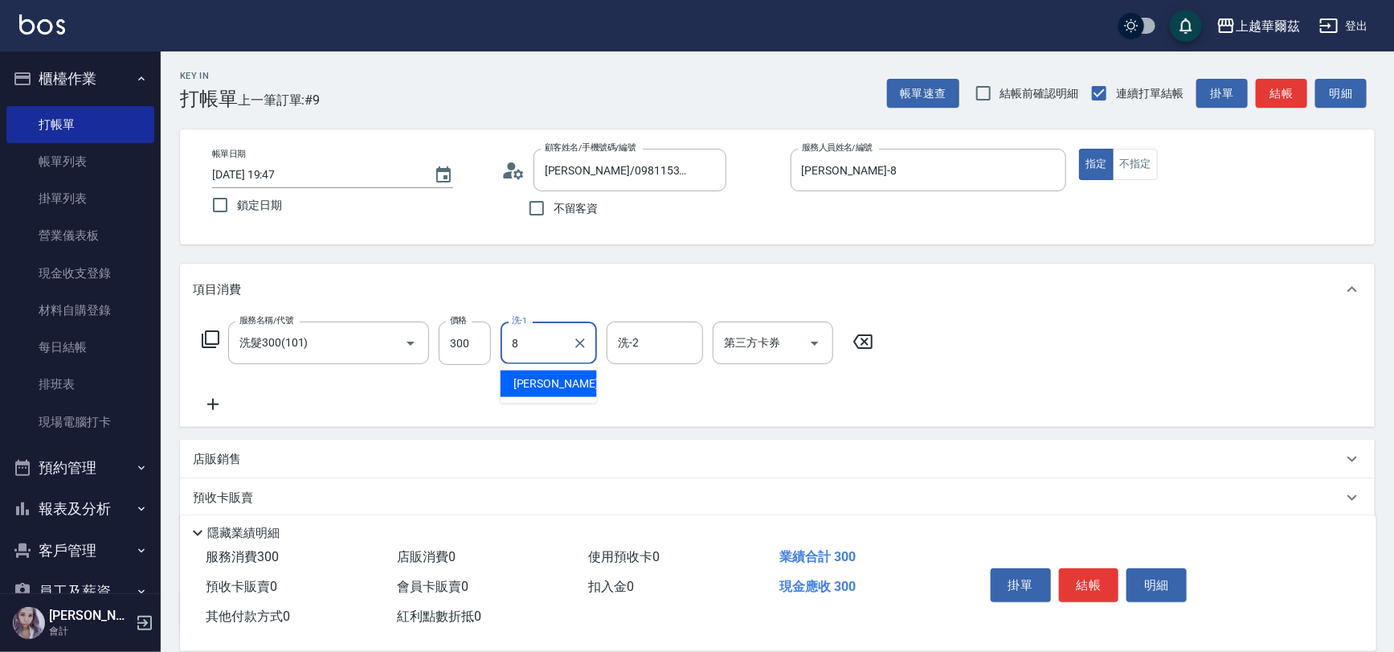
click at [546, 385] on div "Tina -8" at bounding box center [549, 383] width 96 height 27
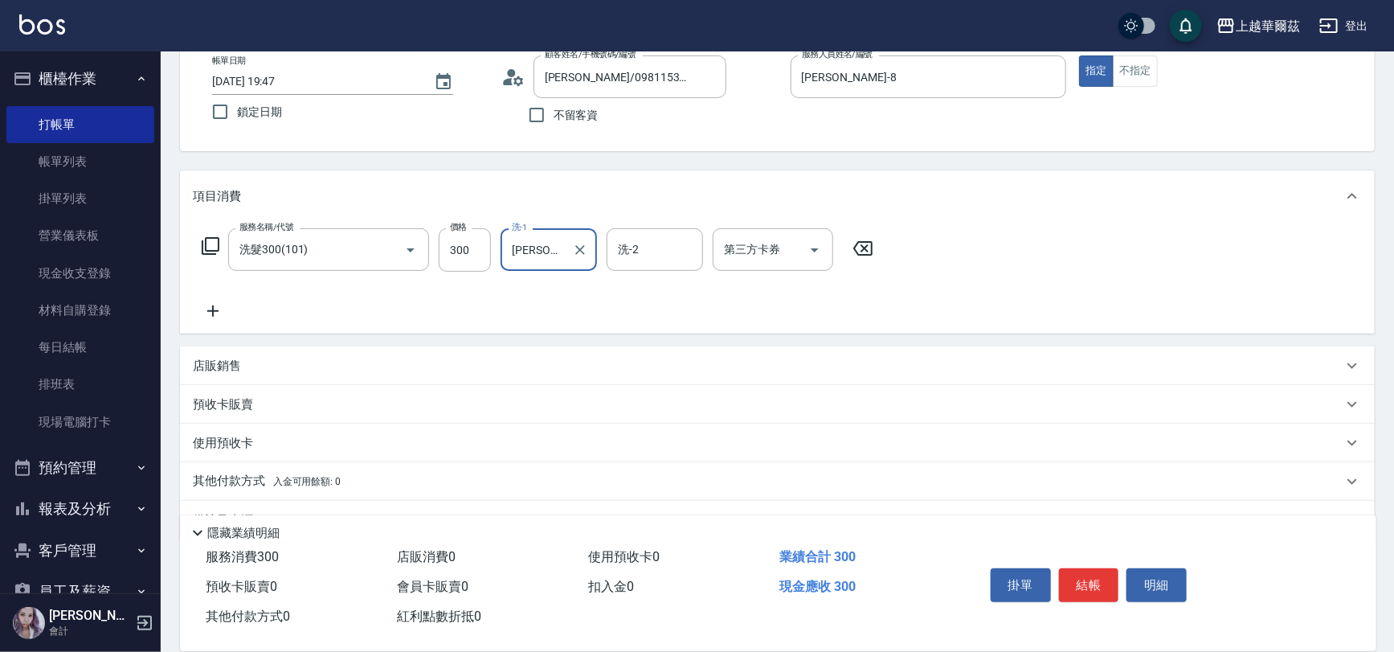
scroll to position [132, 0]
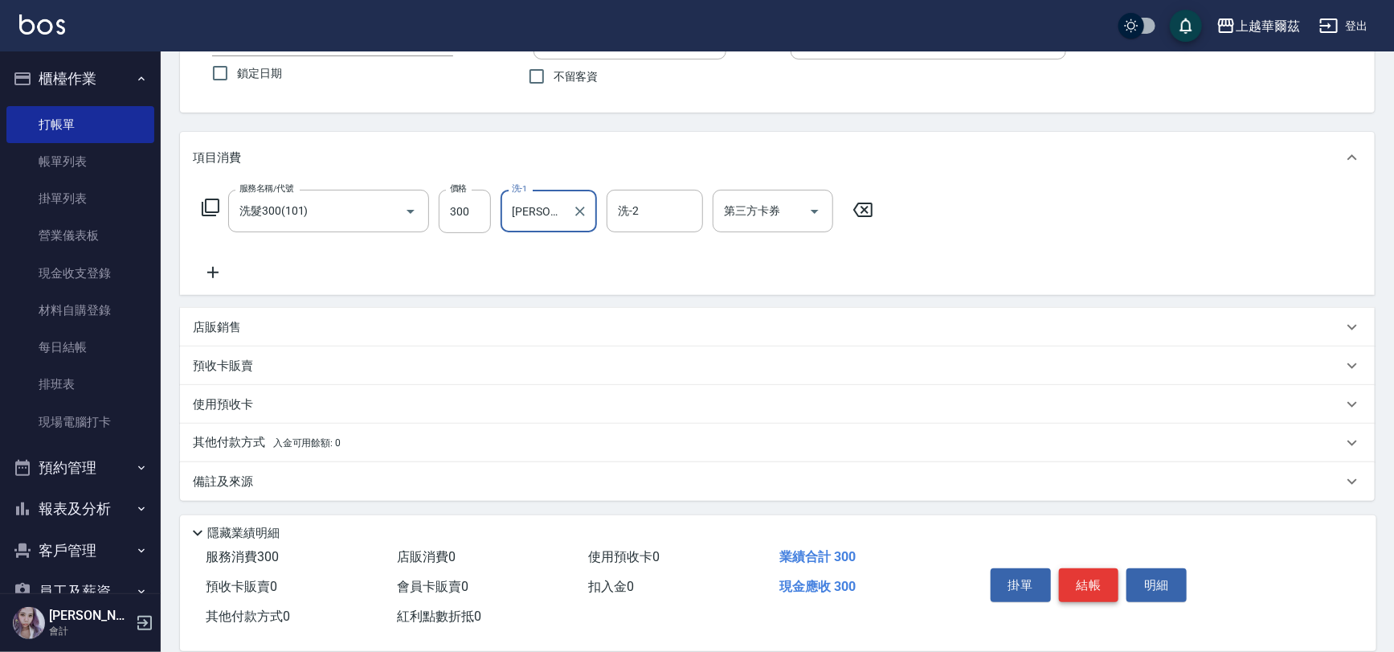
type input "Tina-8"
drag, startPoint x: 1083, startPoint y: 578, endPoint x: 1048, endPoint y: 542, distance: 49.4
click at [1083, 577] on button "結帳" at bounding box center [1089, 585] width 60 height 34
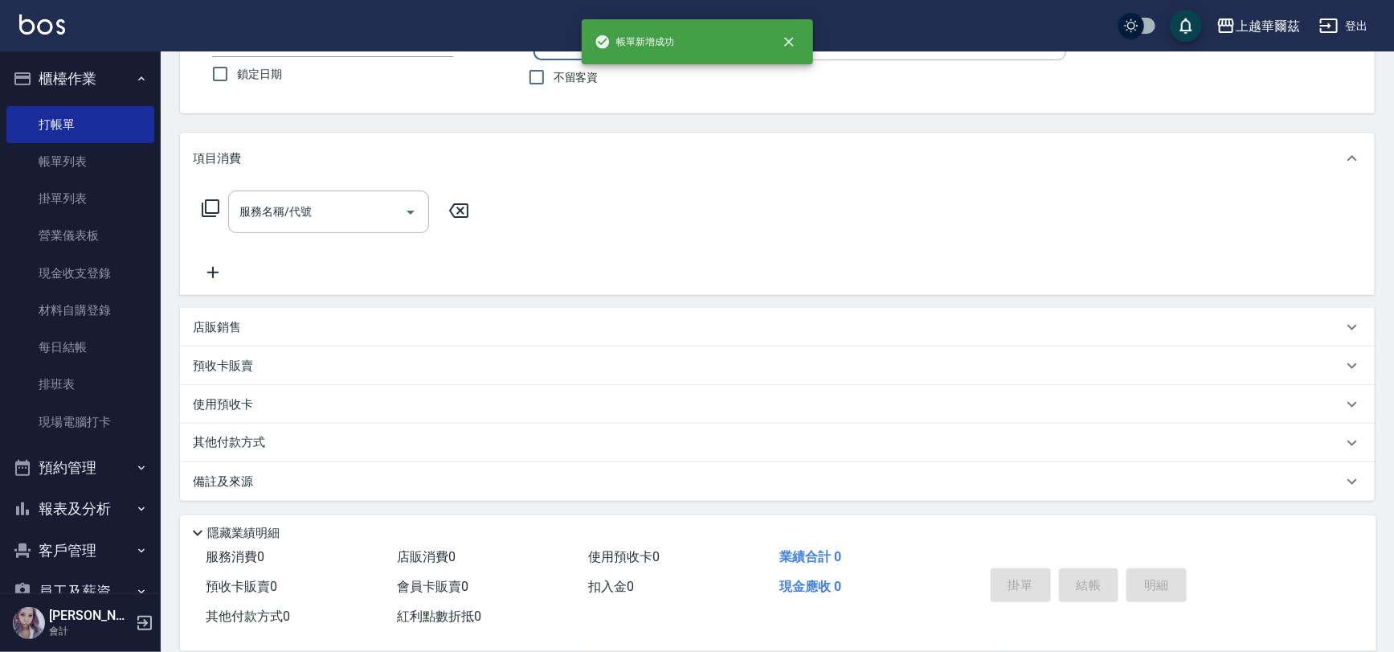
scroll to position [130, 0]
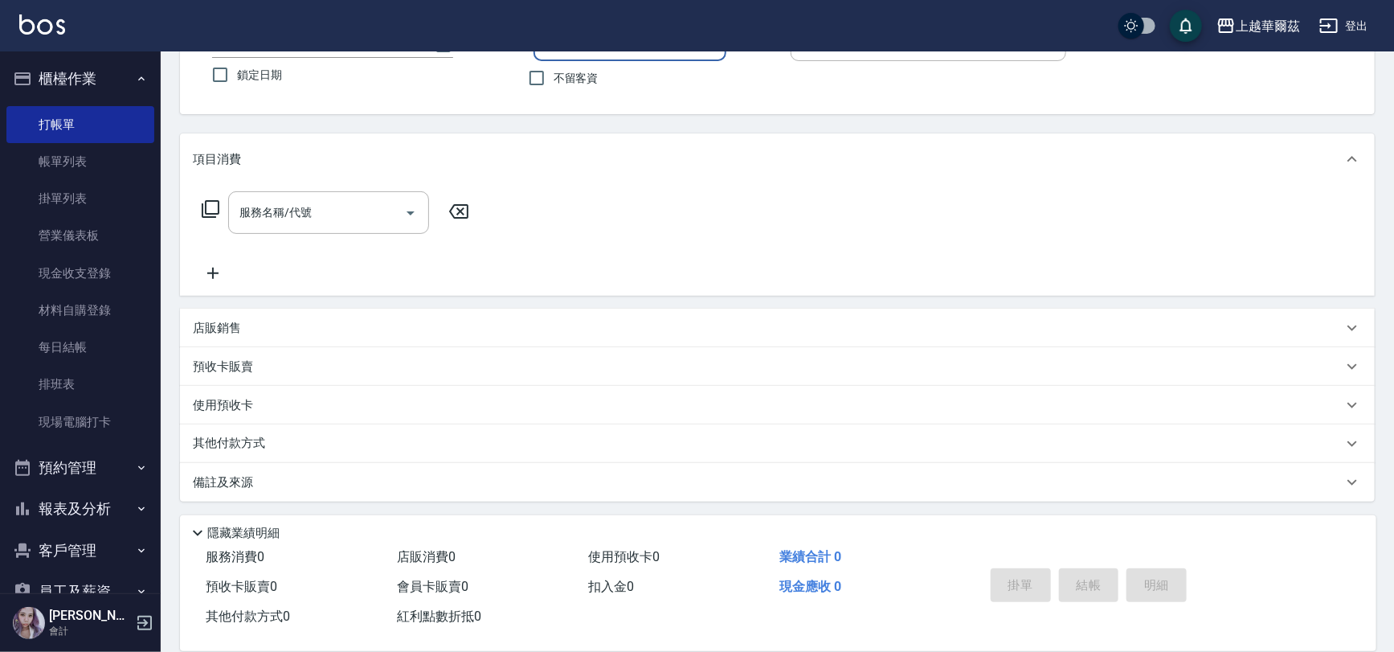
click at [83, 78] on button "櫃檯作業" at bounding box center [80, 79] width 148 height 42
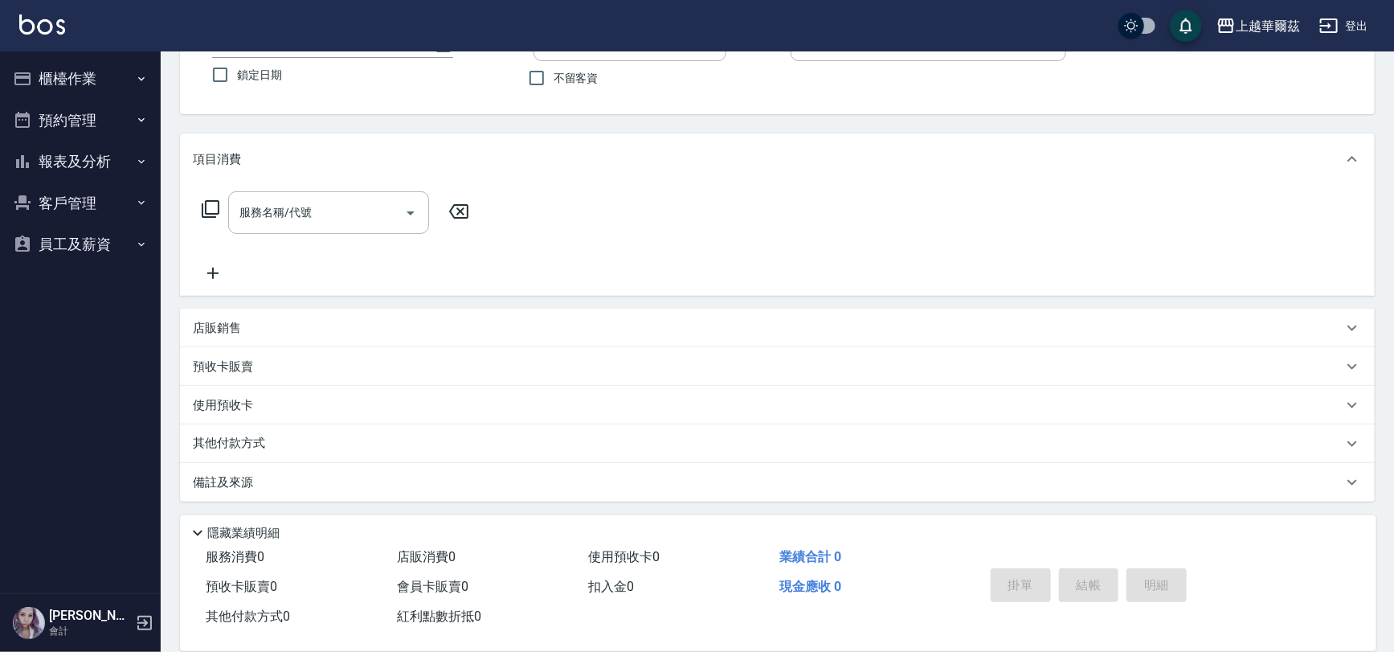
click at [92, 163] on button "報表及分析" at bounding box center [80, 162] width 148 height 42
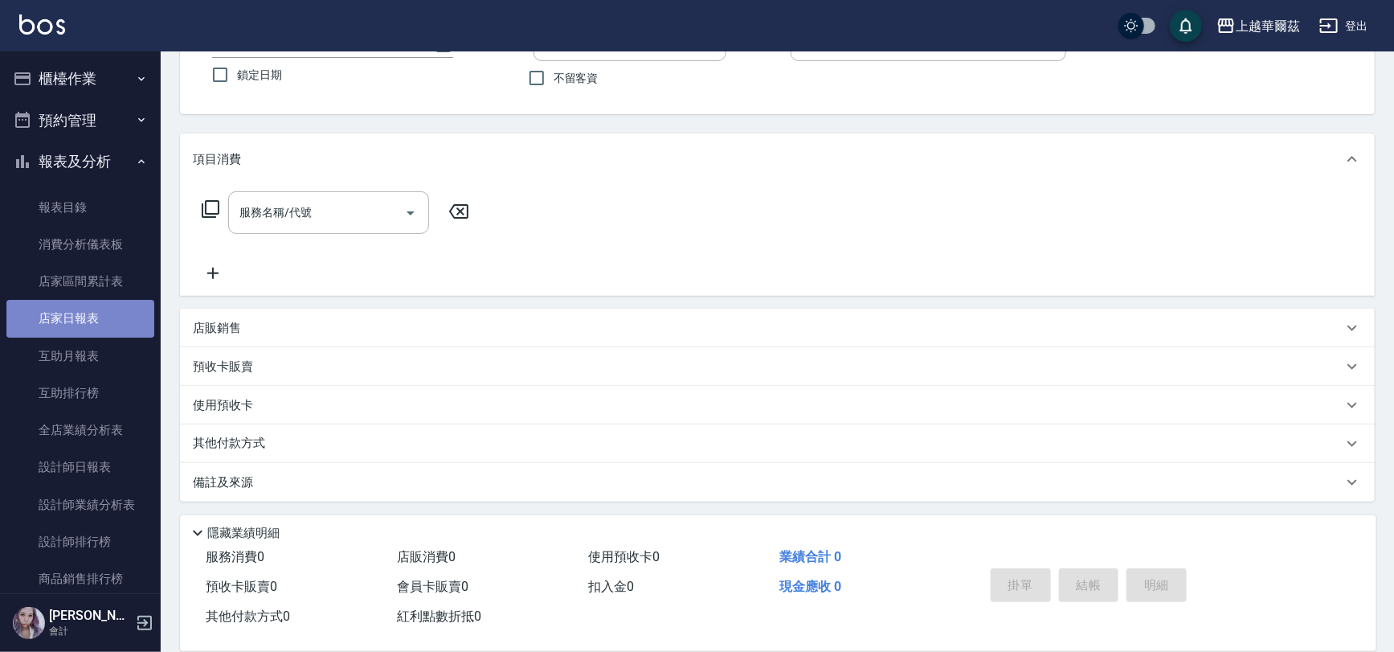
click at [98, 321] on link "店家日報表" at bounding box center [80, 318] width 148 height 37
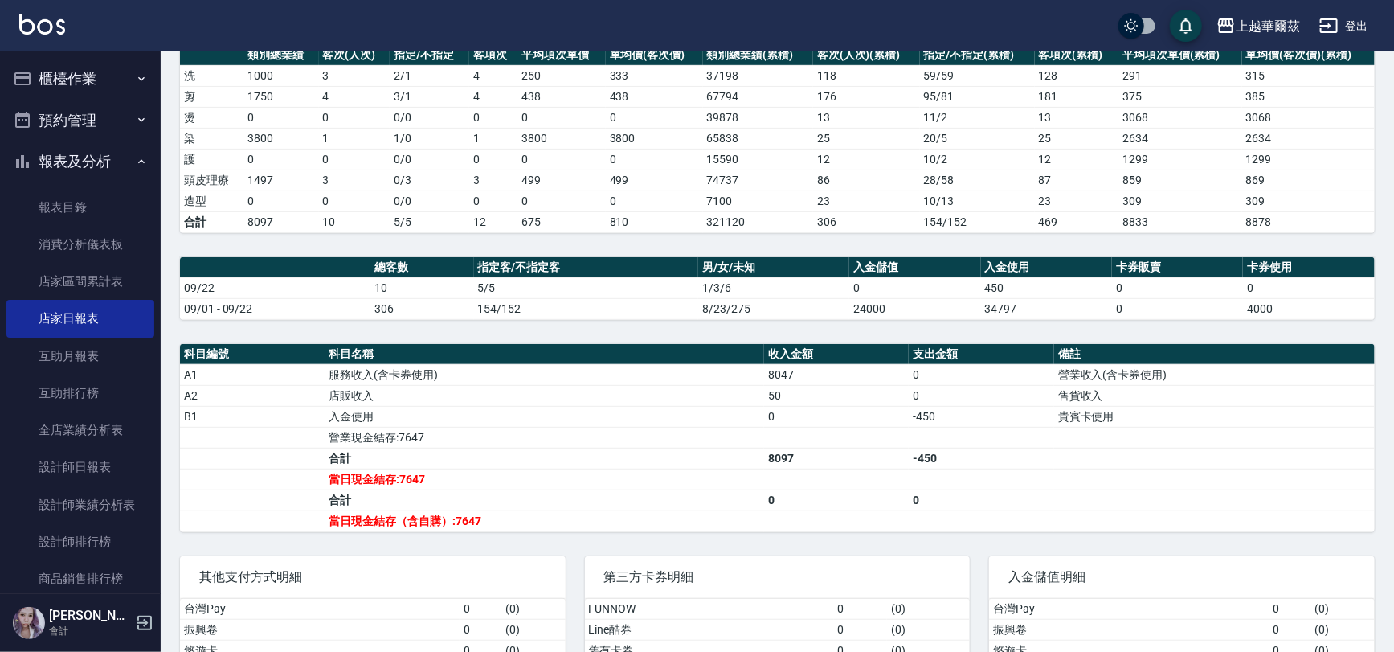
scroll to position [269, 0]
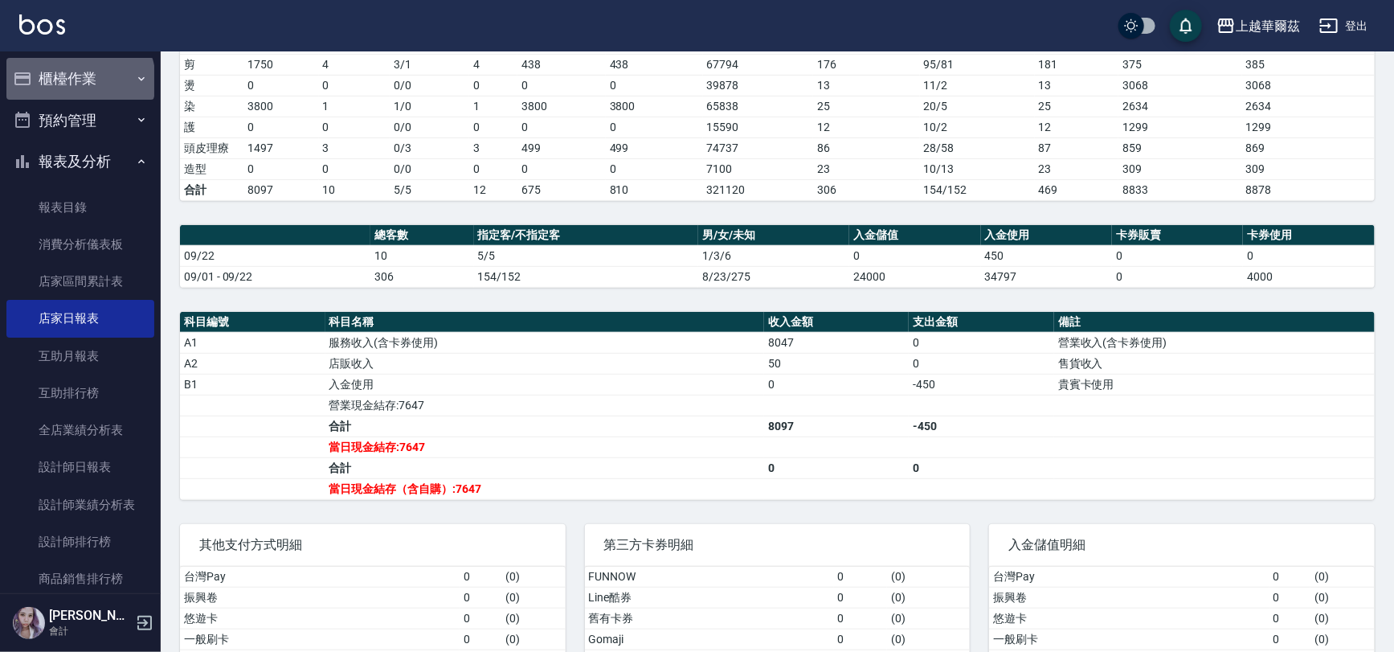
click at [79, 80] on button "櫃檯作業" at bounding box center [80, 79] width 148 height 42
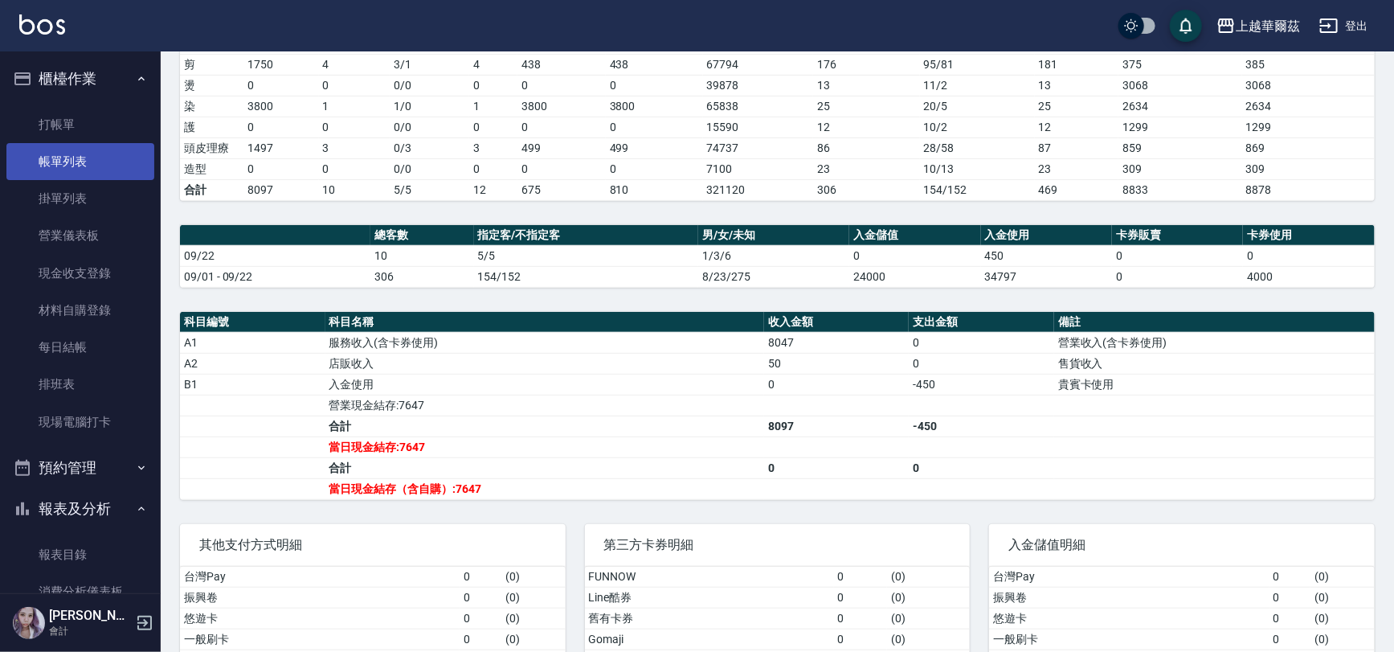
click at [84, 156] on link "帳單列表" at bounding box center [80, 161] width 148 height 37
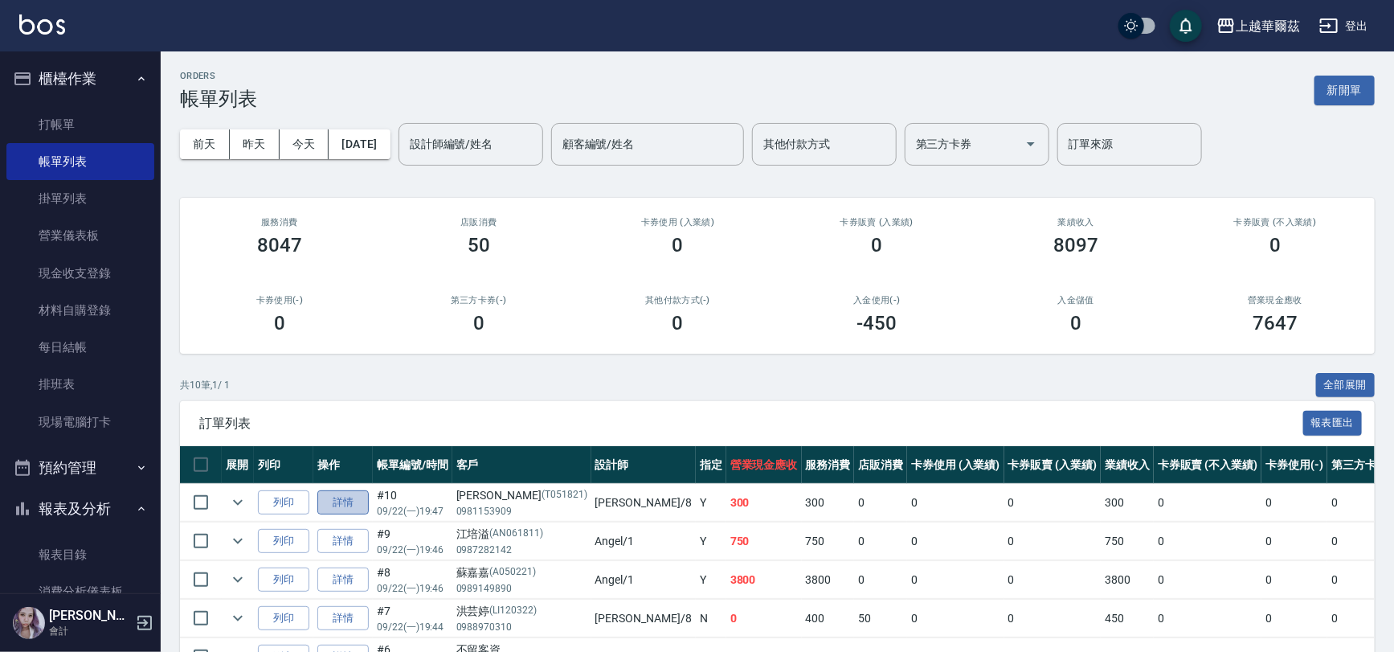
click at [345, 505] on link "詳情" at bounding box center [342, 502] width 51 height 25
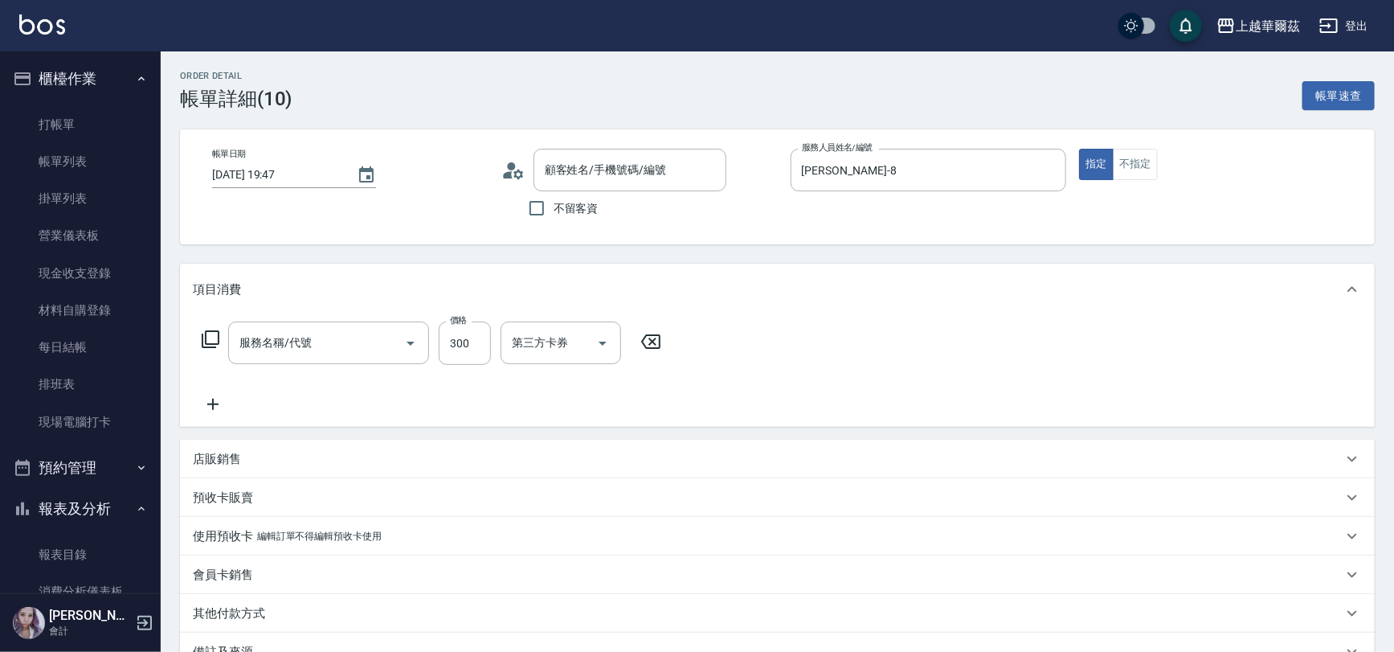
type input "2025/09/22 19:47"
type input "Tina-8"
type input "吳語瑄/0981153909/T051821"
type input "洗髮300(101)"
click at [234, 458] on p "店販銷售" at bounding box center [217, 459] width 48 height 17
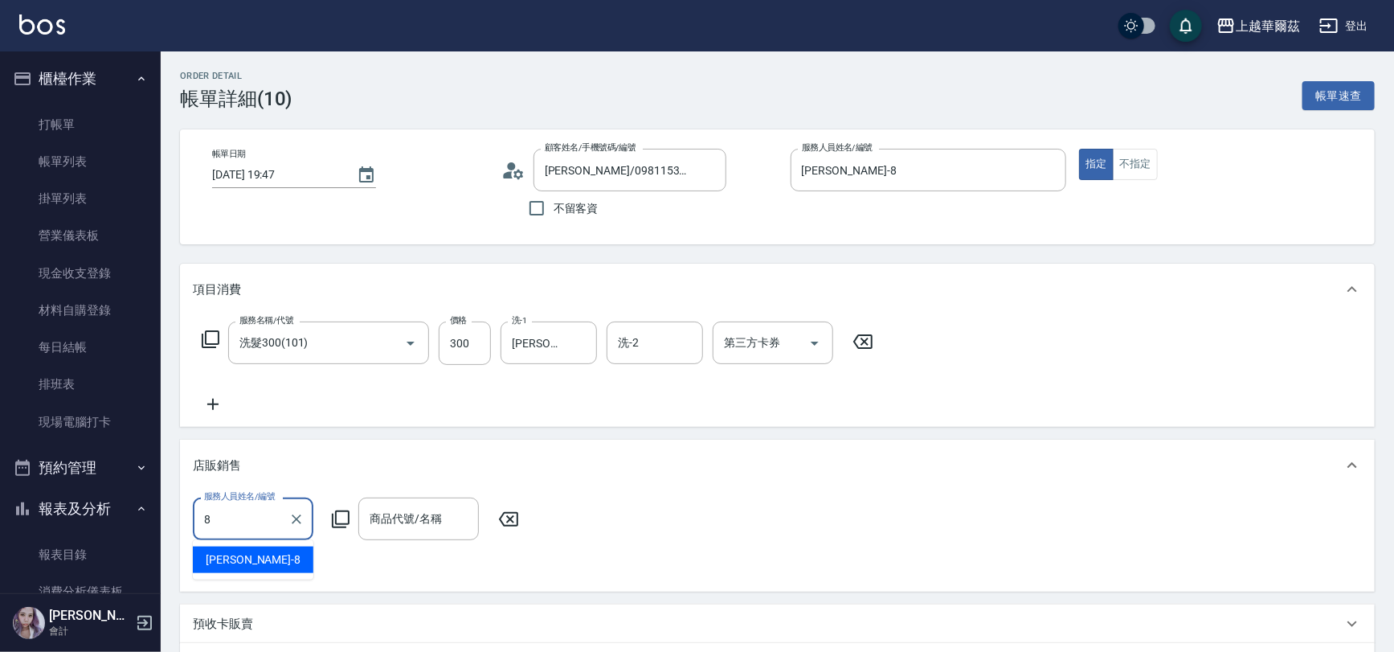
type input "Tina-8"
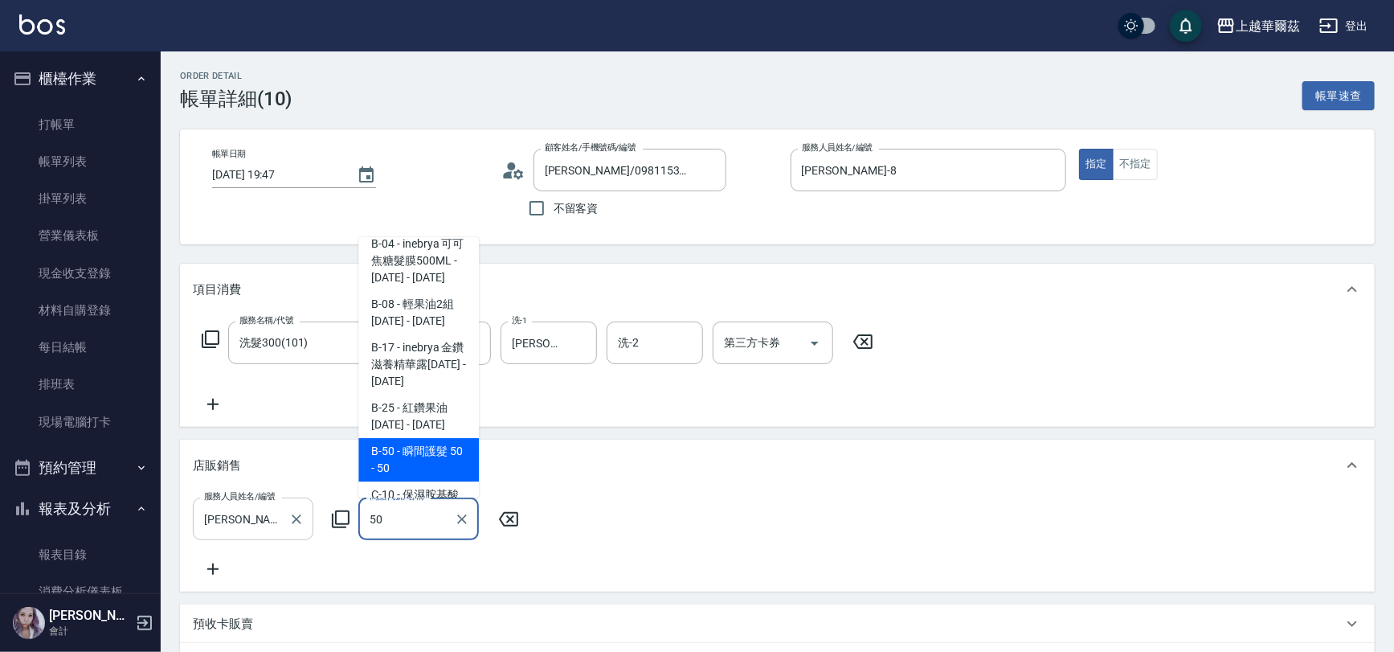
scroll to position [73, 0]
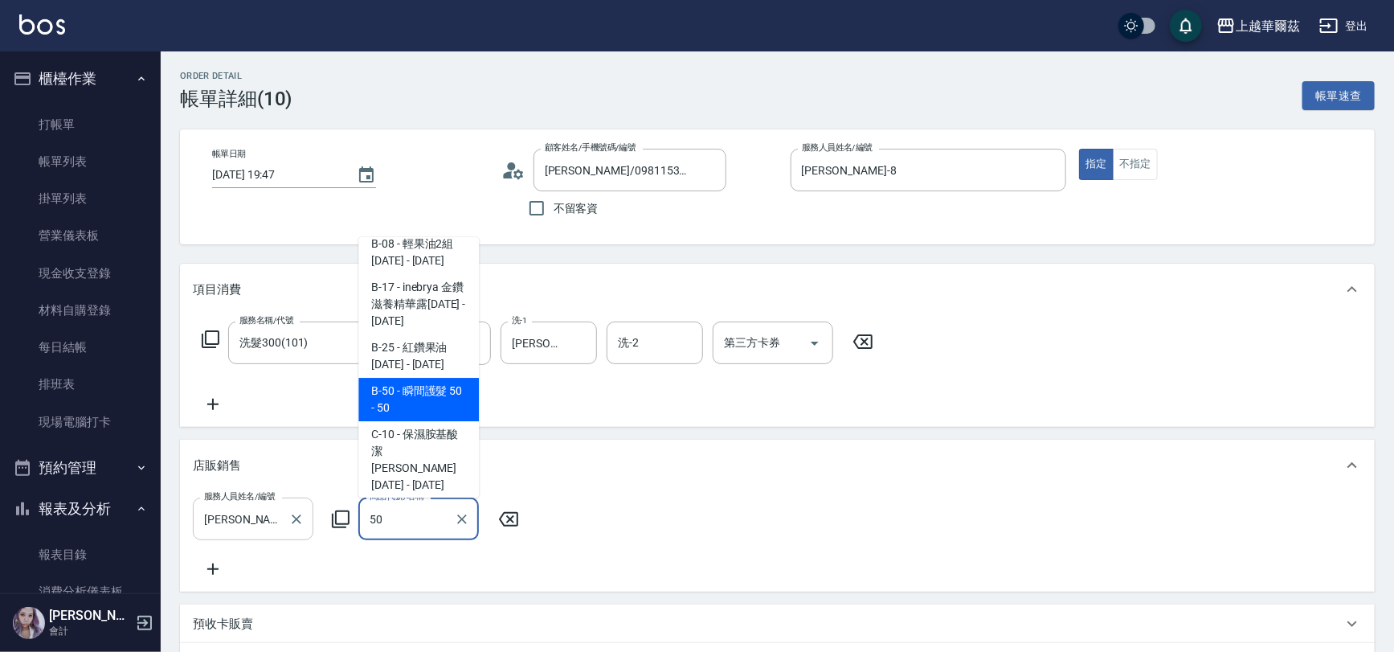
type input "瞬間護髮 50"
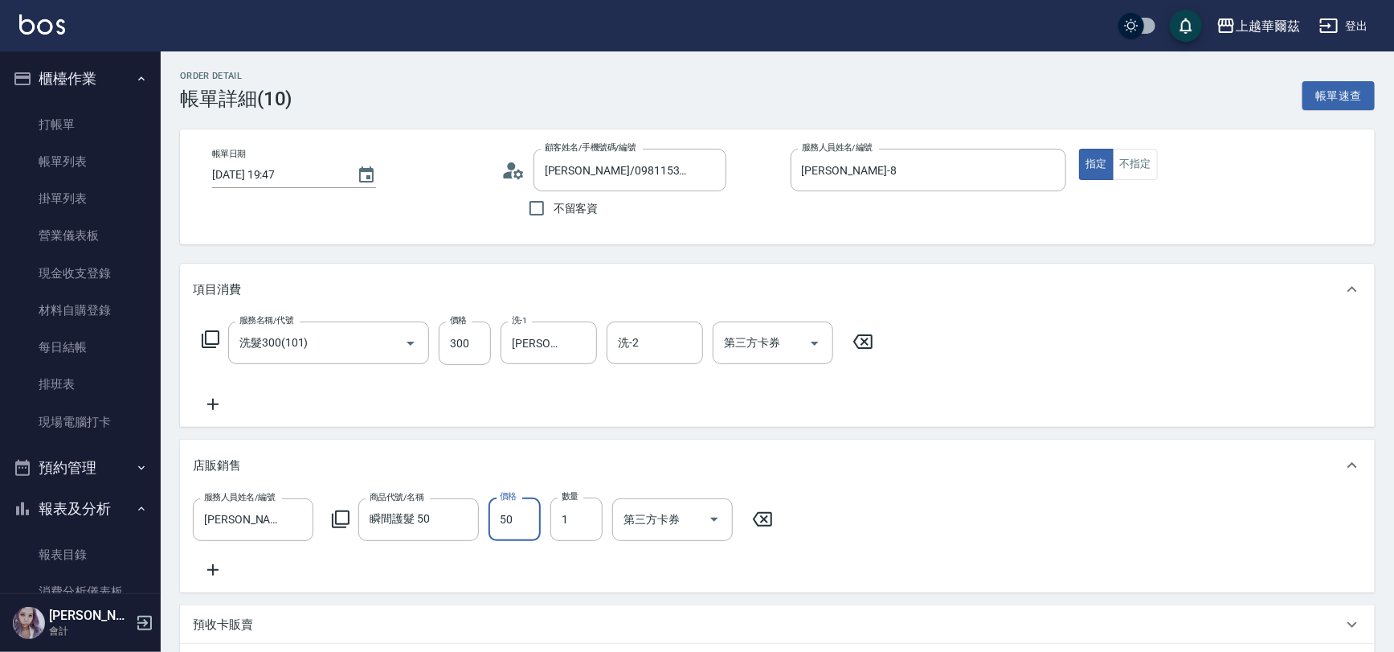
click at [214, 409] on icon at bounding box center [213, 403] width 40 height 19
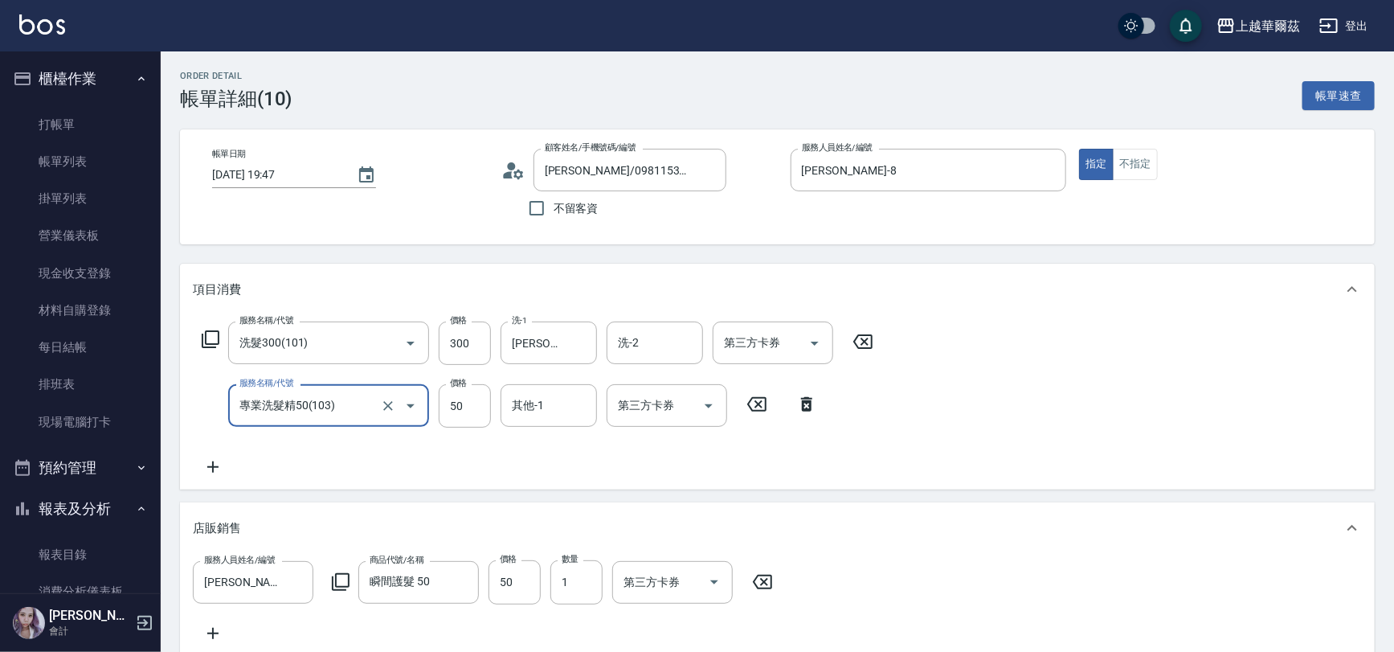
type input "專業洗髮精50(103)"
type input "100"
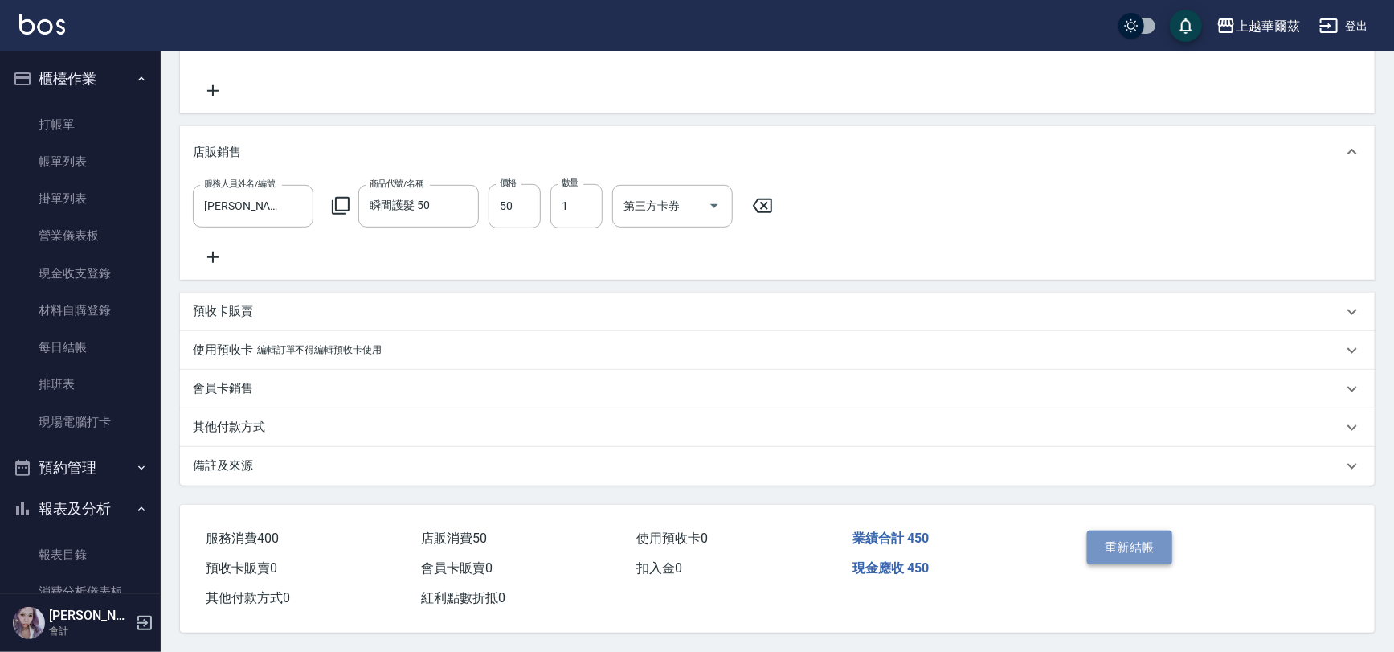
click at [1133, 545] on button "重新結帳" at bounding box center [1129, 547] width 85 height 34
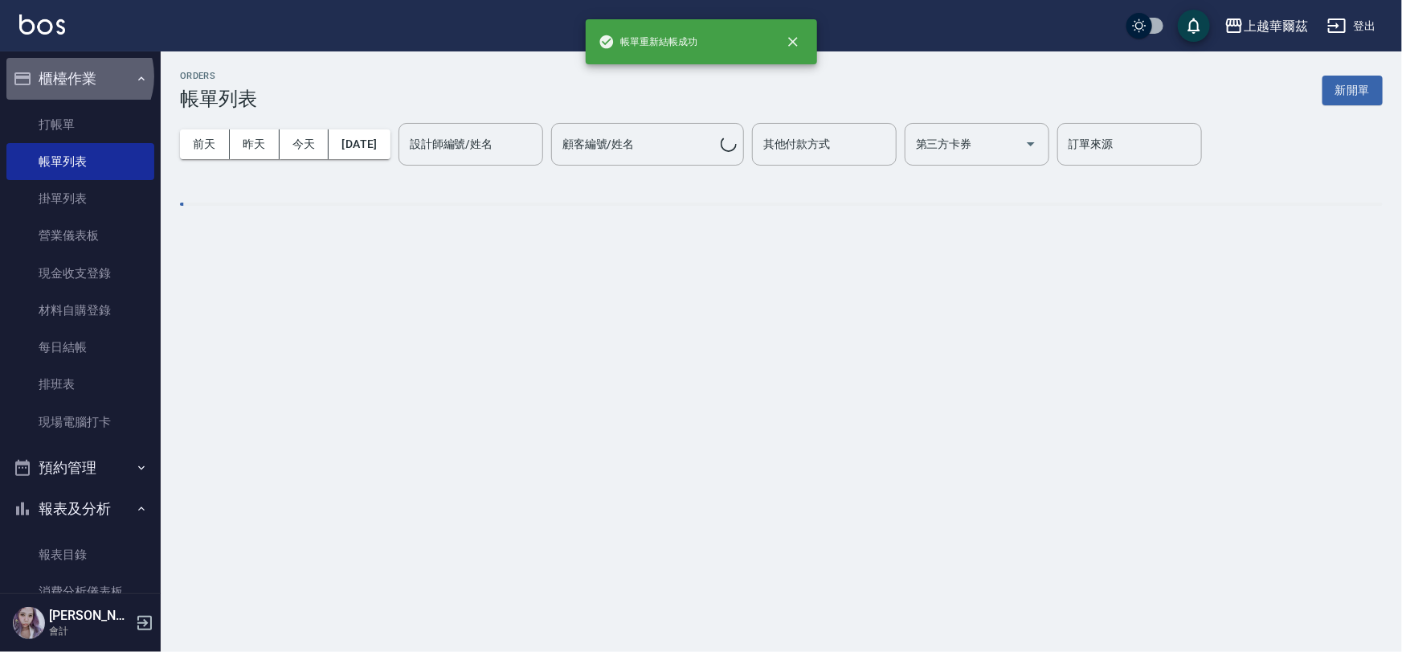
click at [78, 76] on button "櫃檯作業" at bounding box center [80, 79] width 148 height 42
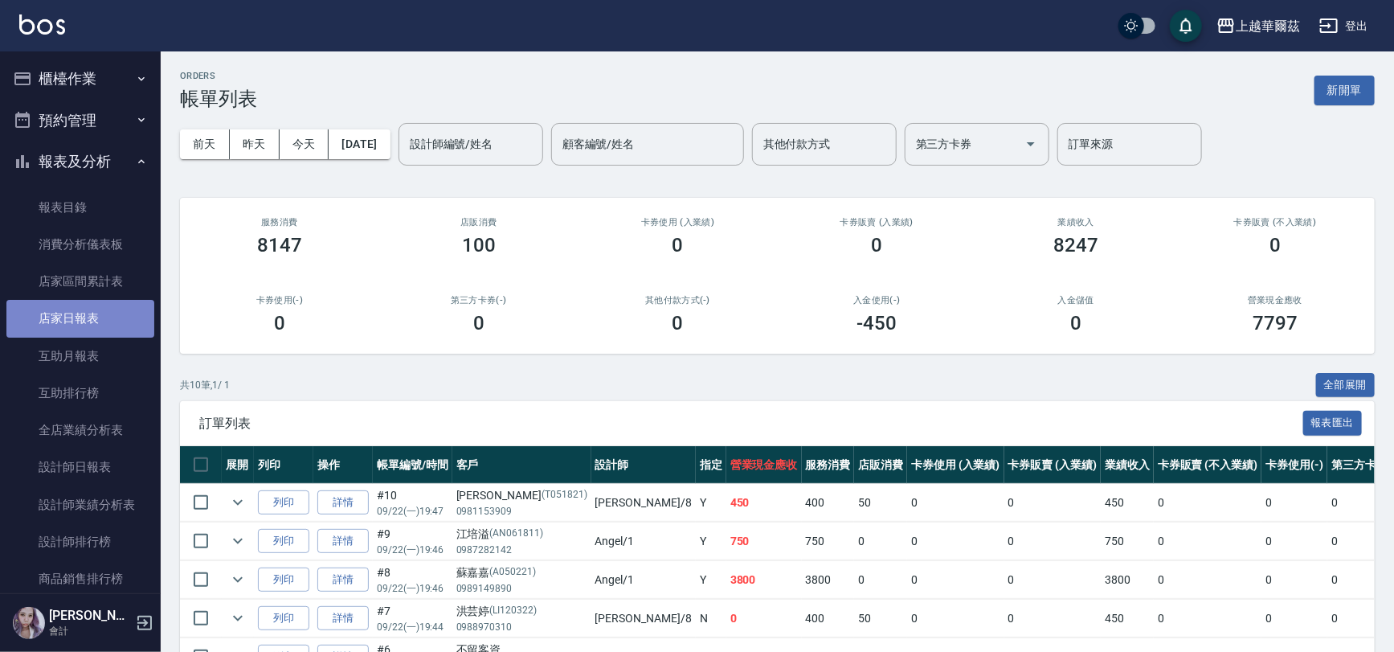
click at [84, 321] on link "店家日報表" at bounding box center [80, 318] width 148 height 37
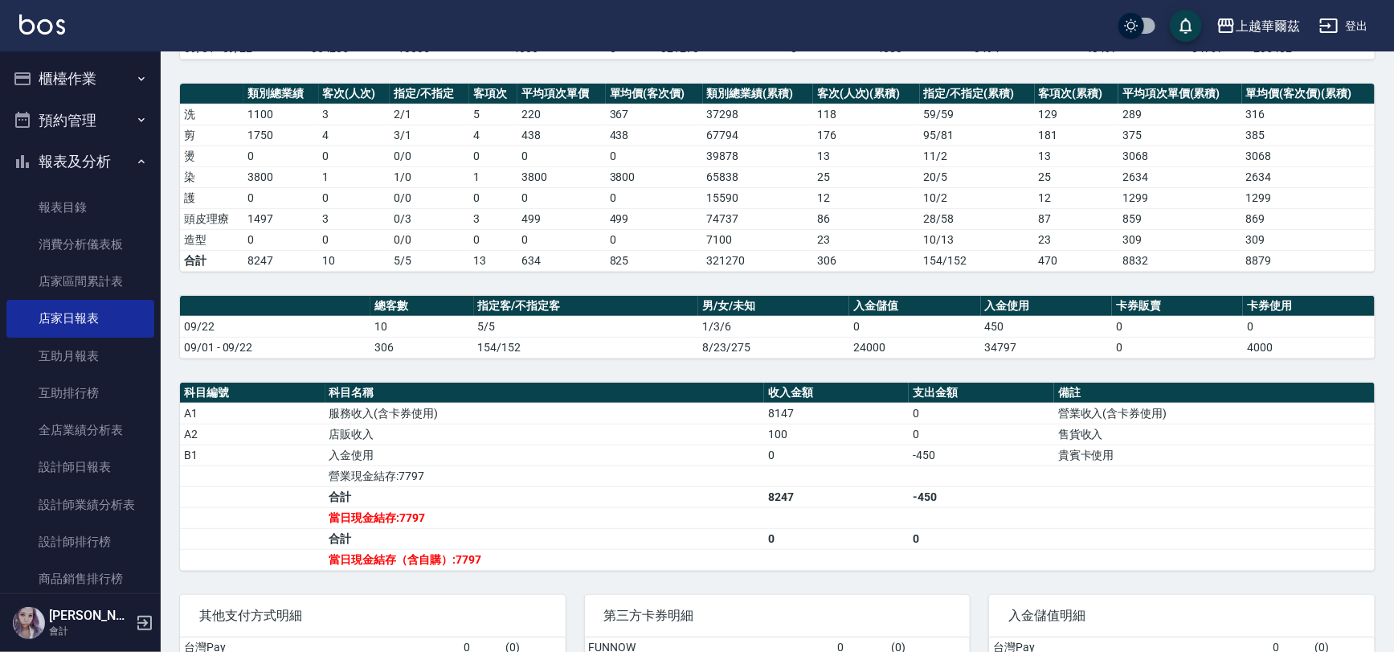
scroll to position [219, 0]
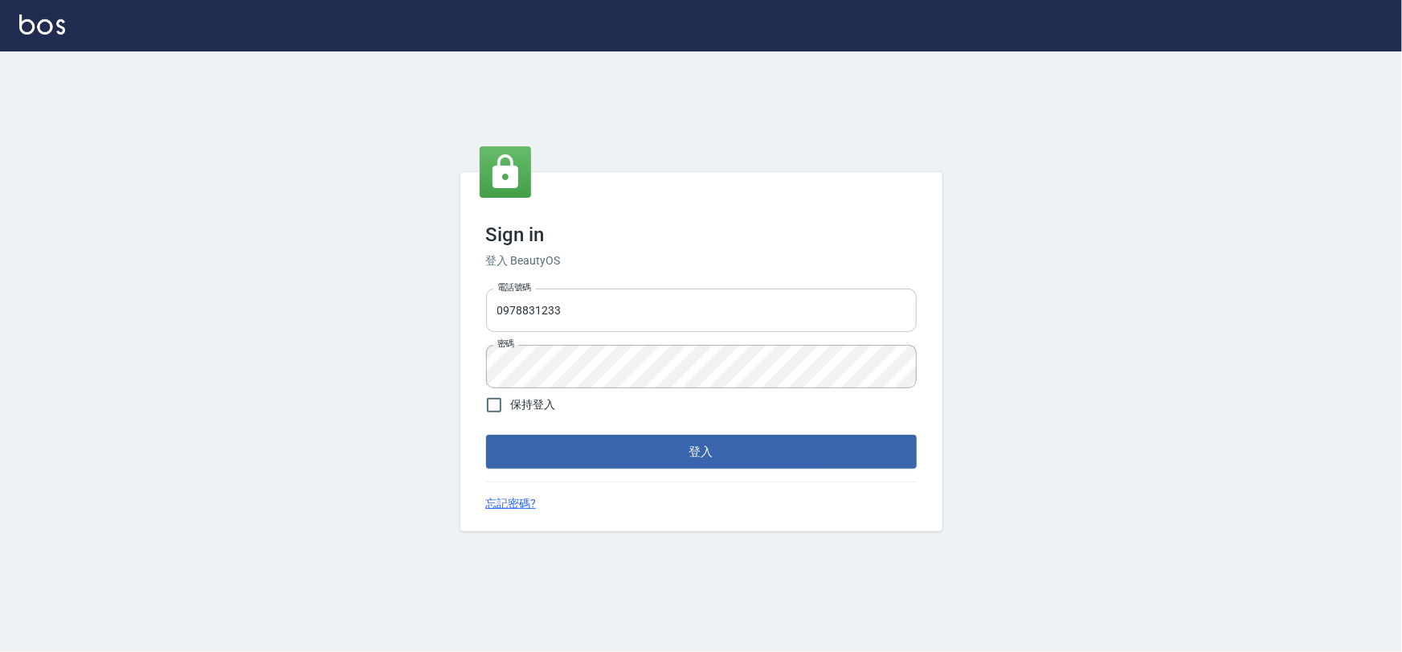
click at [648, 305] on input "0978831233" at bounding box center [701, 309] width 431 height 43
type input "0975575780"
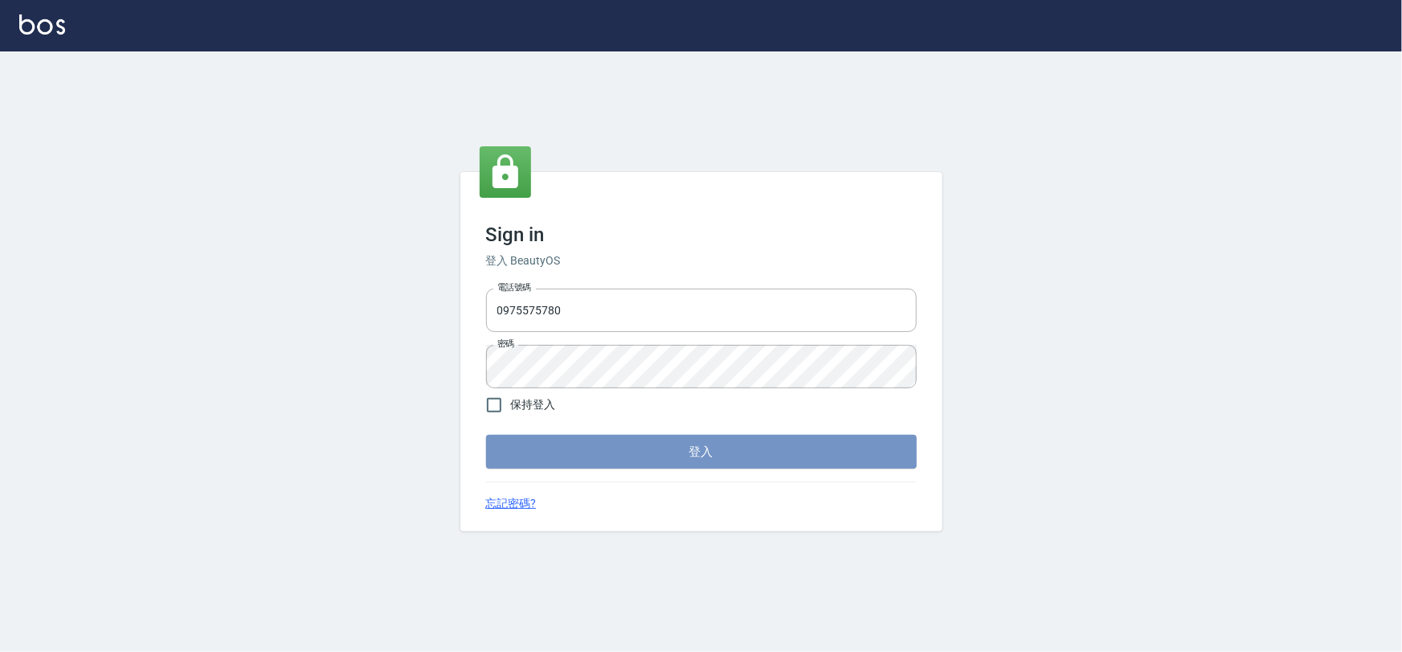
drag, startPoint x: 713, startPoint y: 446, endPoint x: 704, endPoint y: 452, distance: 10.9
click at [704, 452] on button "登入" at bounding box center [701, 452] width 431 height 34
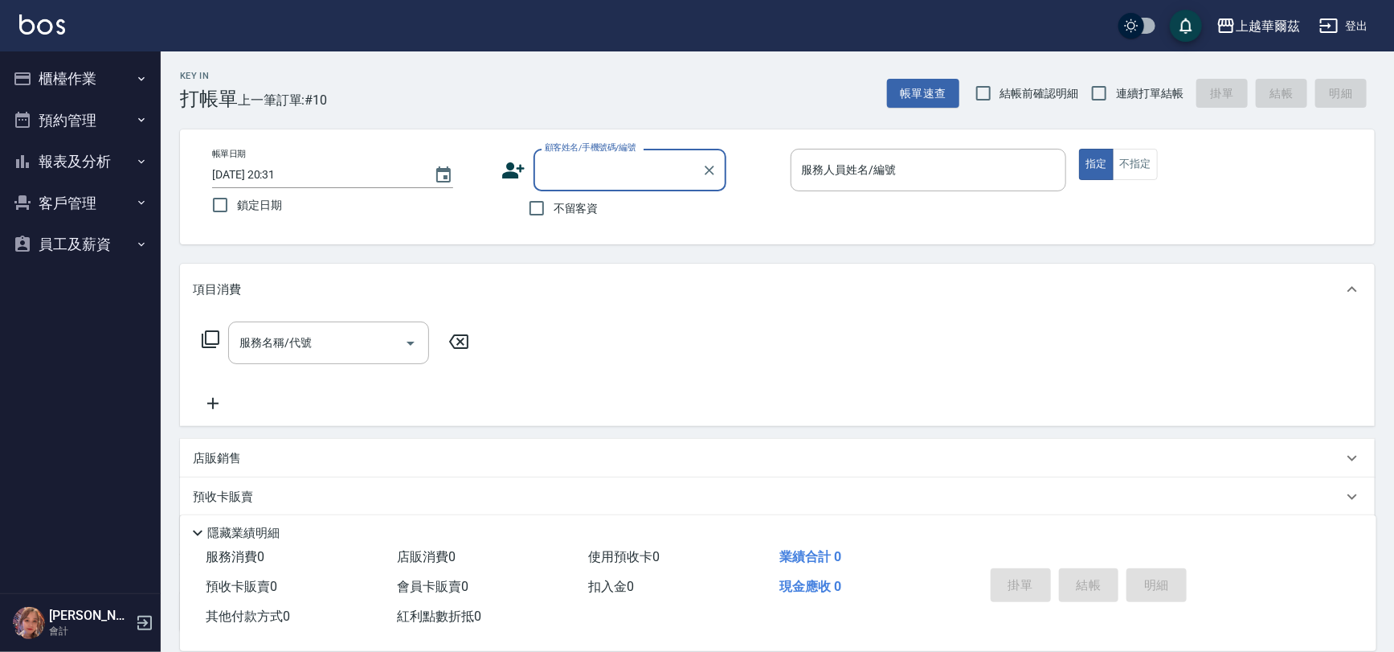
click at [70, 198] on button "客戶管理" at bounding box center [80, 203] width 148 height 42
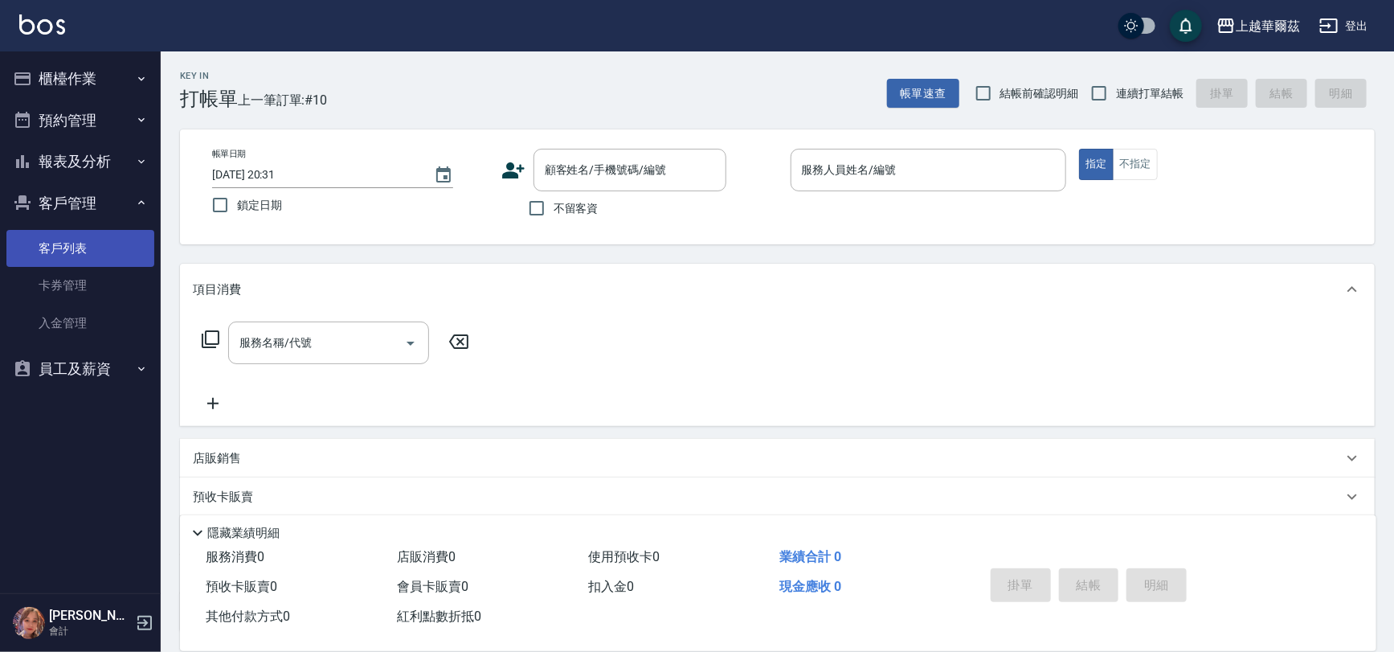
click at [87, 248] on link "客戶列表" at bounding box center [80, 248] width 148 height 37
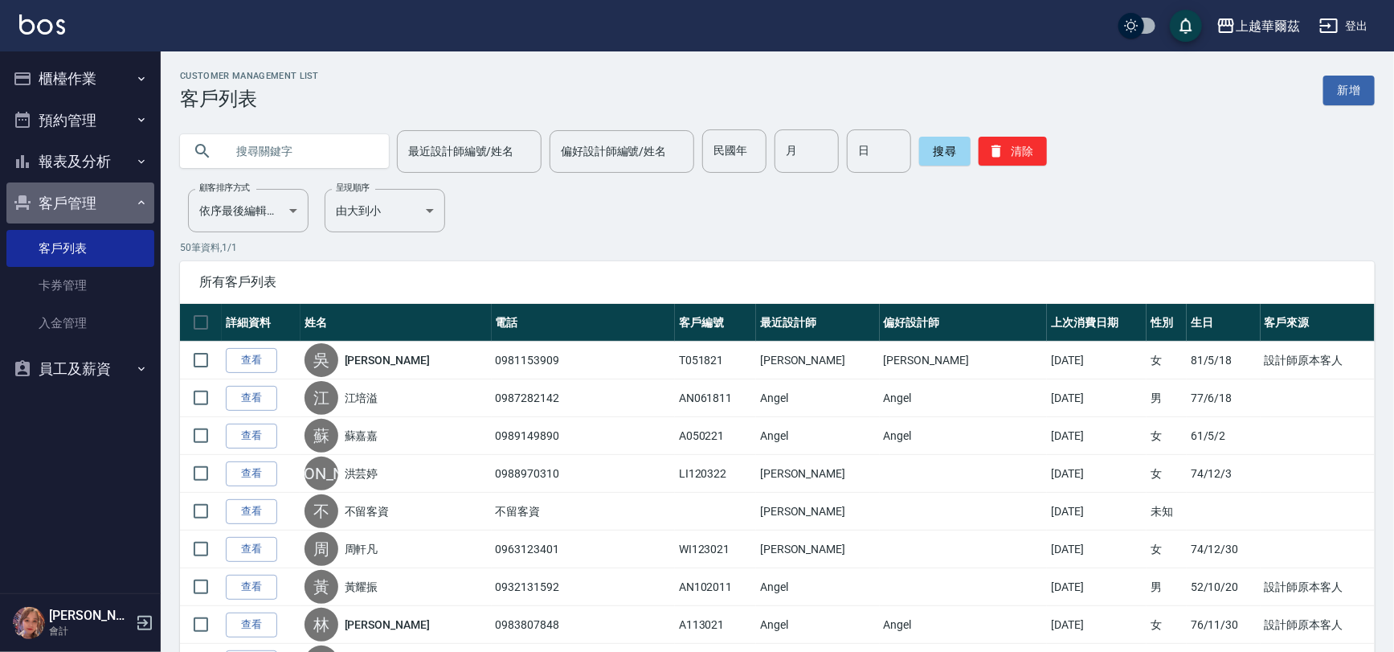
click at [82, 197] on button "客戶管理" at bounding box center [80, 203] width 148 height 42
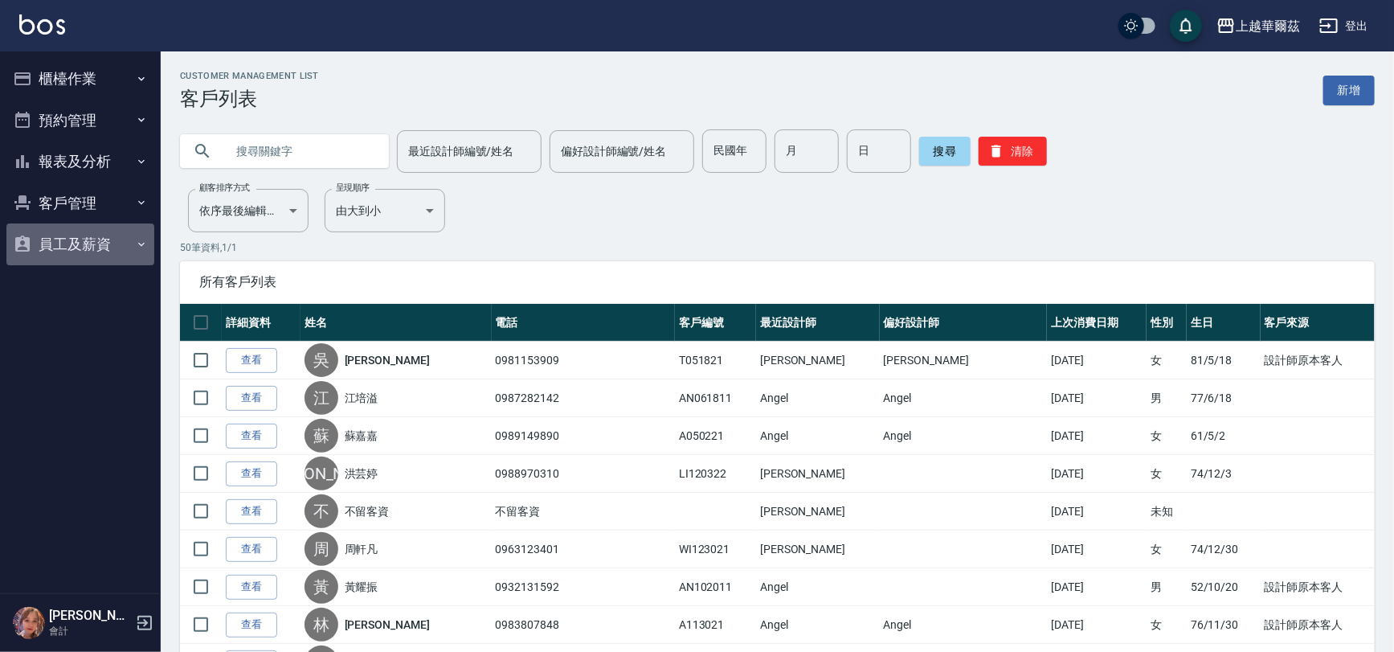
click at [76, 243] on button "員工及薪資" at bounding box center [80, 244] width 148 height 42
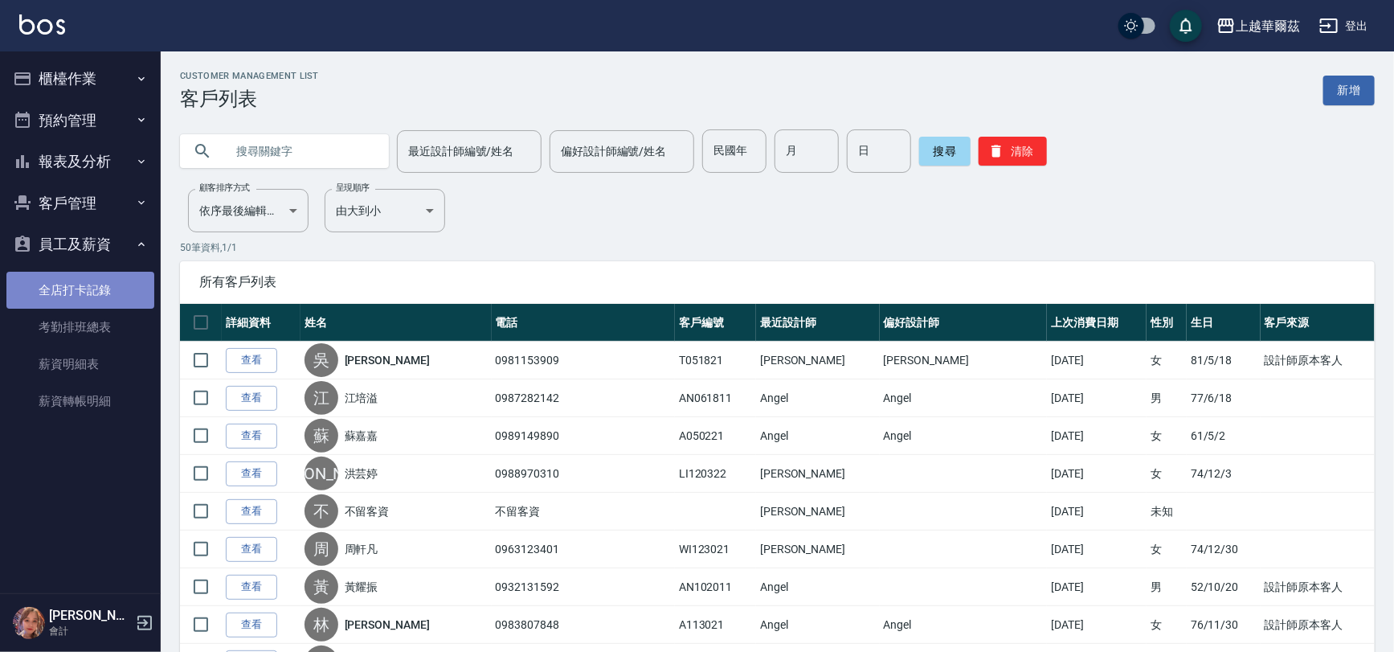
click at [80, 293] on link "全店打卡記錄" at bounding box center [80, 290] width 148 height 37
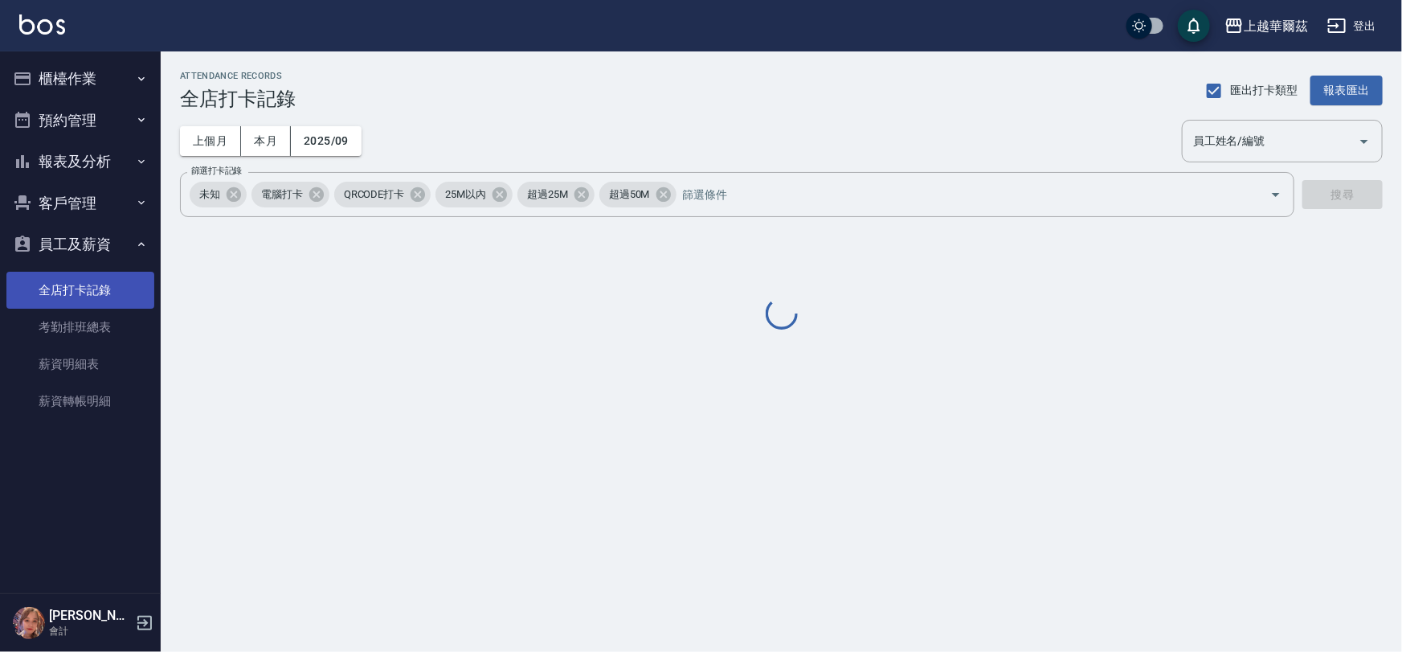
click at [80, 291] on link "全店打卡記錄" at bounding box center [80, 290] width 148 height 37
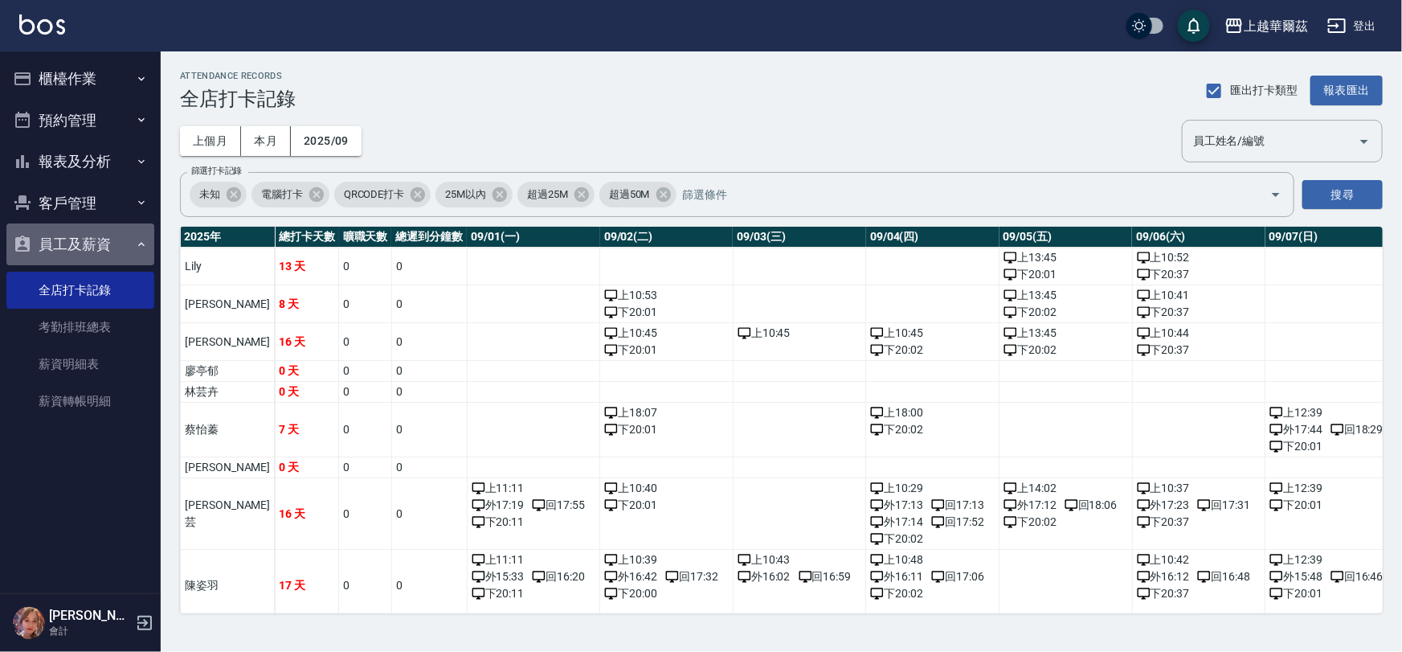
click at [103, 243] on button "員工及薪資" at bounding box center [80, 244] width 148 height 42
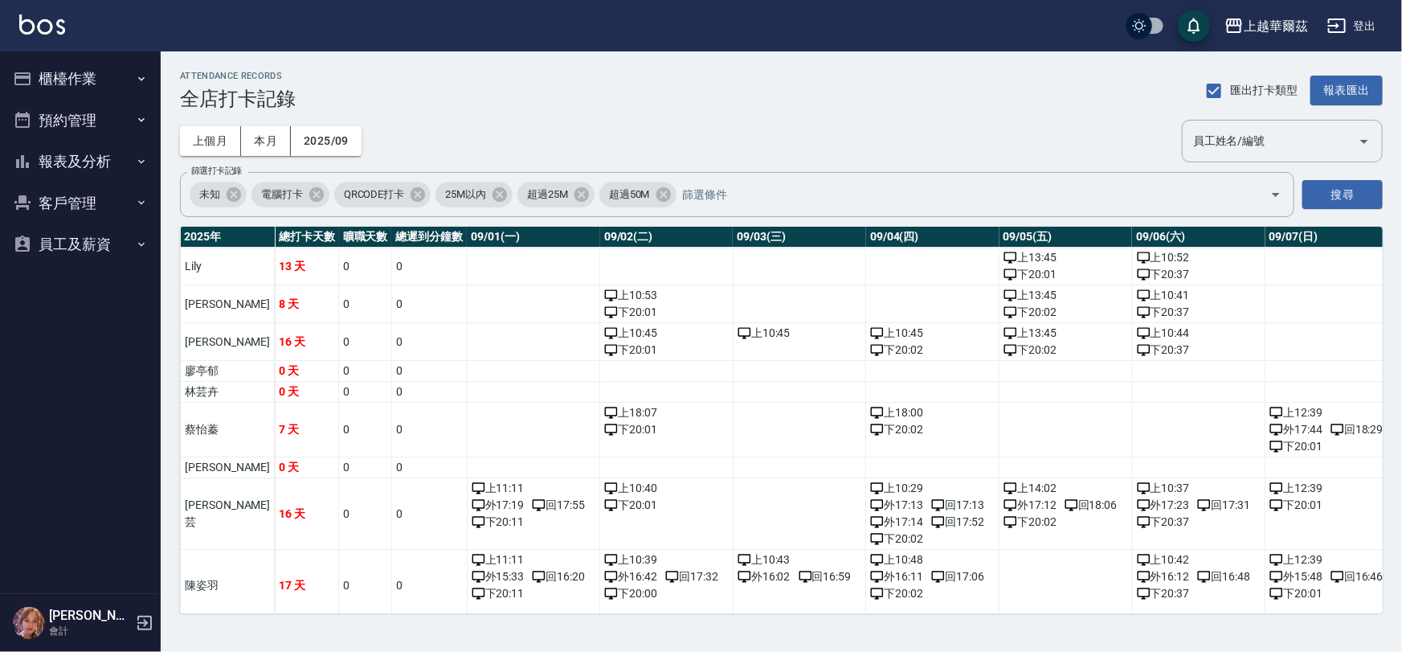
click at [121, 206] on button "客戶管理" at bounding box center [80, 203] width 148 height 42
click at [101, 240] on link "客戶列表" at bounding box center [80, 248] width 148 height 37
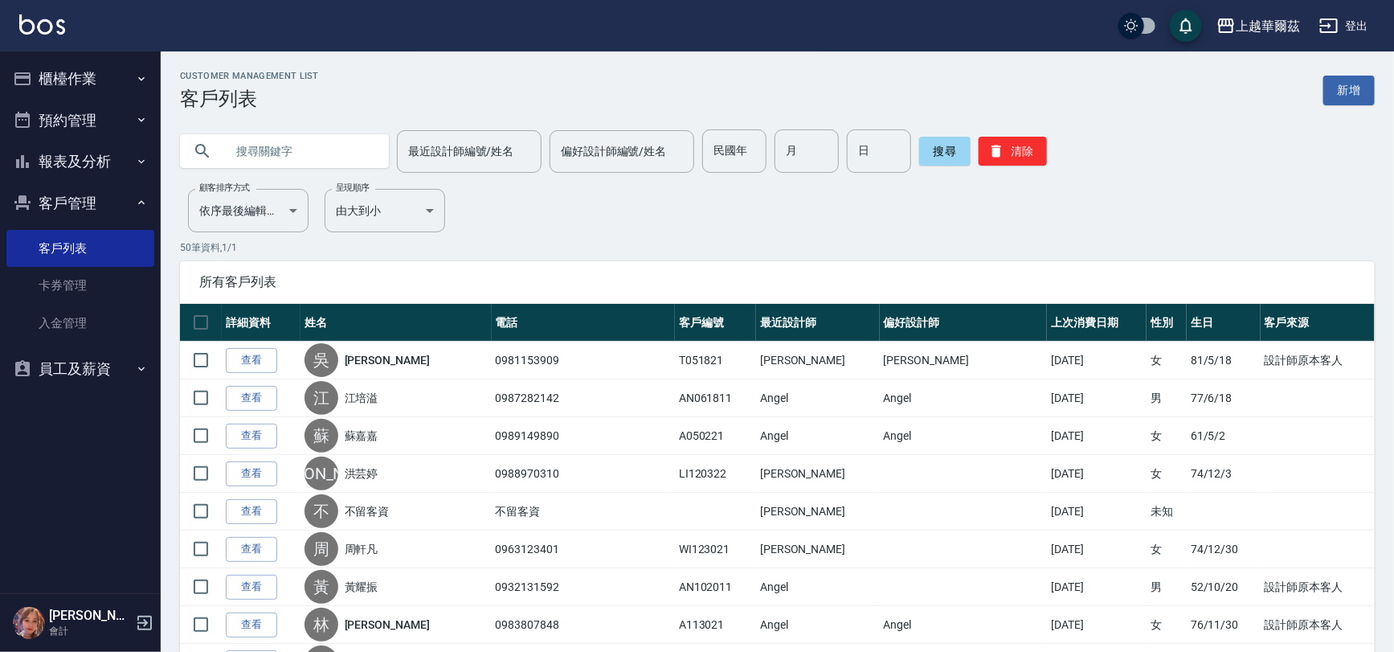
click at [273, 152] on input "text" at bounding box center [300, 150] width 151 height 43
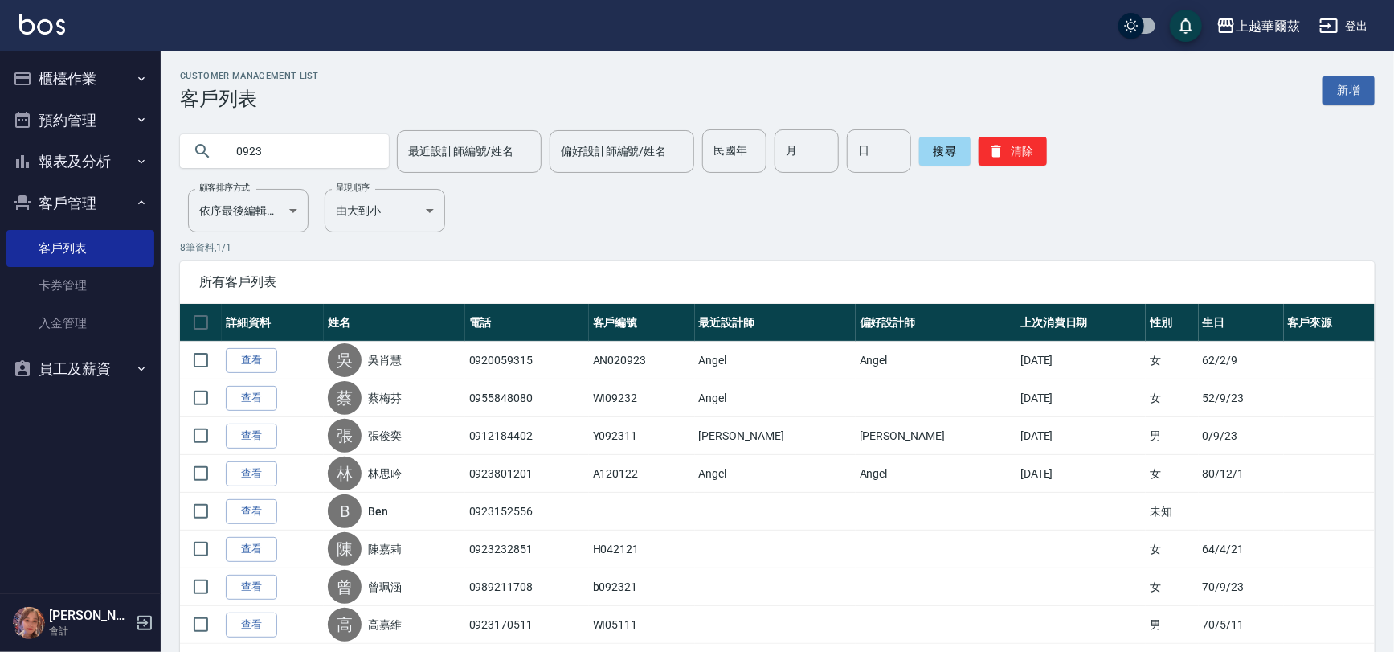
click at [273, 147] on input "0923" at bounding box center [300, 150] width 151 height 43
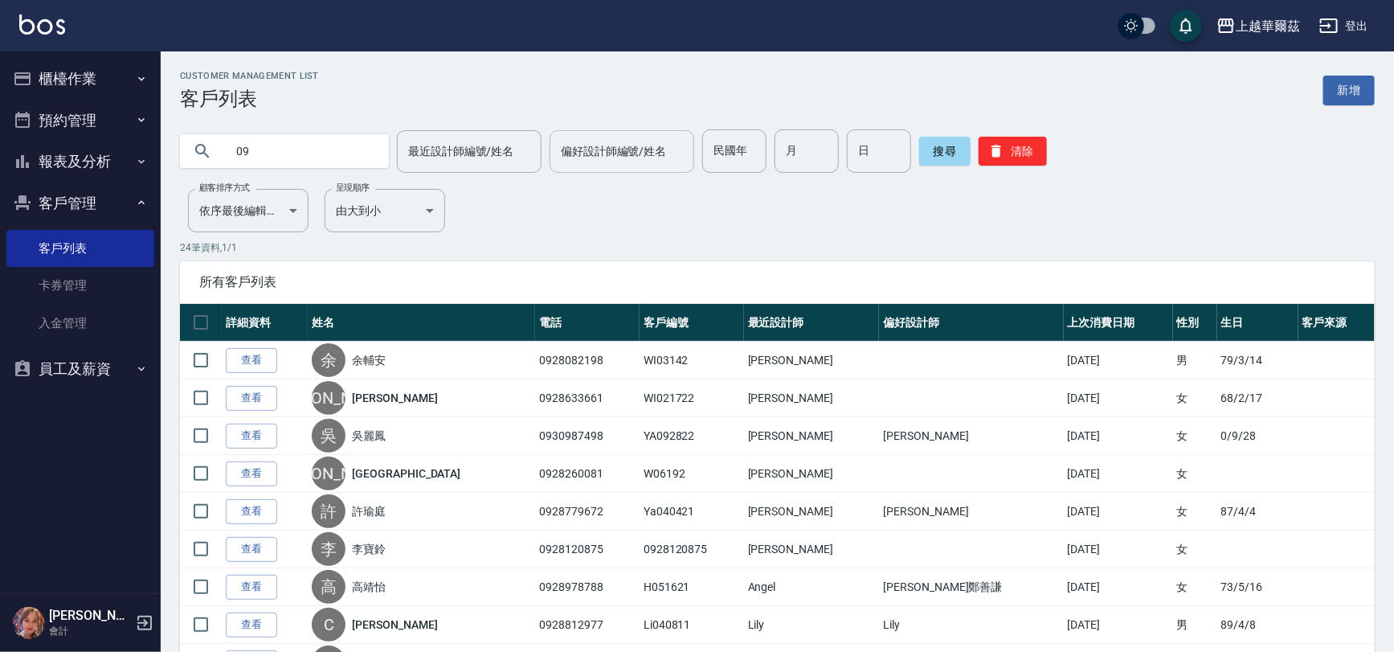
type input "0"
type input "t"
type input "[PERSON_NAME]"
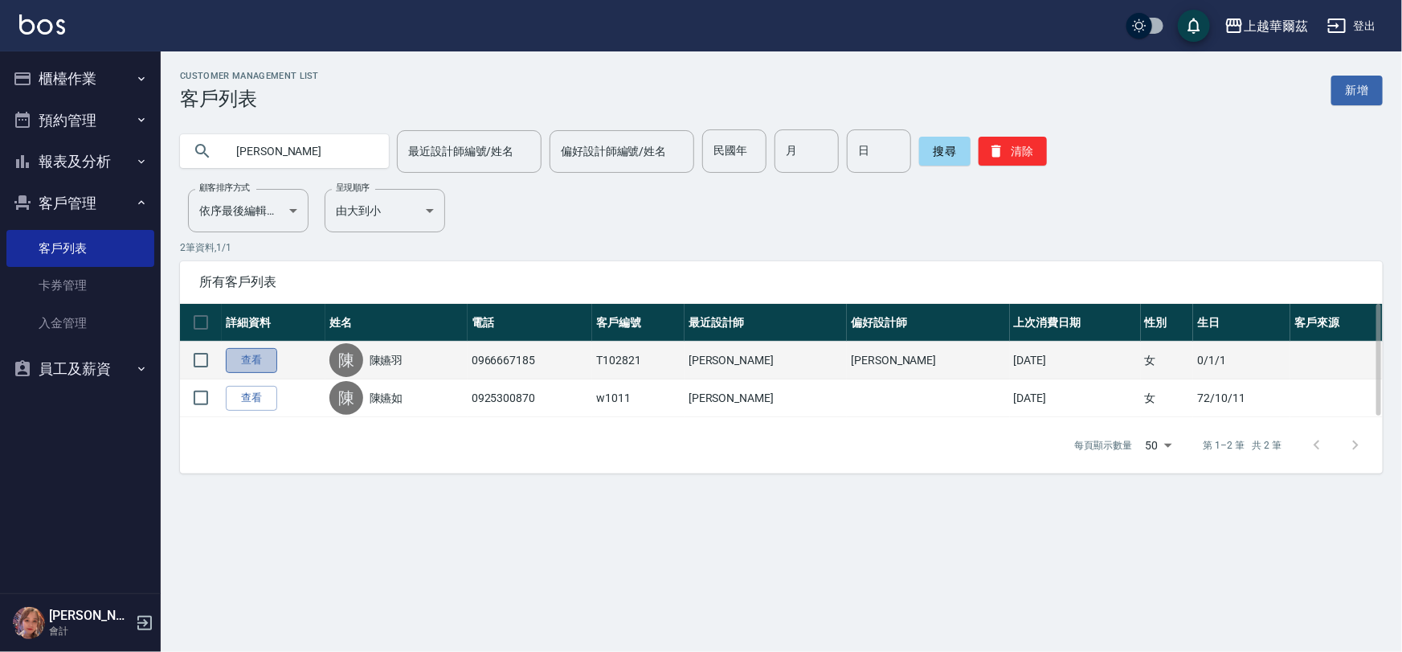
click at [257, 358] on link "查看" at bounding box center [251, 360] width 51 height 25
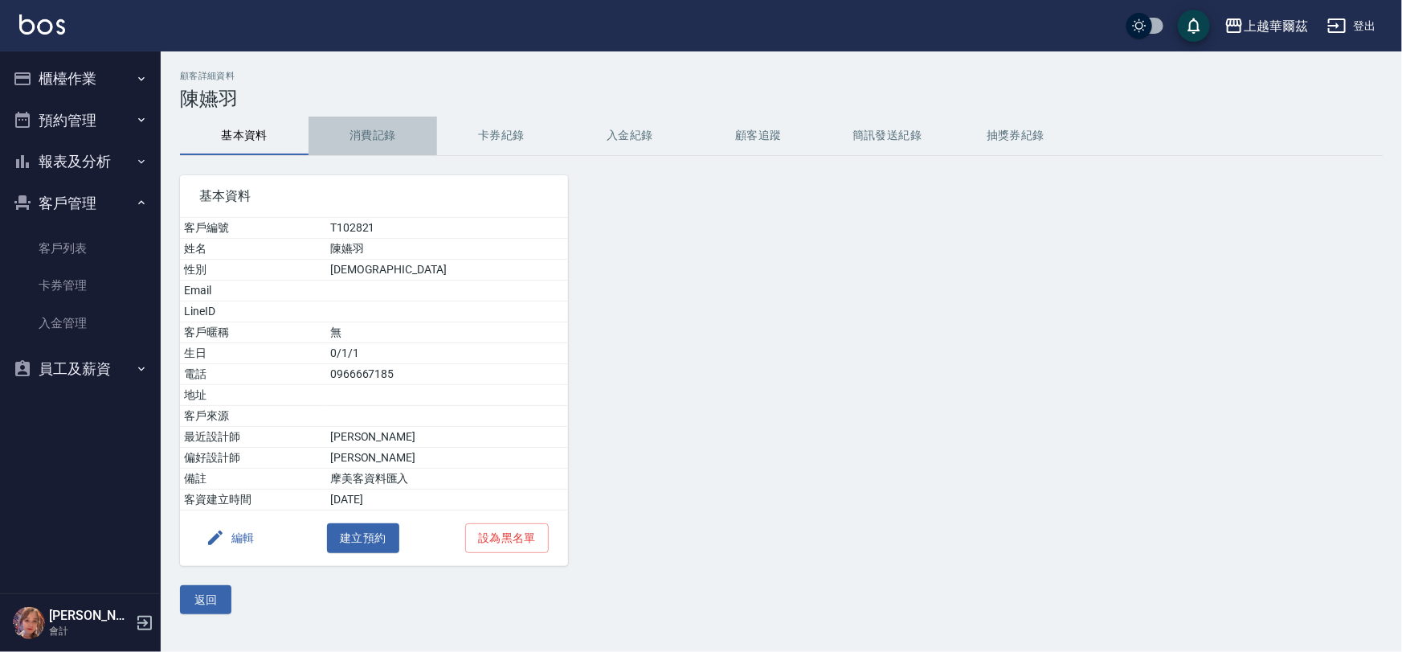
click at [378, 133] on button "消費記錄" at bounding box center [372, 135] width 129 height 39
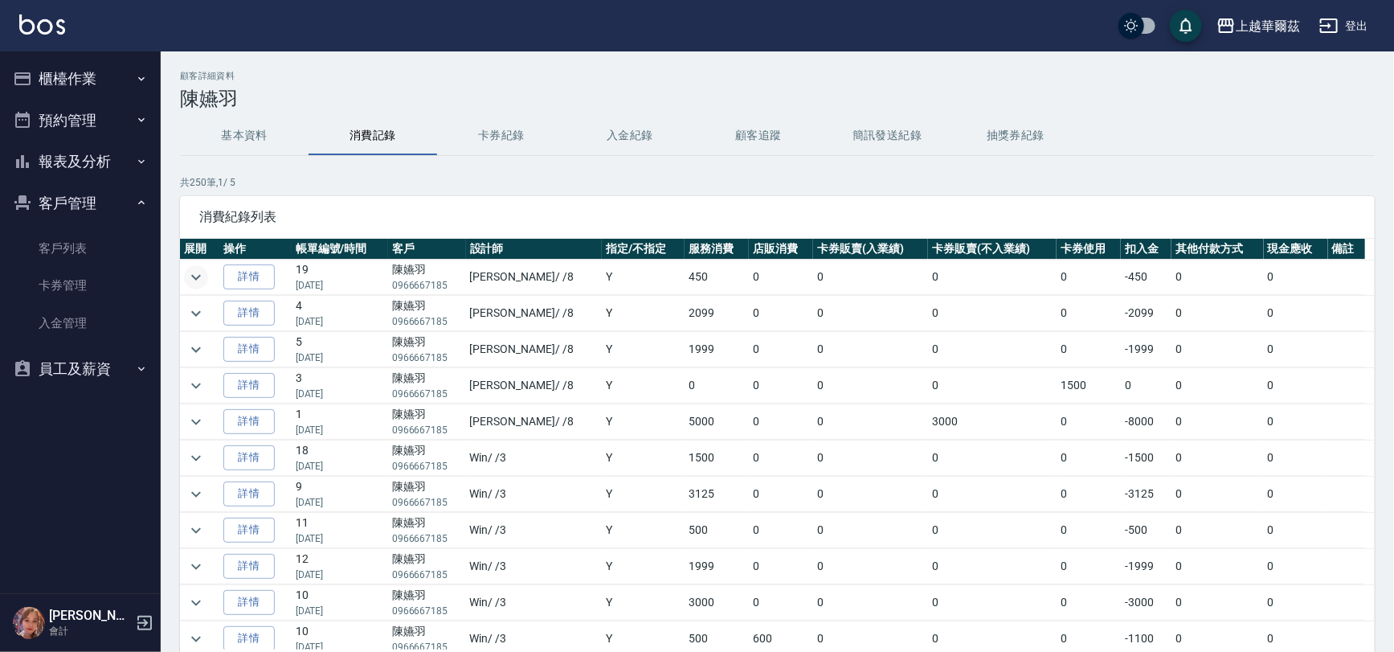
click at [197, 272] on icon "expand row" at bounding box center [195, 277] width 19 height 19
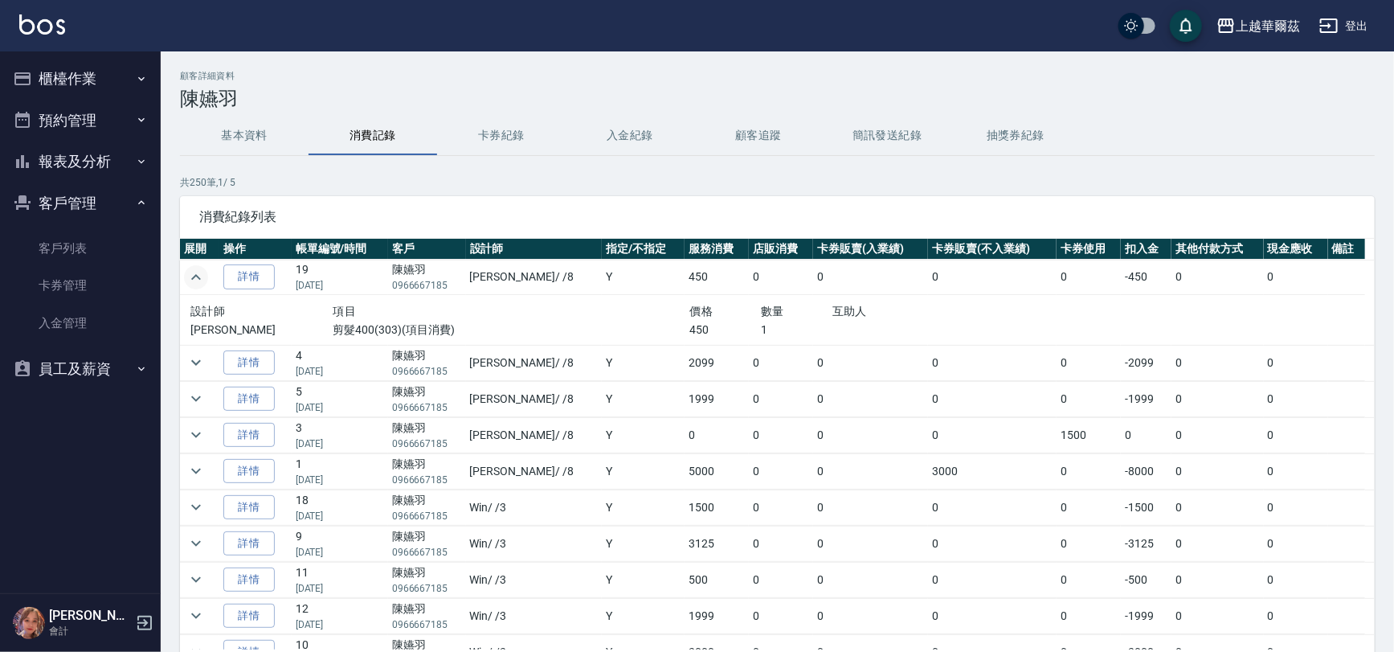
click at [194, 276] on icon "expand row" at bounding box center [195, 277] width 19 height 19
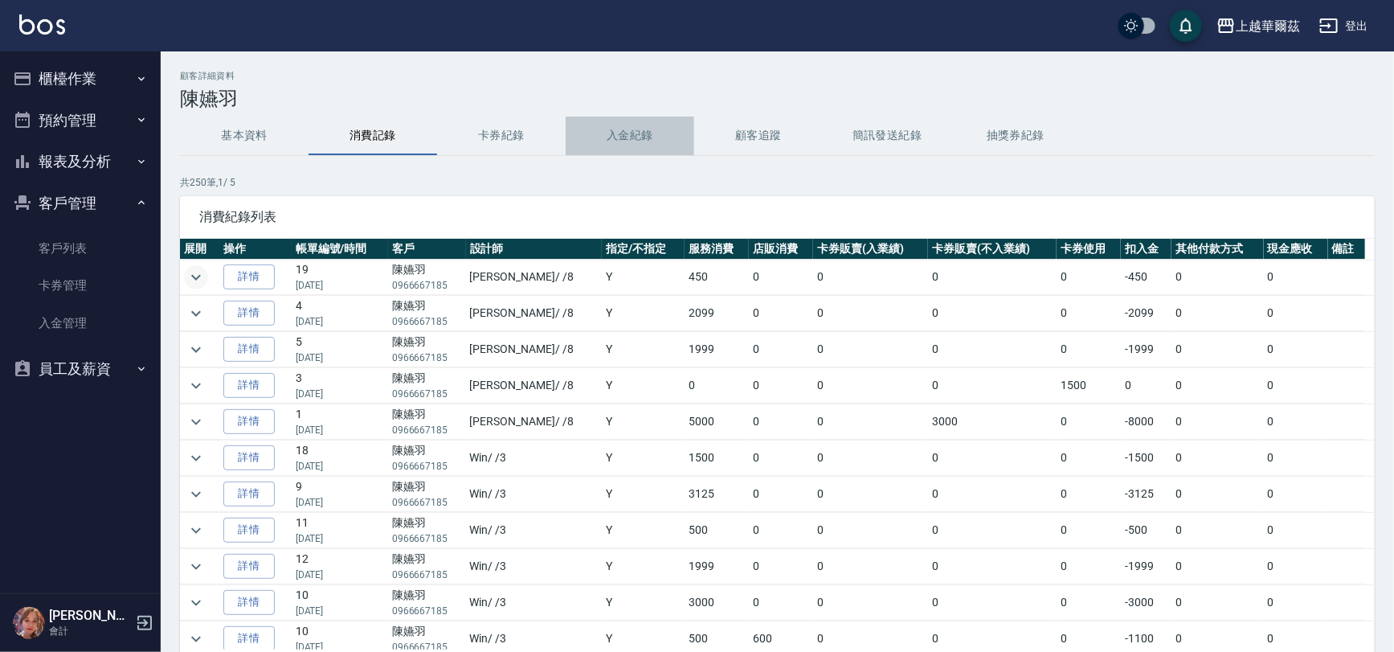
click at [628, 137] on button "入金紀錄" at bounding box center [630, 135] width 129 height 39
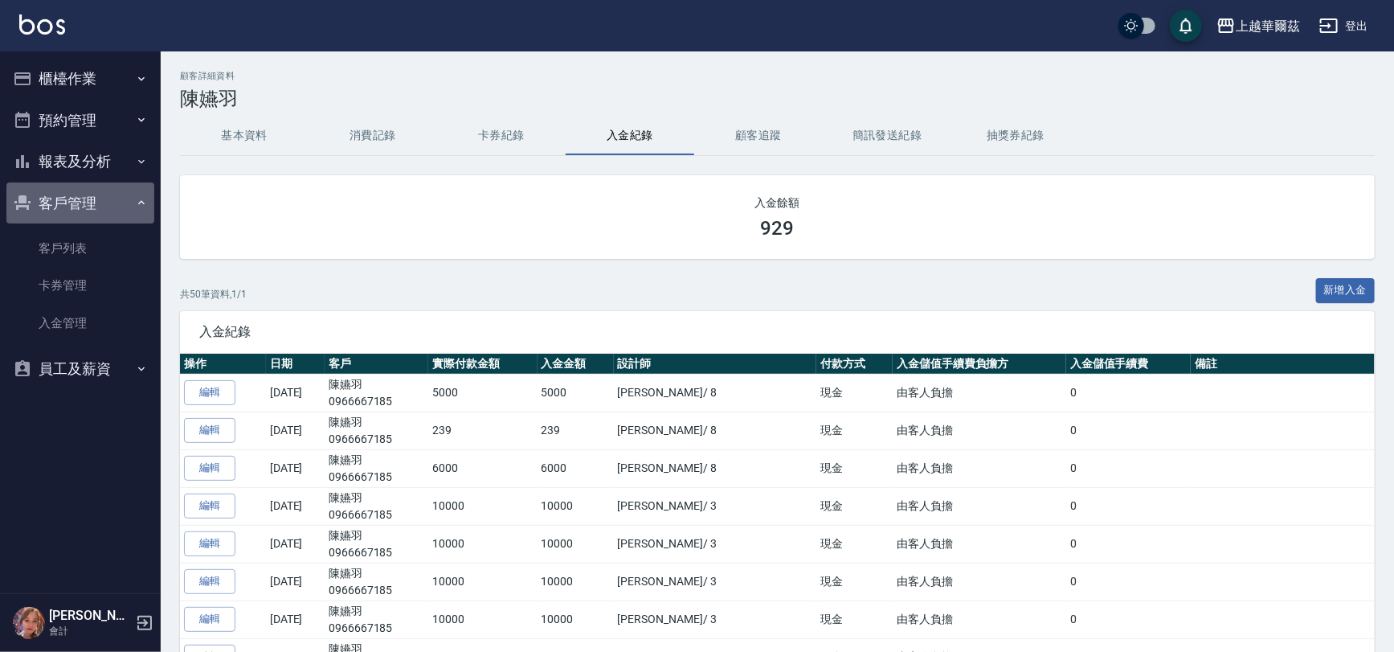
click at [84, 202] on button "客戶管理" at bounding box center [80, 203] width 148 height 42
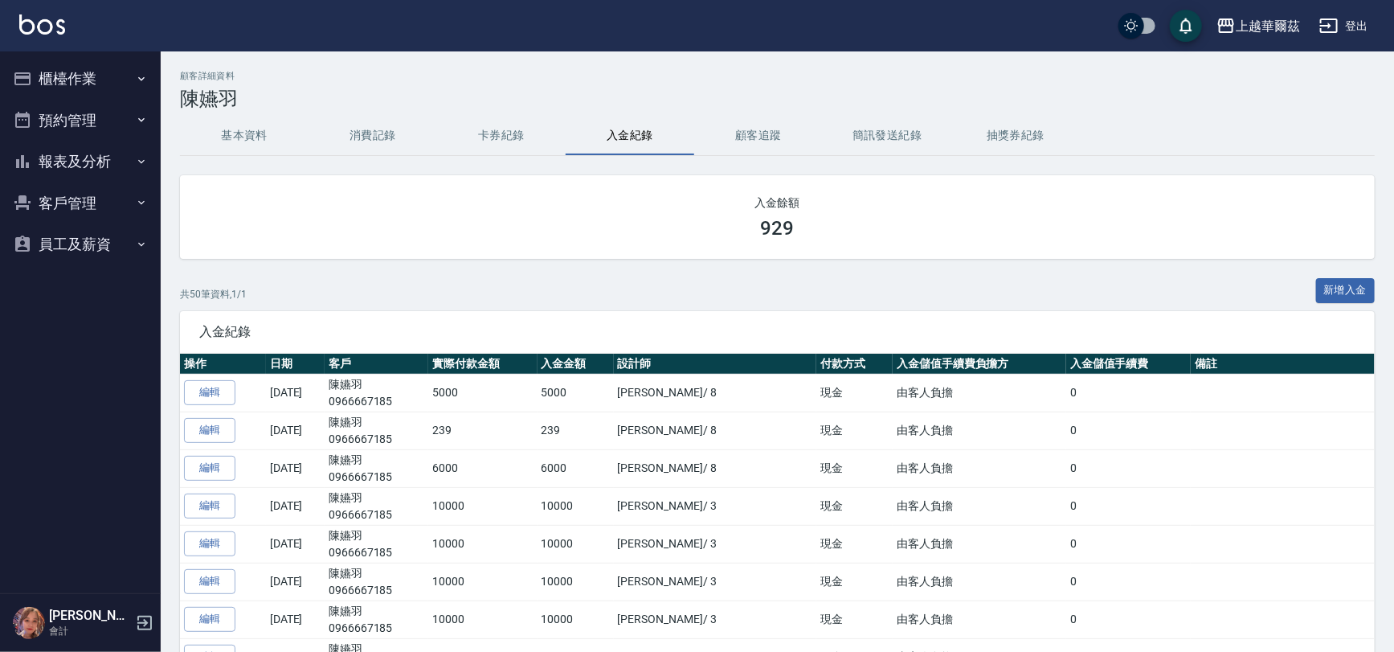
click at [101, 166] on button "報表及分析" at bounding box center [80, 162] width 148 height 42
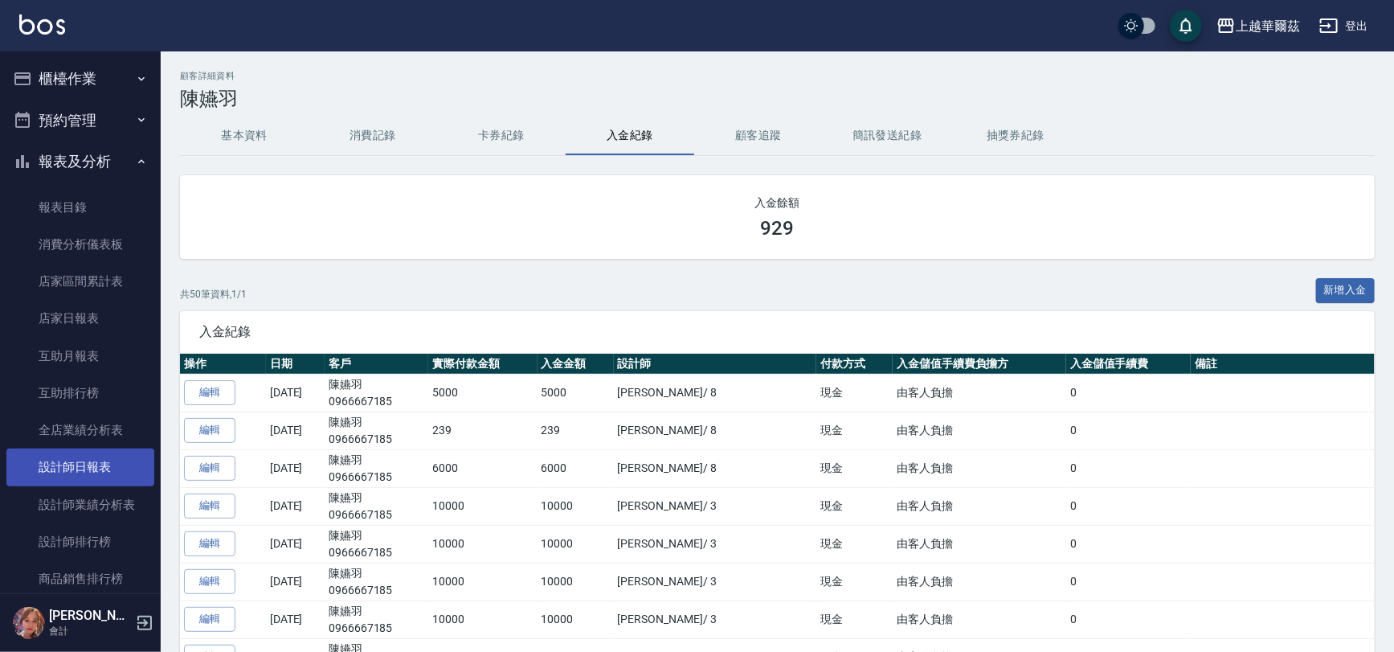
click at [120, 462] on link "設計師日報表" at bounding box center [80, 466] width 148 height 37
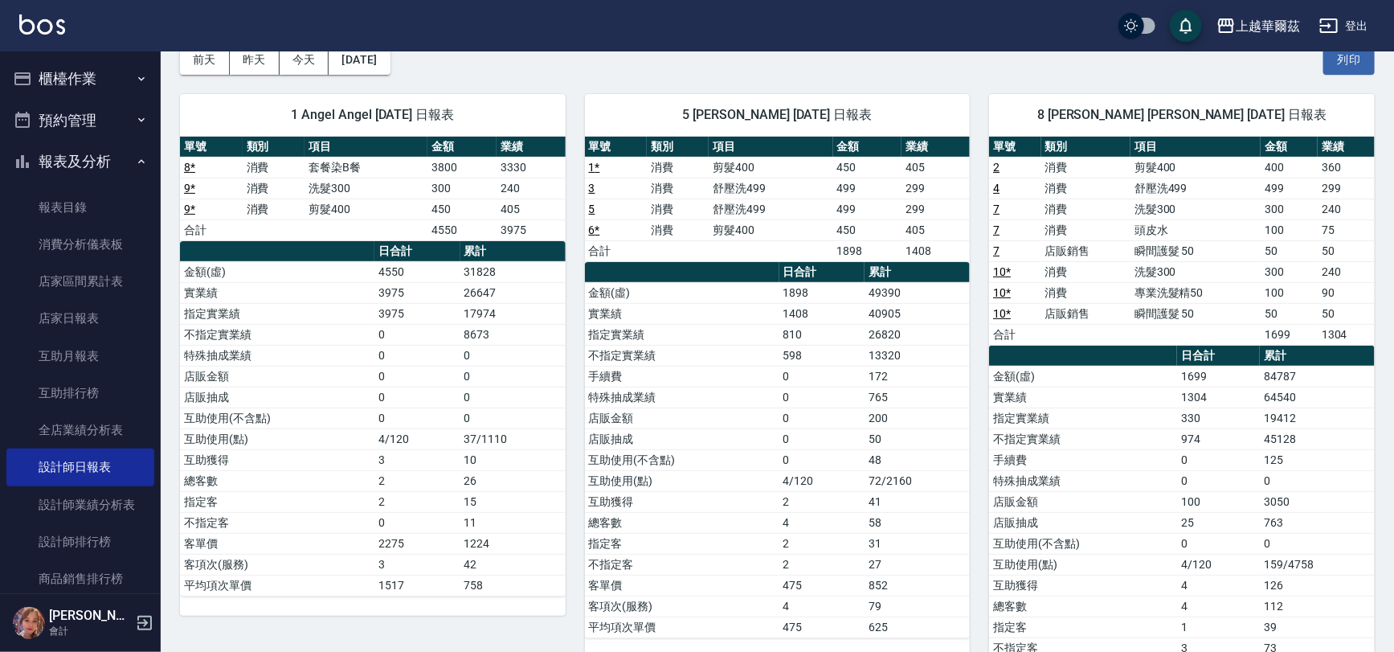
scroll to position [86, 0]
